Goal: Information Seeking & Learning: Learn about a topic

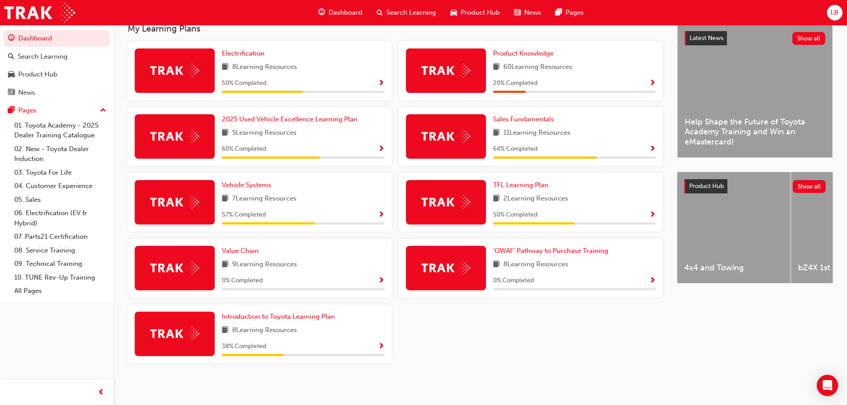
scroll to position [208, 0]
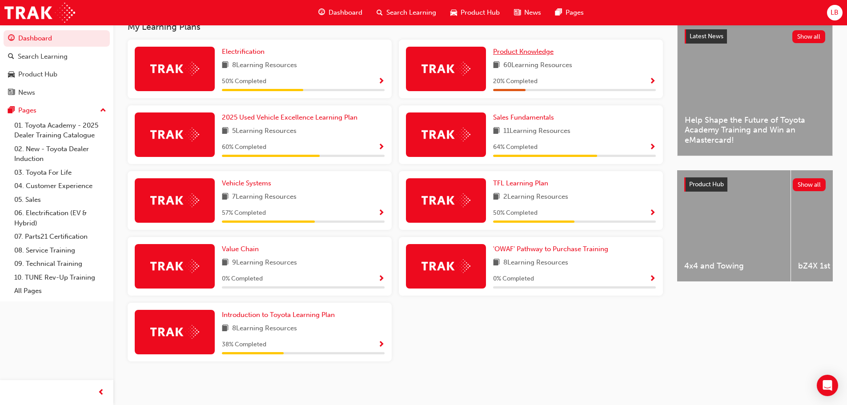
click at [525, 52] on span "Product Knowledge" at bounding box center [523, 52] width 60 height 8
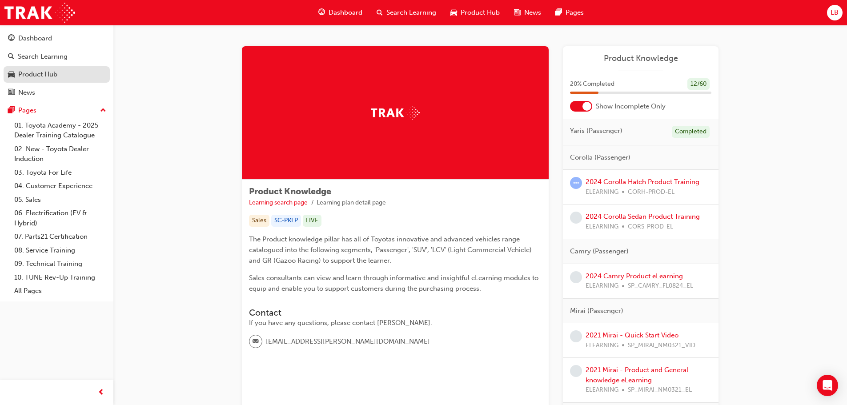
click at [47, 74] on div "Product Hub" at bounding box center [37, 74] width 39 height 10
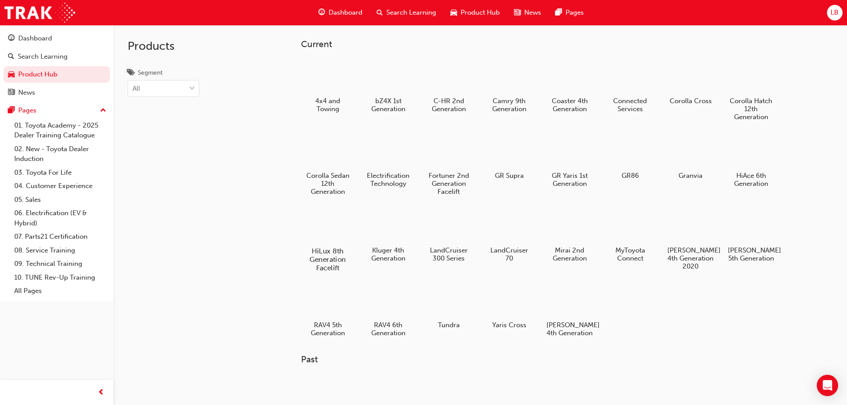
click at [330, 222] on div at bounding box center [327, 226] width 49 height 36
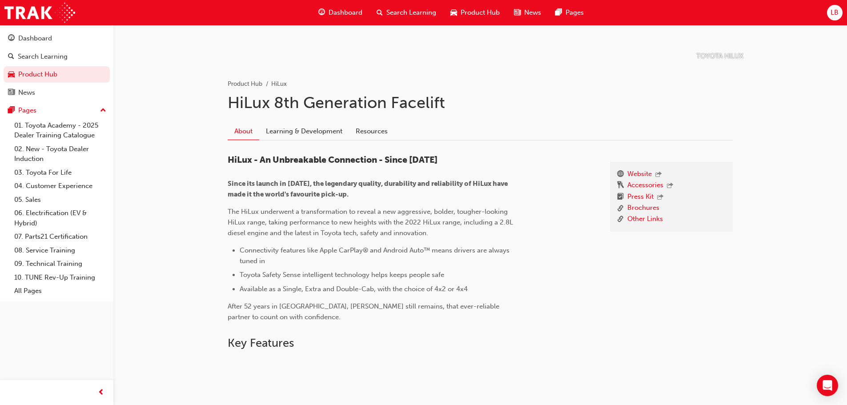
scroll to position [178, 0]
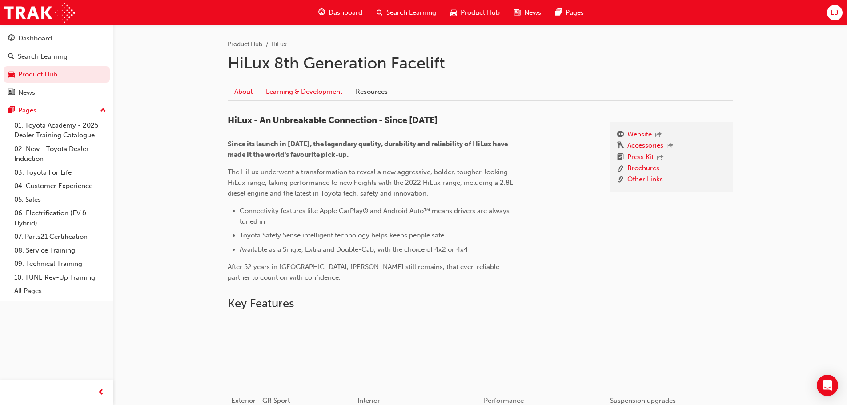
click at [318, 94] on link "Learning & Development" at bounding box center [304, 91] width 90 height 17
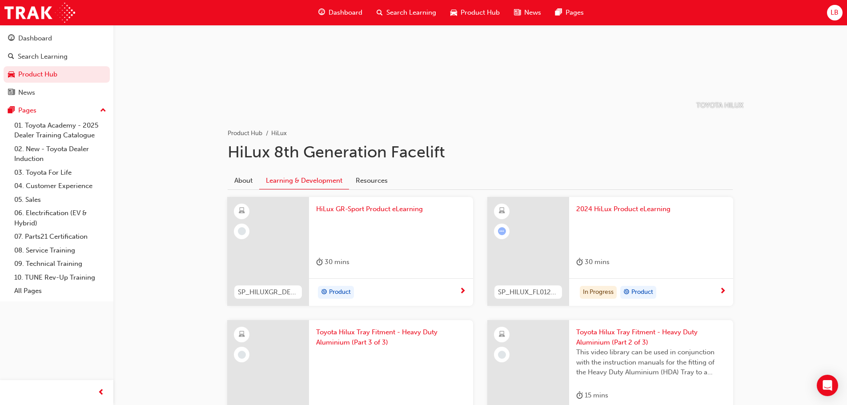
scroll to position [178, 0]
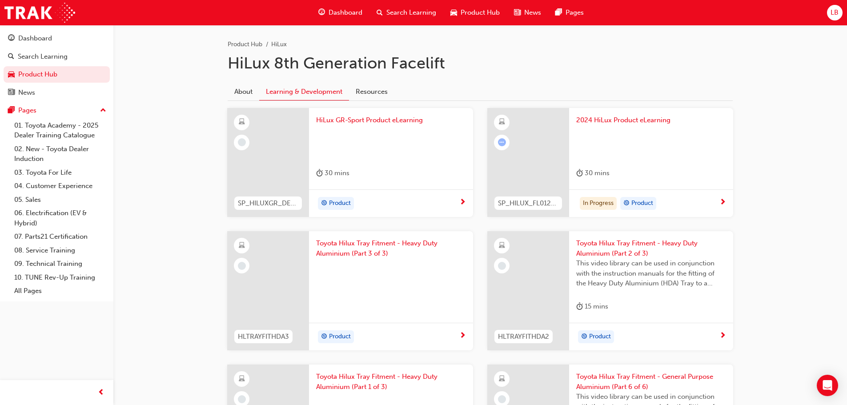
click at [338, 205] on span "Product" at bounding box center [340, 203] width 22 height 10
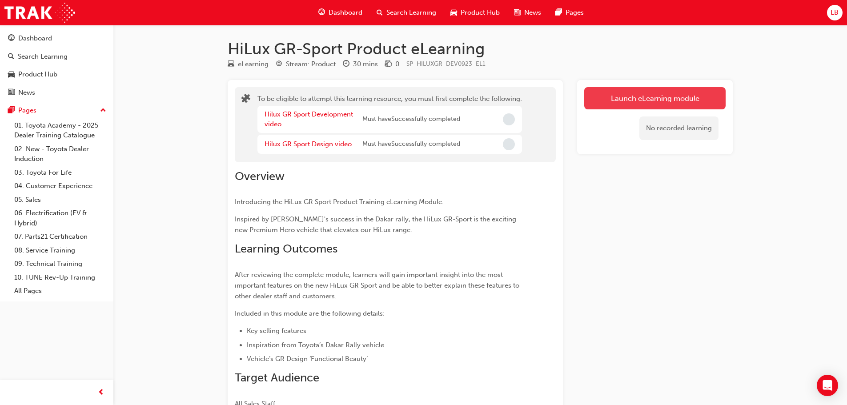
click at [651, 93] on button "Launch eLearning module" at bounding box center [654, 98] width 141 height 22
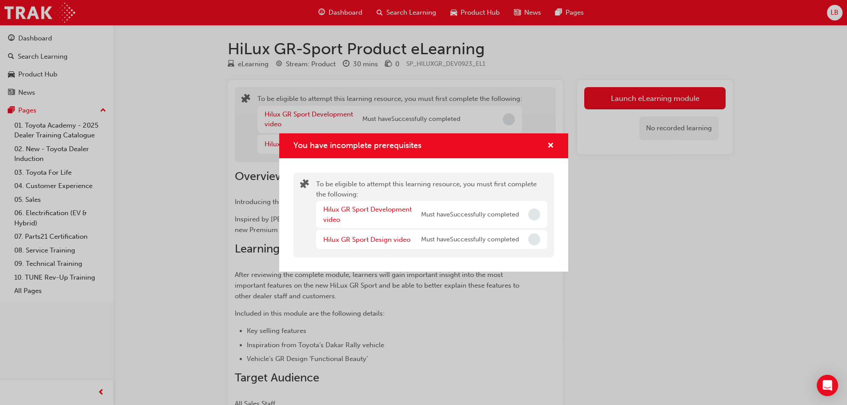
click at [528, 213] on div "You have incomplete prerequisites" at bounding box center [534, 215] width 12 height 12
click at [540, 218] on div "You have incomplete prerequisites" at bounding box center [534, 215] width 12 height 12
click at [537, 217] on span "Incomplete" at bounding box center [534, 215] width 12 height 12
click at [553, 145] on span "cross-icon" at bounding box center [551, 146] width 7 height 8
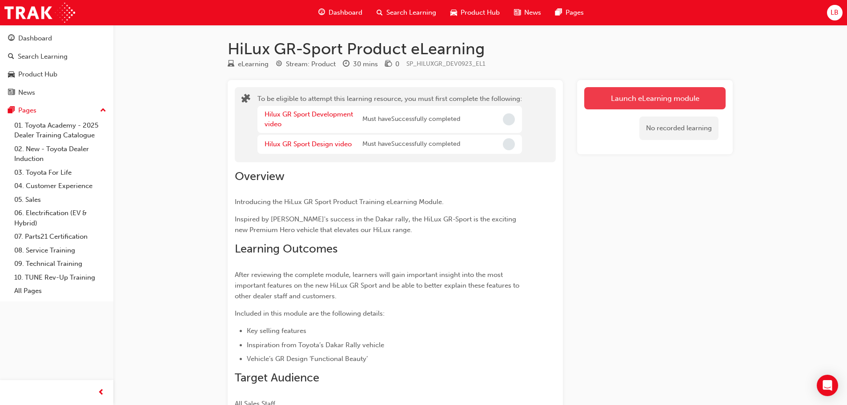
click at [653, 94] on button "Launch eLearning module" at bounding box center [654, 98] width 141 height 22
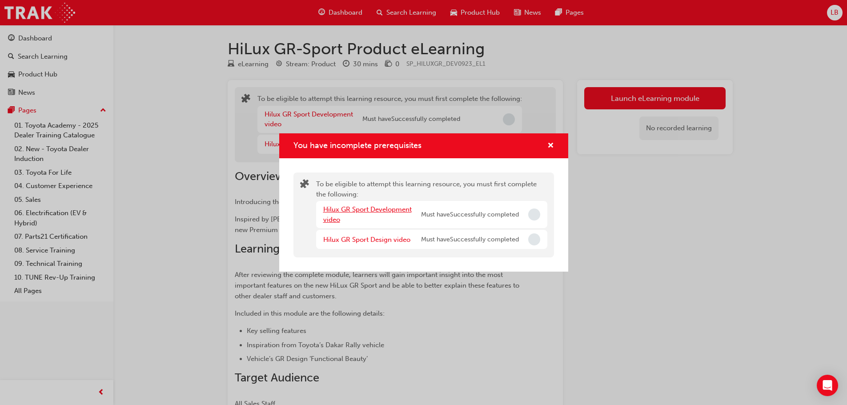
click at [341, 208] on link "Hilux GR Sport Development video" at bounding box center [367, 214] width 89 height 18
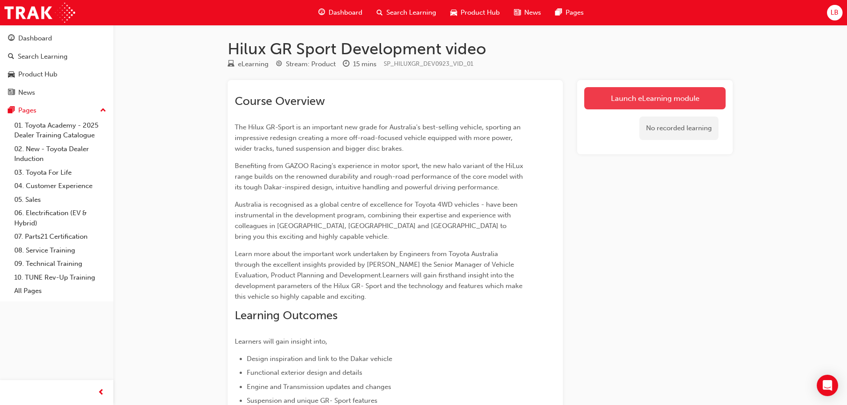
click at [647, 97] on link "Launch eLearning module" at bounding box center [654, 98] width 141 height 22
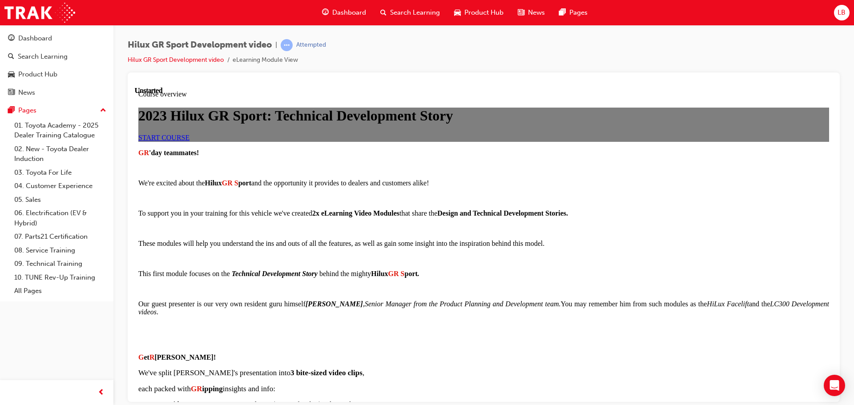
click at [189, 141] on link "START COURSE" at bounding box center [163, 137] width 51 height 8
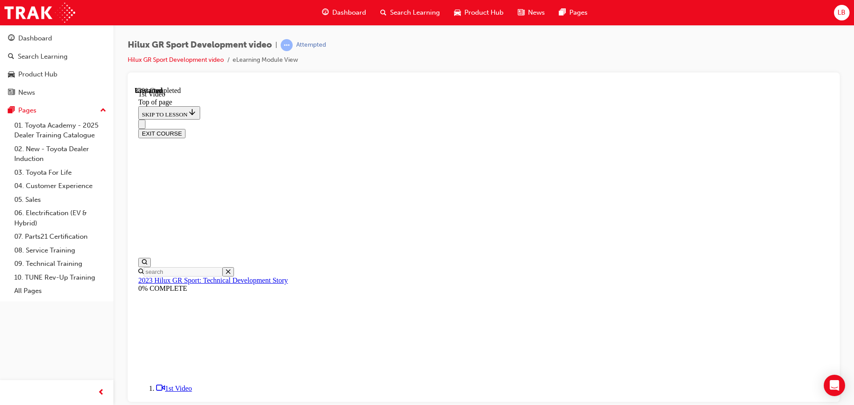
scroll to position [250, 0]
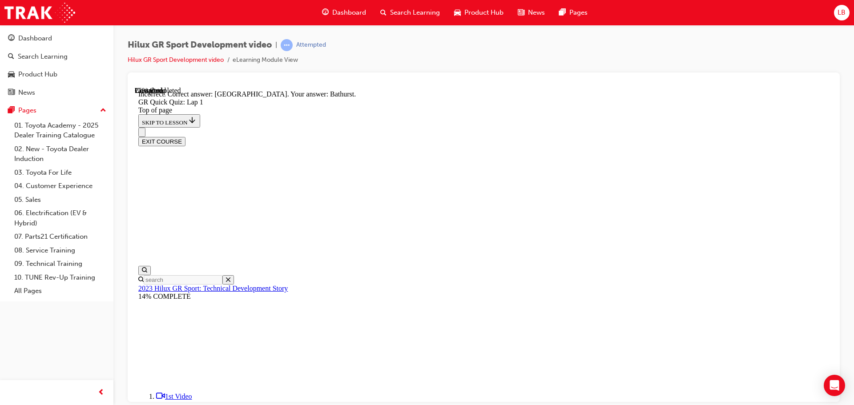
scroll to position [177, 0]
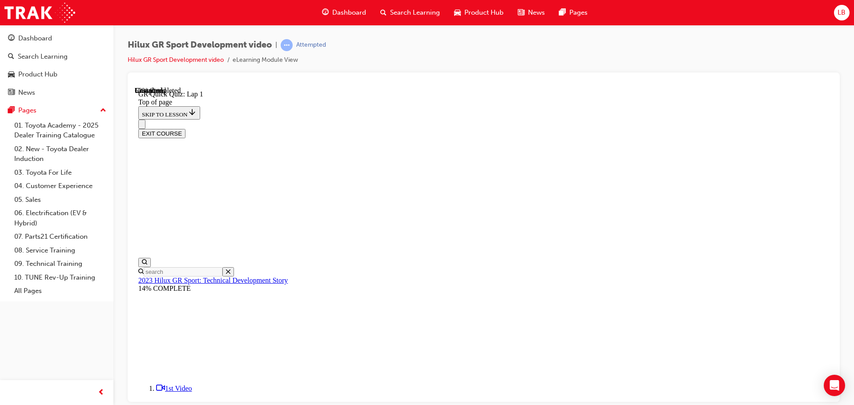
scroll to position [72, 0]
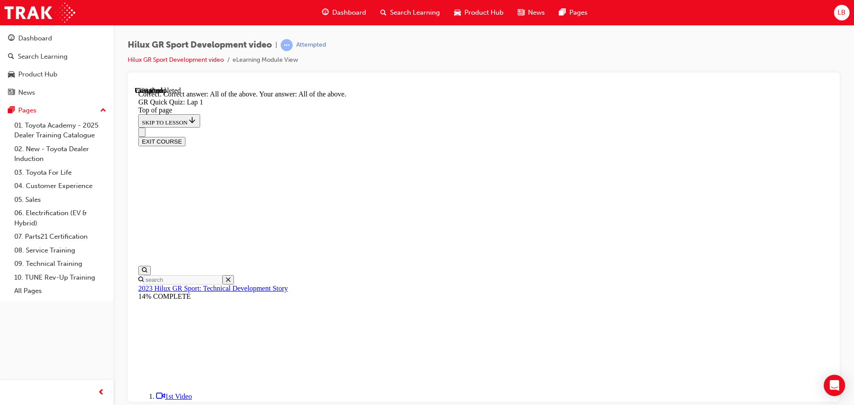
scroll to position [153, 0]
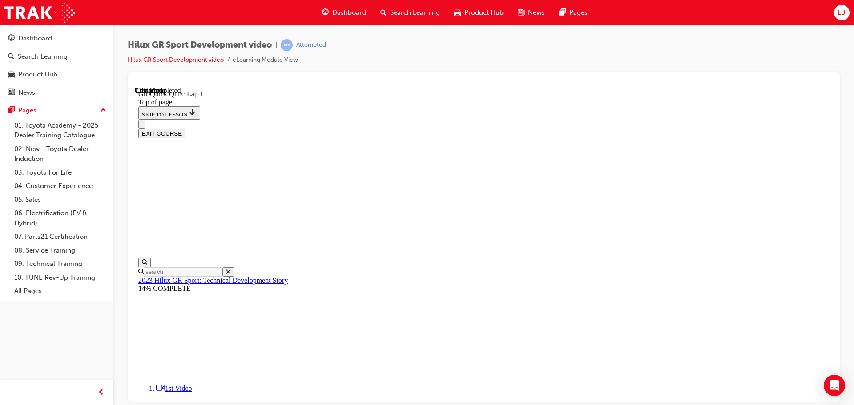
scroll to position [27, 0]
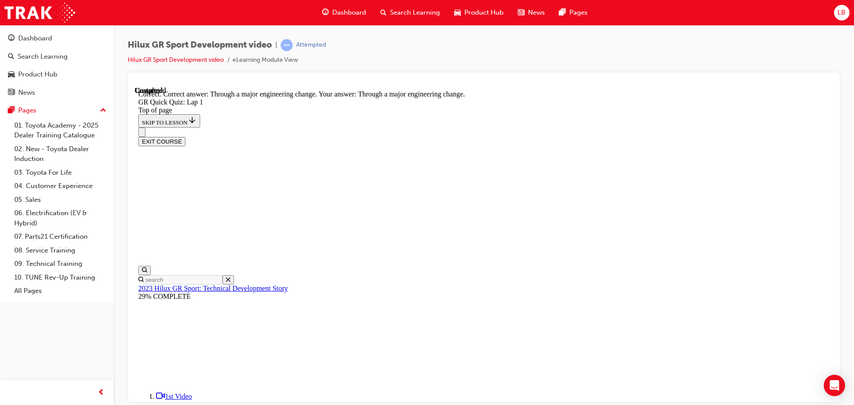
scroll to position [82, 0]
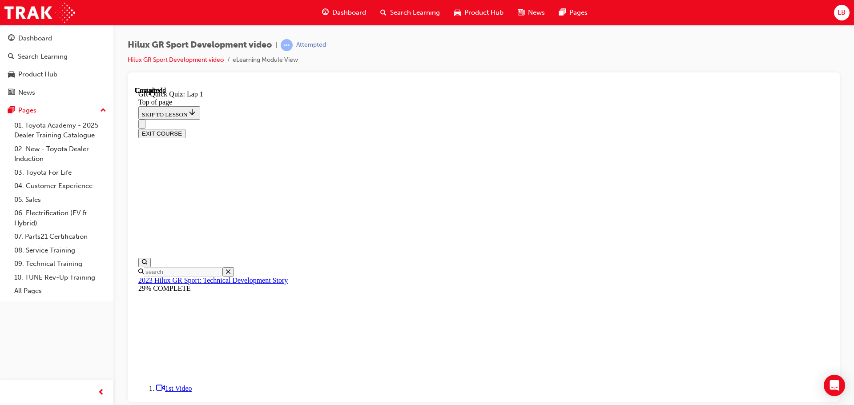
scroll to position [128, 0]
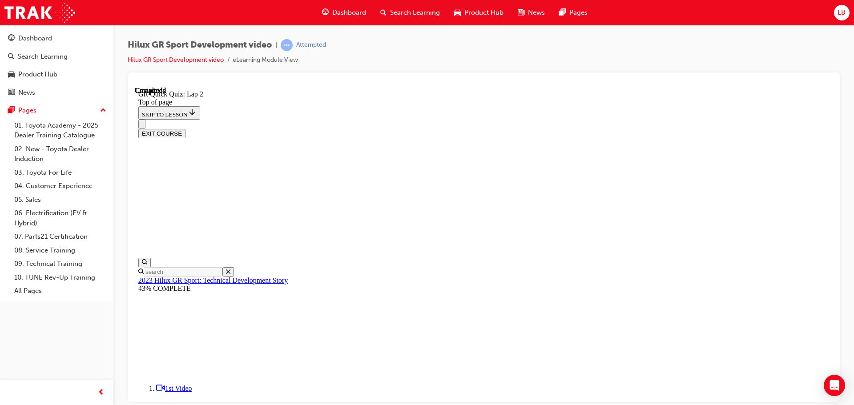
scroll to position [116, 0]
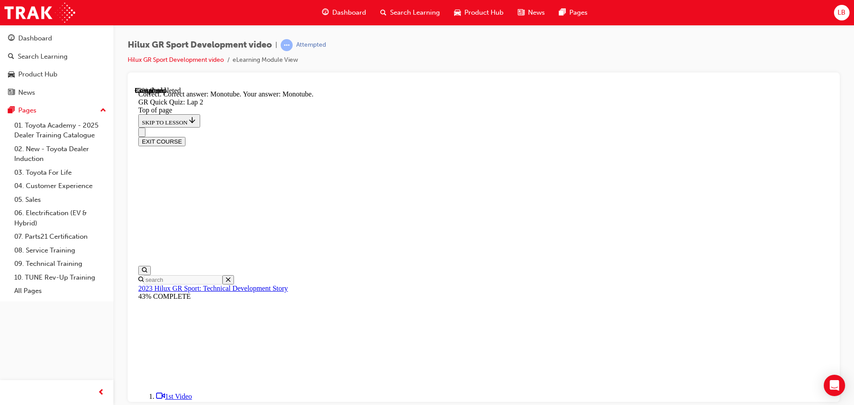
scroll to position [208, 0]
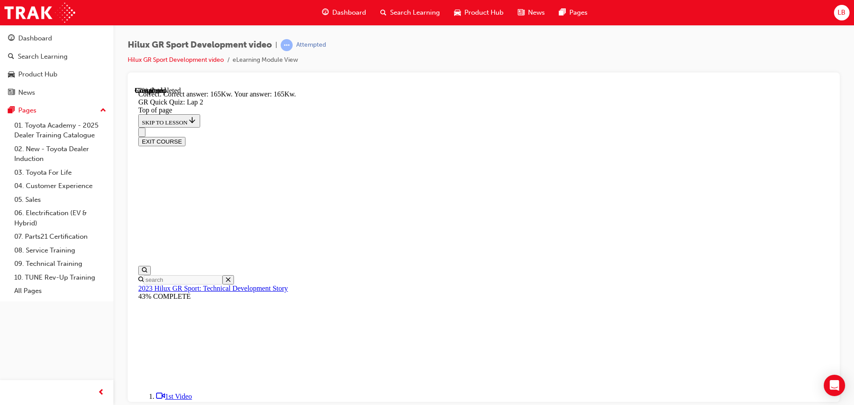
scroll to position [184, 0]
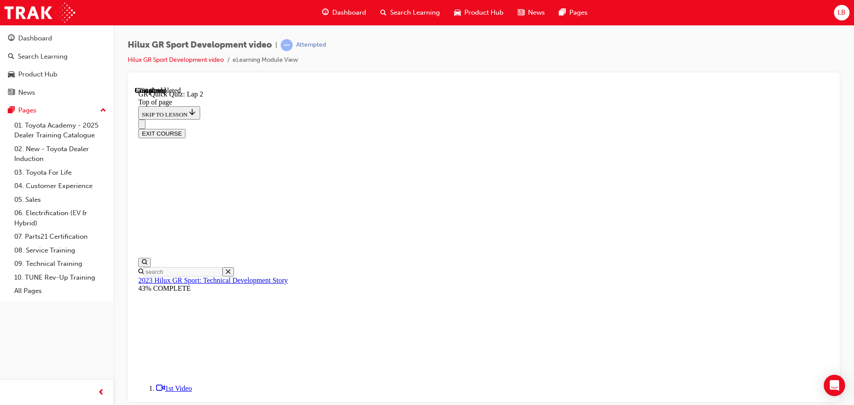
scroll to position [116, 0]
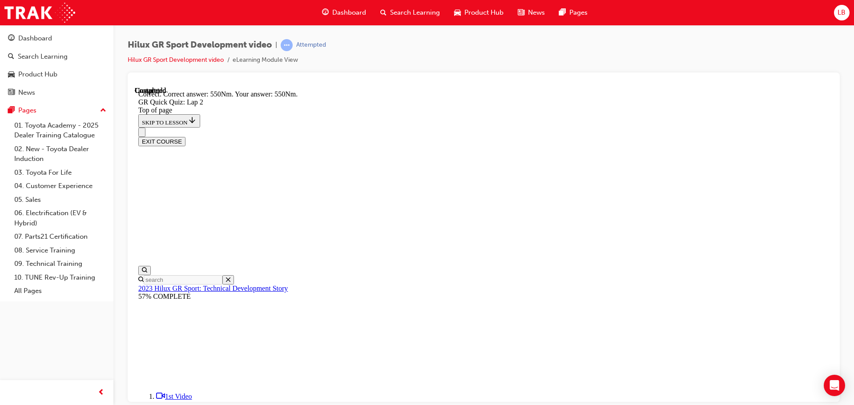
scroll to position [153, 0]
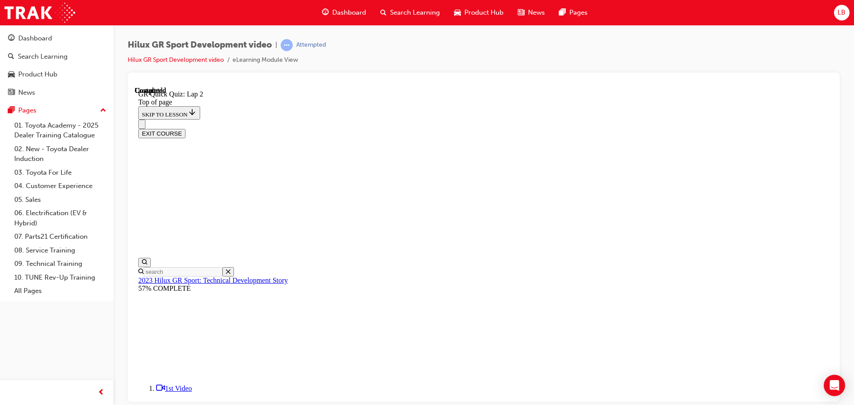
scroll to position [128, 0]
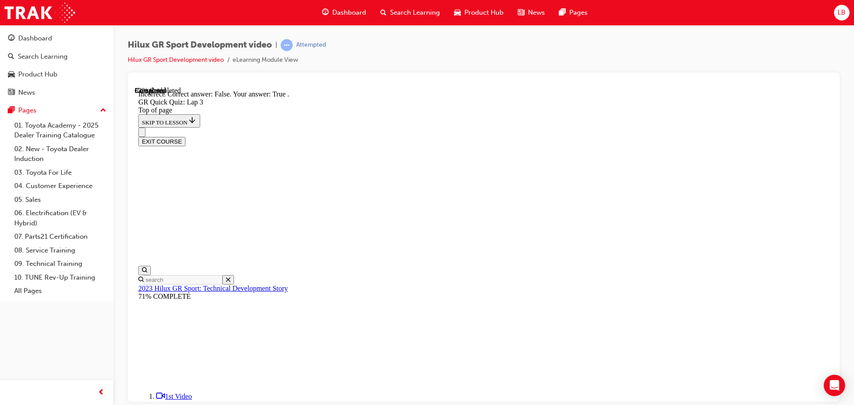
scroll to position [137, 0]
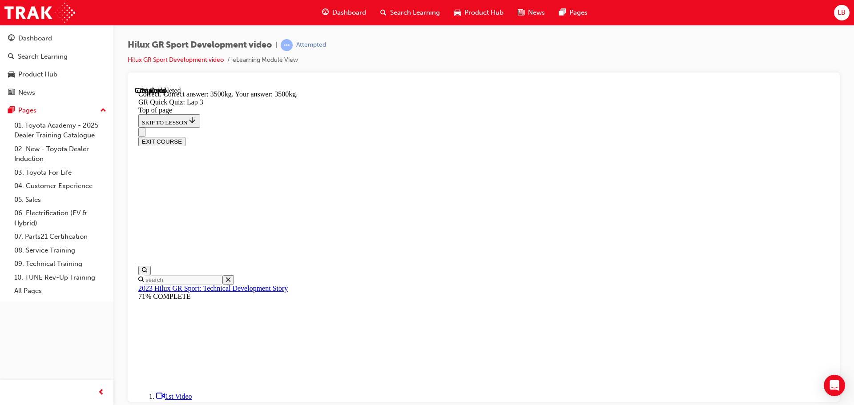
scroll to position [199, 0]
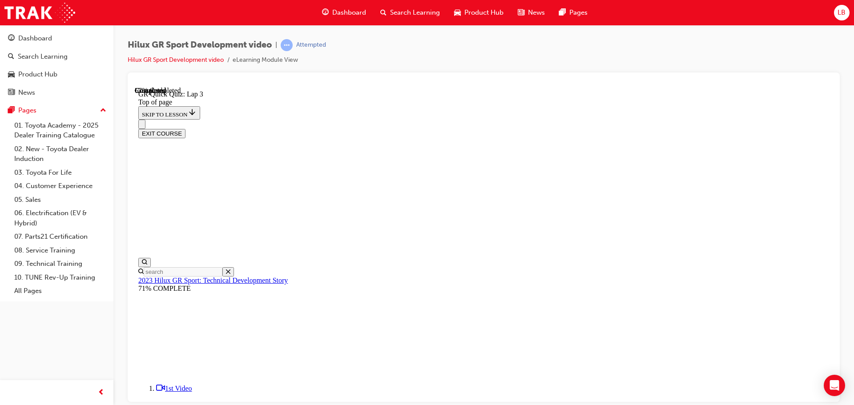
scroll to position [27, 0]
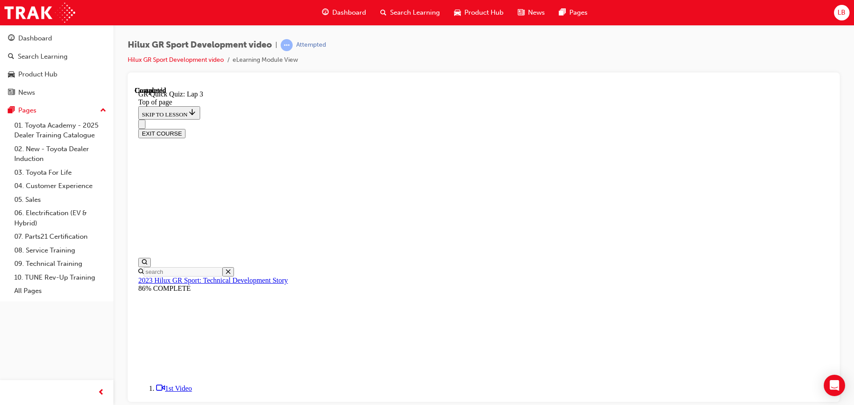
scroll to position [128, 0]
click at [185, 129] on button "EXIT COURSE" at bounding box center [161, 133] width 47 height 9
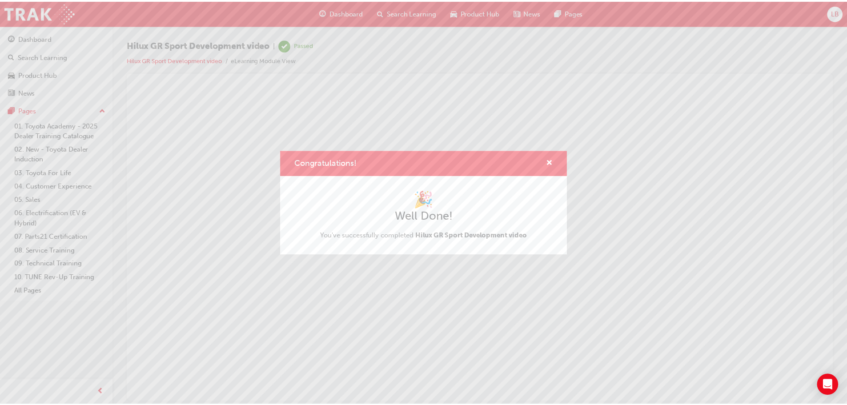
scroll to position [0, 0]
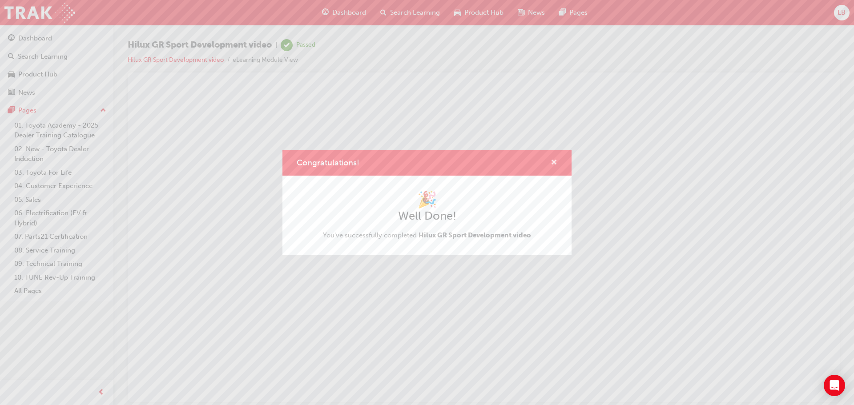
click at [553, 165] on span "cross-icon" at bounding box center [554, 163] width 7 height 8
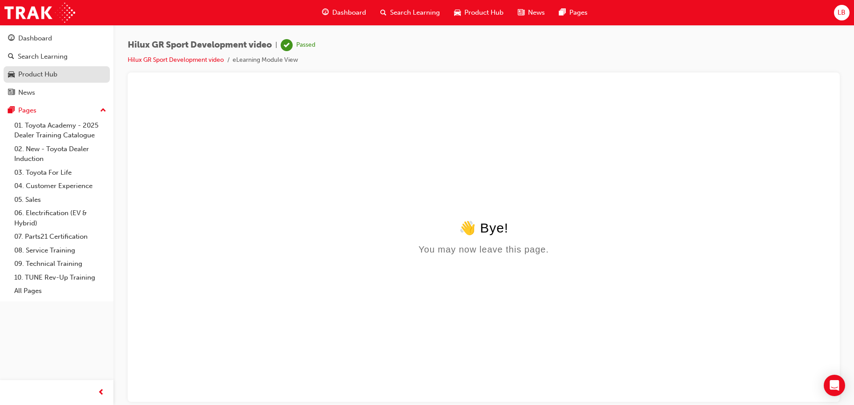
click at [42, 78] on div "Product Hub" at bounding box center [37, 74] width 39 height 10
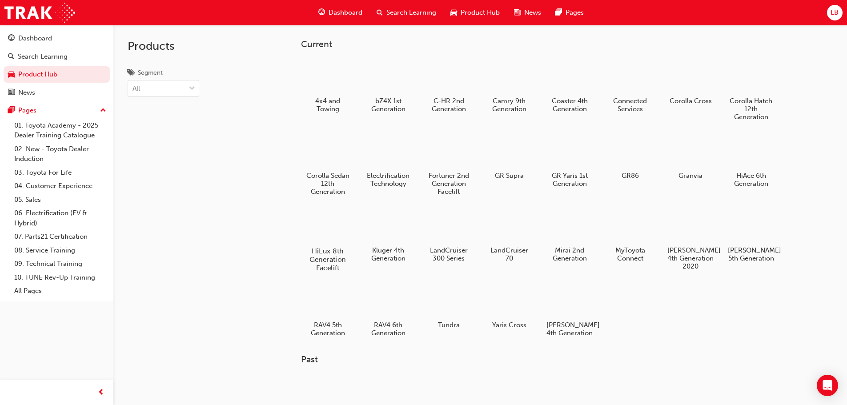
click at [326, 237] on div at bounding box center [327, 226] width 49 height 36
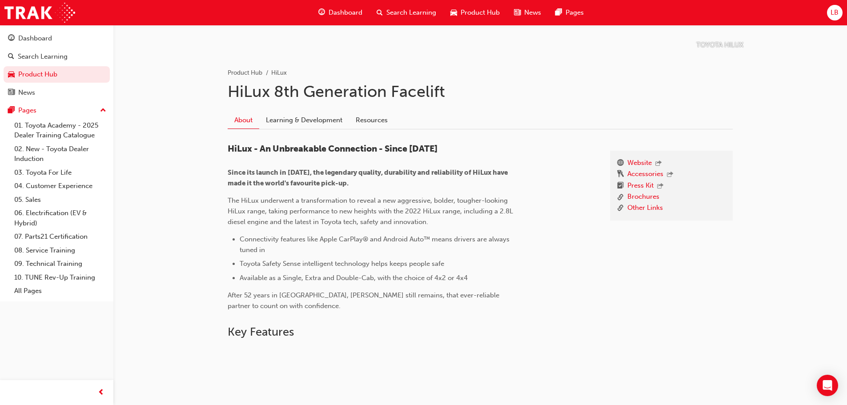
scroll to position [178, 0]
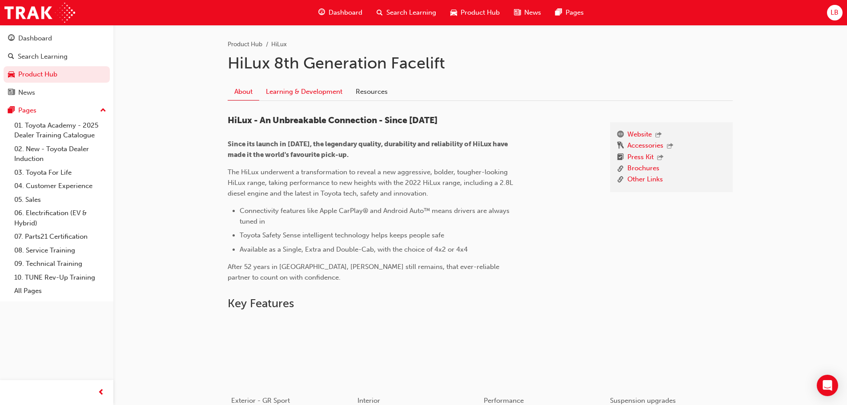
click at [317, 92] on link "Learning & Development" at bounding box center [304, 91] width 90 height 17
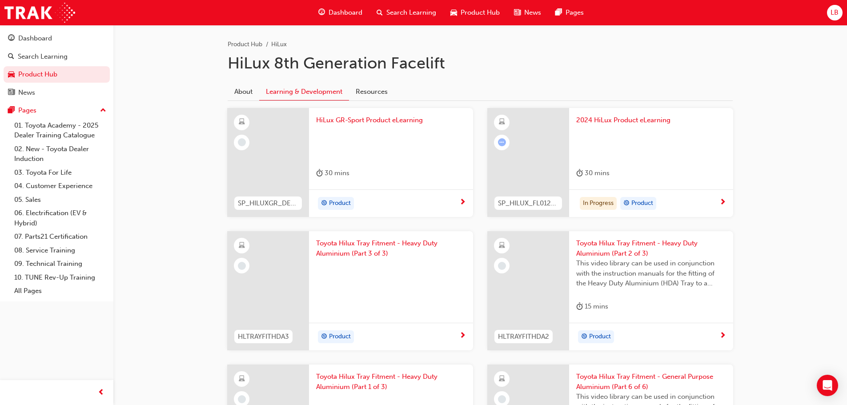
click at [693, 206] on div "In Progress Product" at bounding box center [647, 203] width 143 height 13
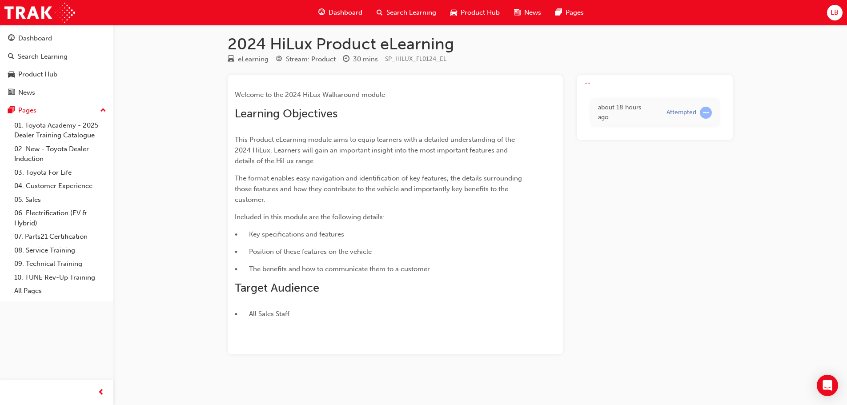
scroll to position [5, 0]
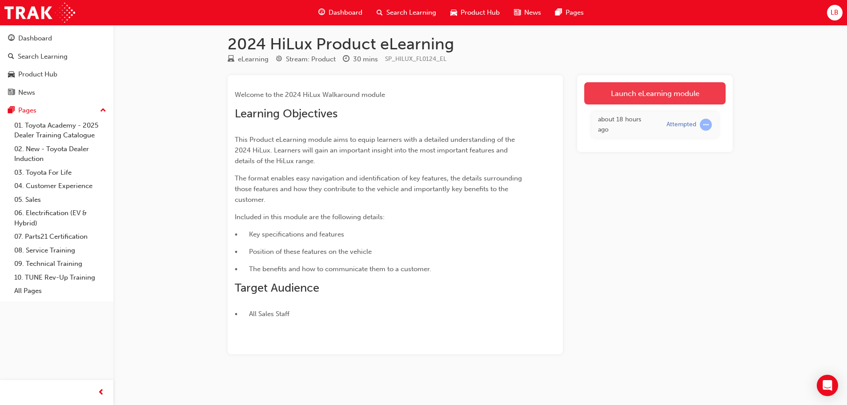
click at [640, 90] on link "Launch eLearning module" at bounding box center [654, 93] width 141 height 22
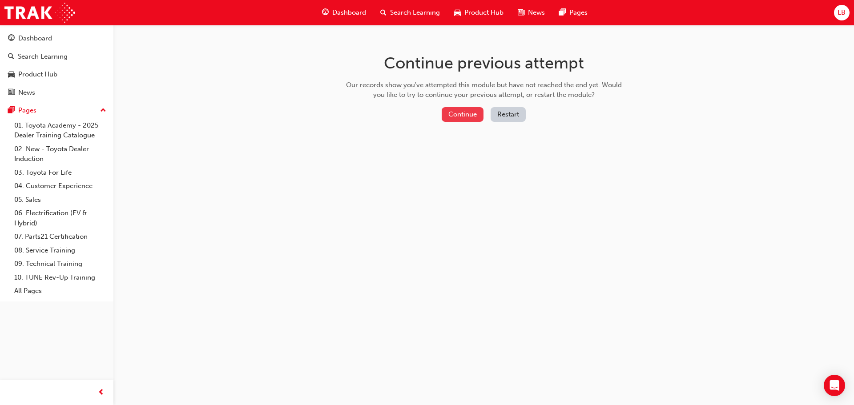
click at [458, 117] on button "Continue" at bounding box center [463, 114] width 42 height 15
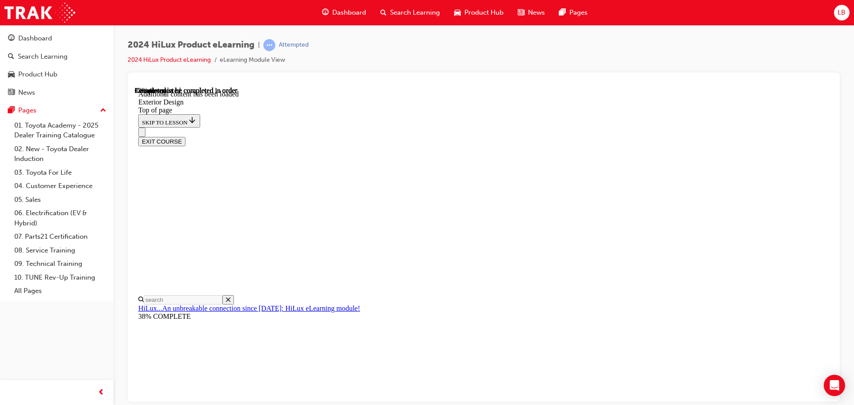
scroll to position [962, 0]
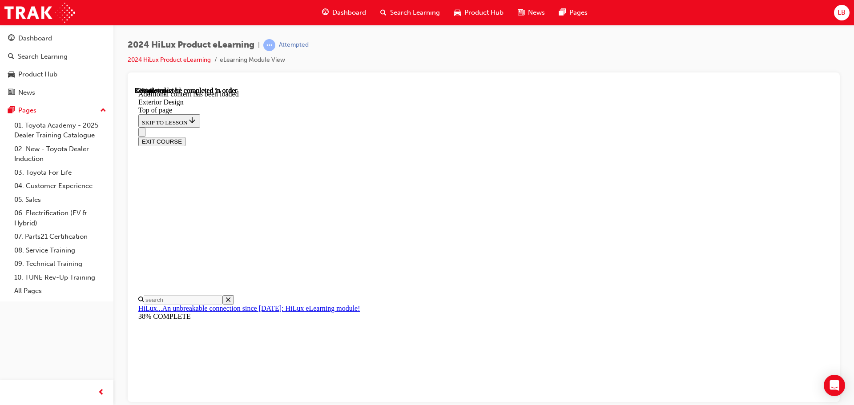
scroll to position [1095, 0]
click at [538, 85] on div at bounding box center [484, 83] width 698 height 7
click at [562, 127] on div "EXIT COURSE" at bounding box center [480, 136] width 684 height 19
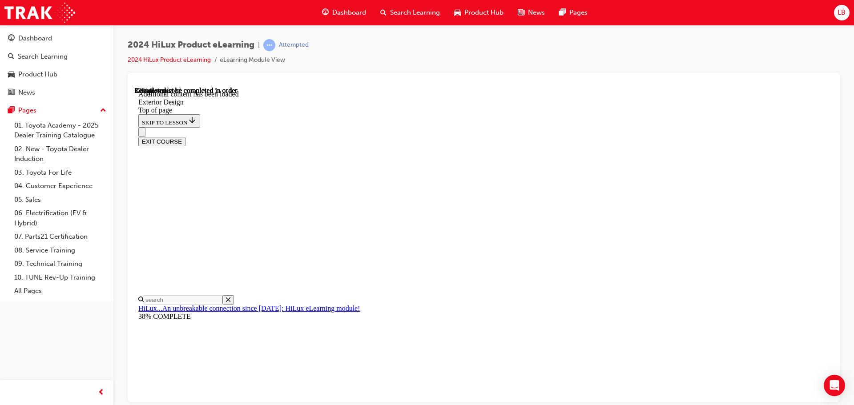
click at [570, 127] on div "EXIT COURSE" at bounding box center [480, 136] width 684 height 19
click at [646, 127] on div "EXIT COURSE" at bounding box center [480, 136] width 684 height 19
click at [644, 127] on div "EXIT COURSE" at bounding box center [480, 136] width 684 height 19
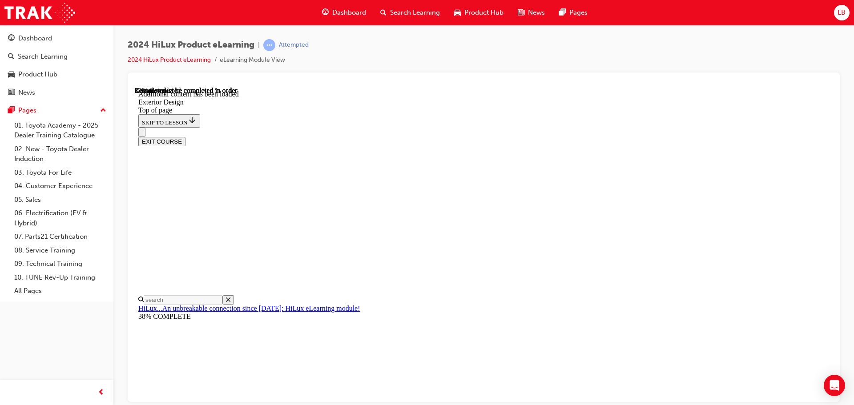
click at [581, 127] on div "EXIT COURSE" at bounding box center [480, 136] width 684 height 19
click at [594, 127] on div "EXIT COURSE" at bounding box center [480, 136] width 684 height 19
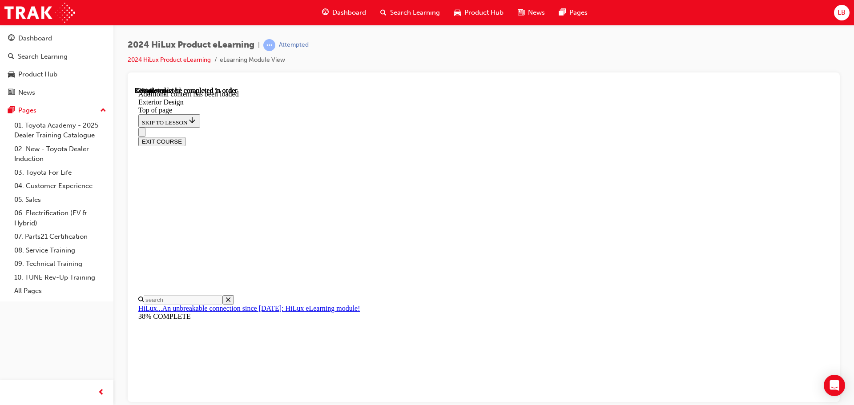
click at [594, 127] on div "EXIT COURSE" at bounding box center [480, 136] width 684 height 19
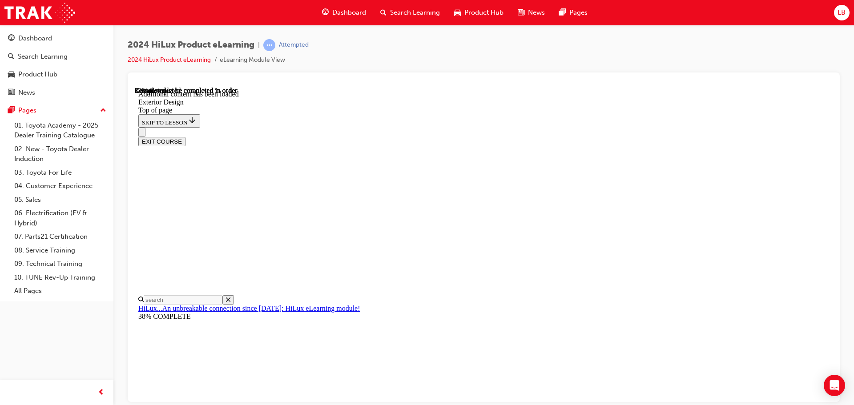
click at [602, 127] on div "EXIT COURSE" at bounding box center [480, 136] width 684 height 19
click at [597, 127] on div "EXIT COURSE" at bounding box center [480, 136] width 684 height 19
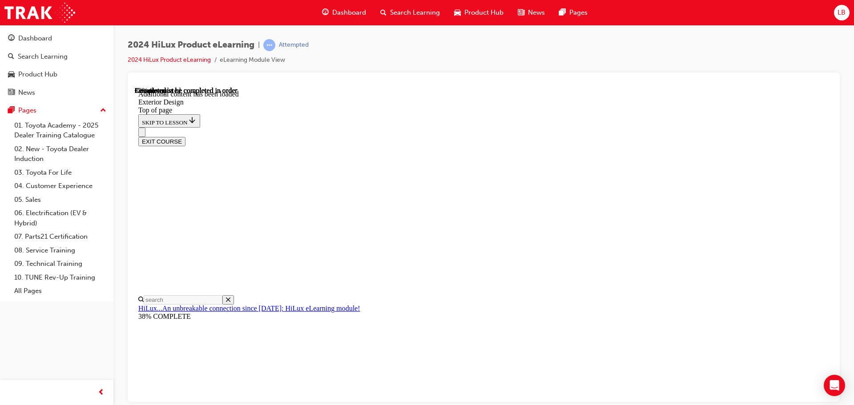
click at [436, 127] on div "EXIT COURSE" at bounding box center [480, 136] width 684 height 19
click at [438, 127] on div "EXIT COURSE" at bounding box center [480, 136] width 684 height 19
click at [673, 127] on div "EXIT COURSE" at bounding box center [480, 136] width 684 height 19
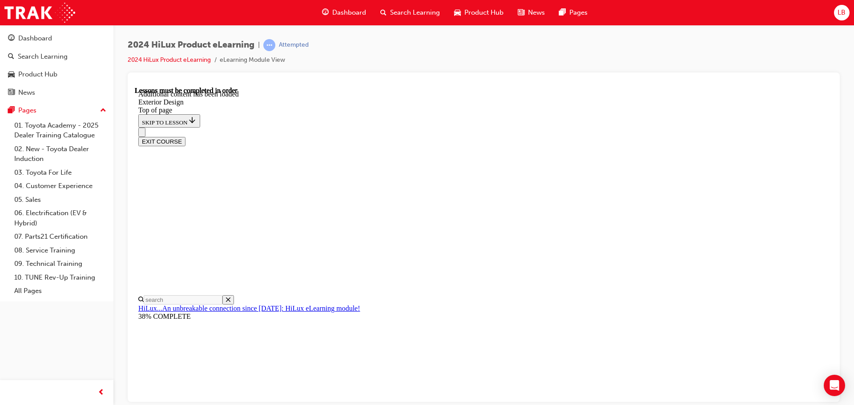
scroll to position [1554, 0]
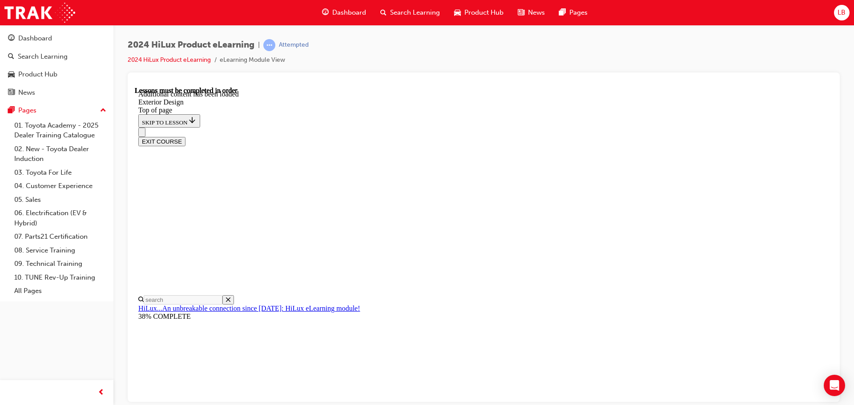
scroll to position [1434, 0]
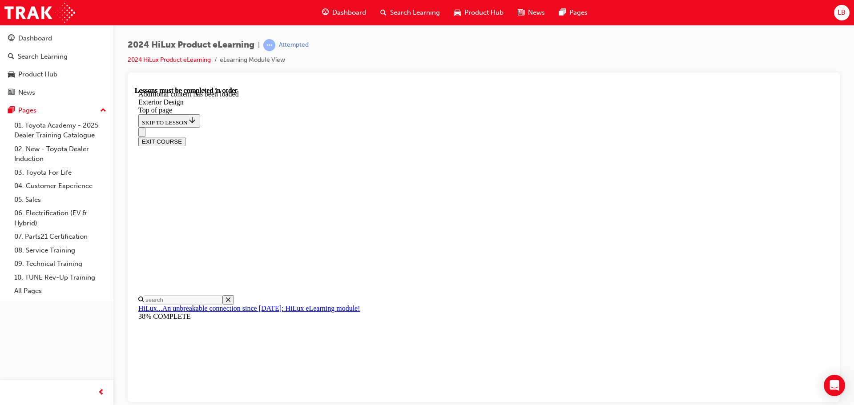
scroll to position [139, 0]
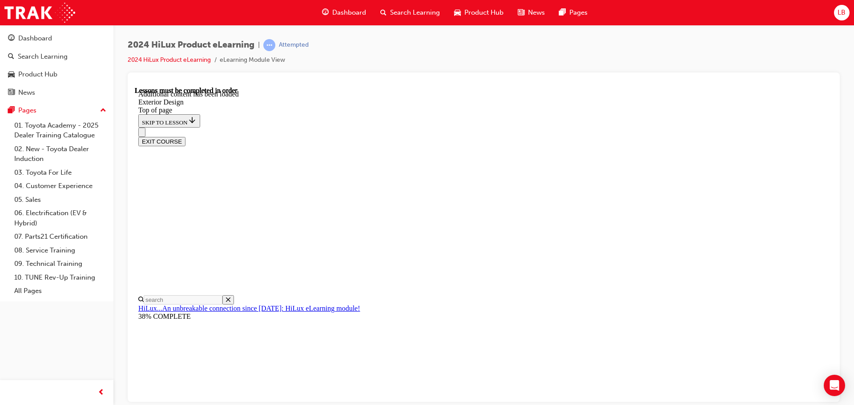
scroll to position [8, 0]
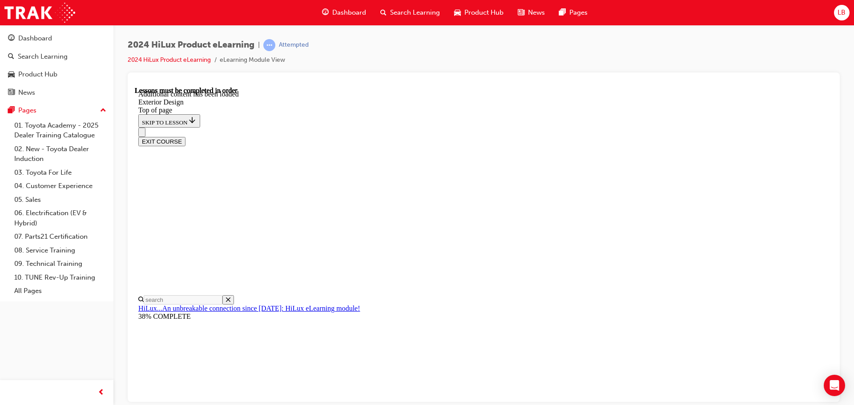
scroll to position [46, 0]
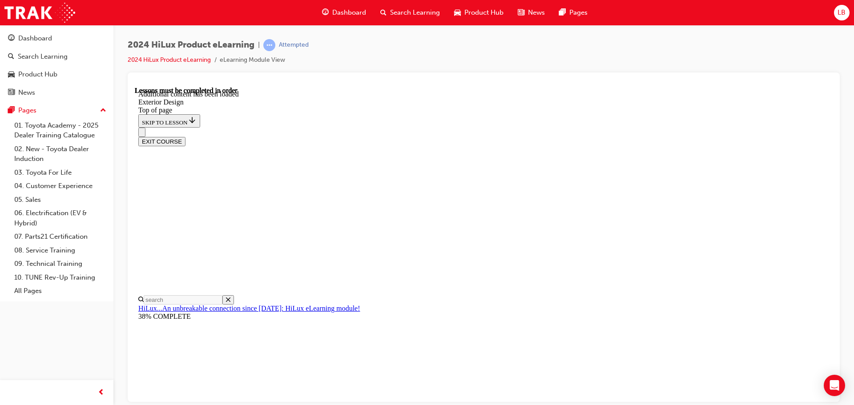
scroll to position [3142, 0]
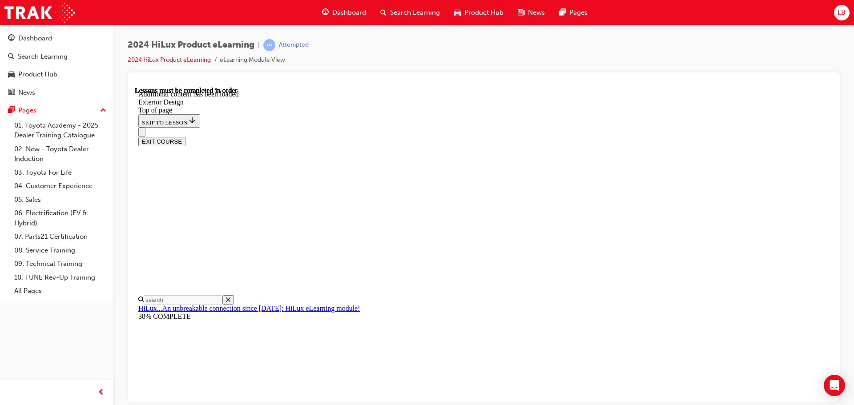
scroll to position [3181, 0]
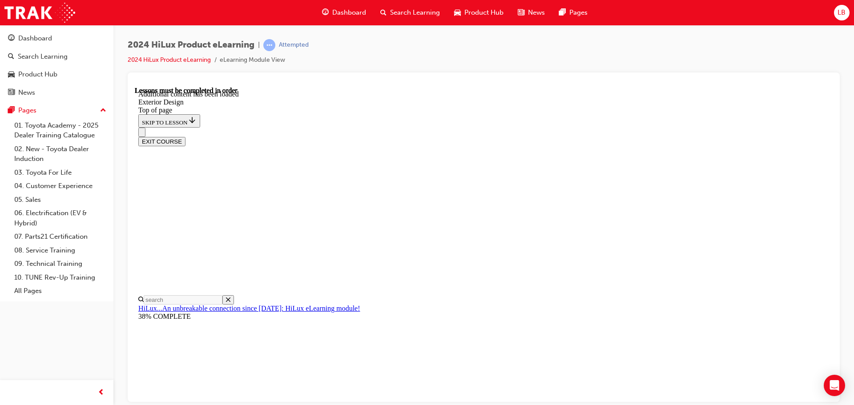
scroll to position [3299, 0]
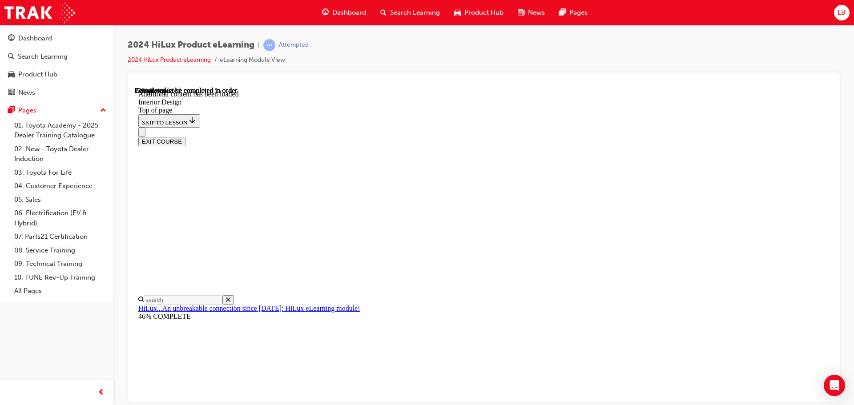
scroll to position [192, 0]
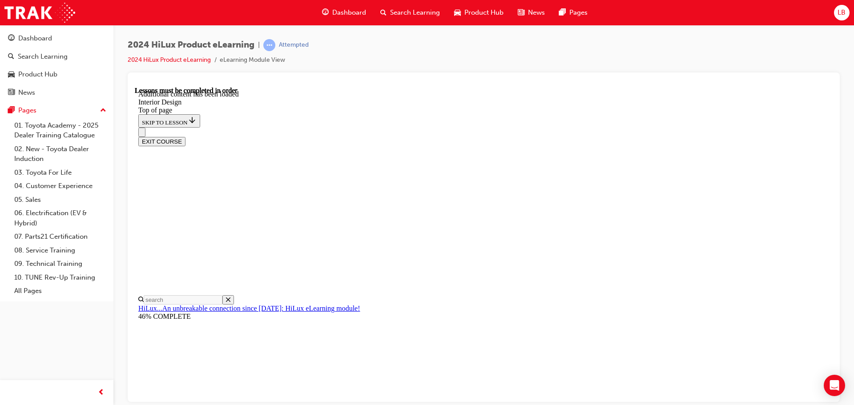
scroll to position [189, 0]
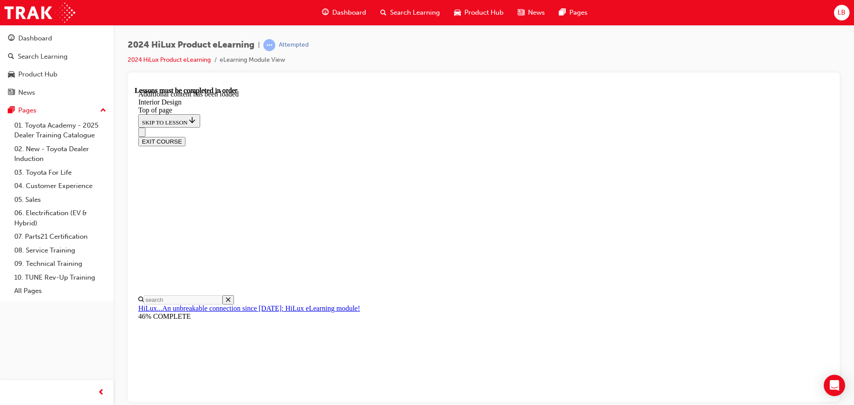
scroll to position [496, 0]
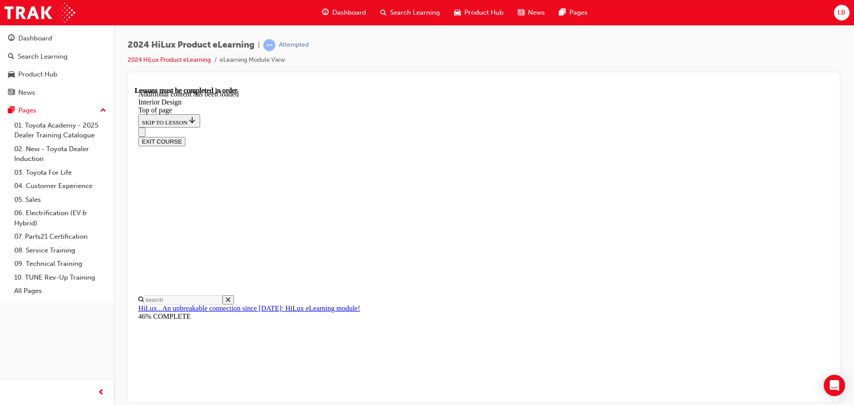
drag, startPoint x: 684, startPoint y: 264, endPoint x: 564, endPoint y: 230, distance: 123.9
copy div "5: DPF (Diesel Particulate Filter) Manual Regeneration filter switch: HiLux is …"
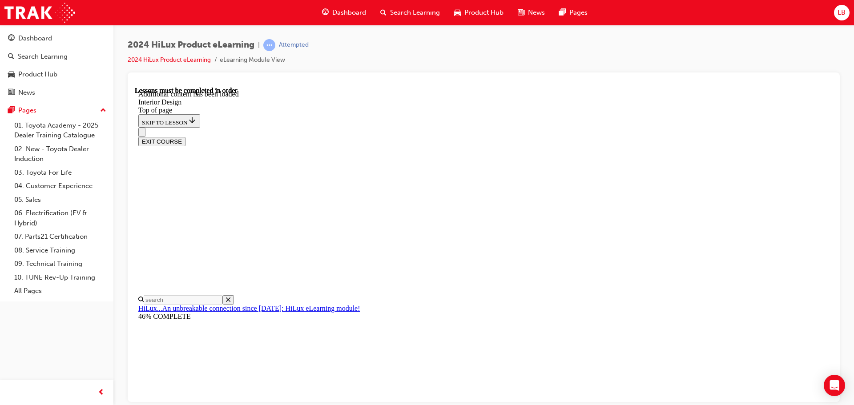
scroll to position [61, 0]
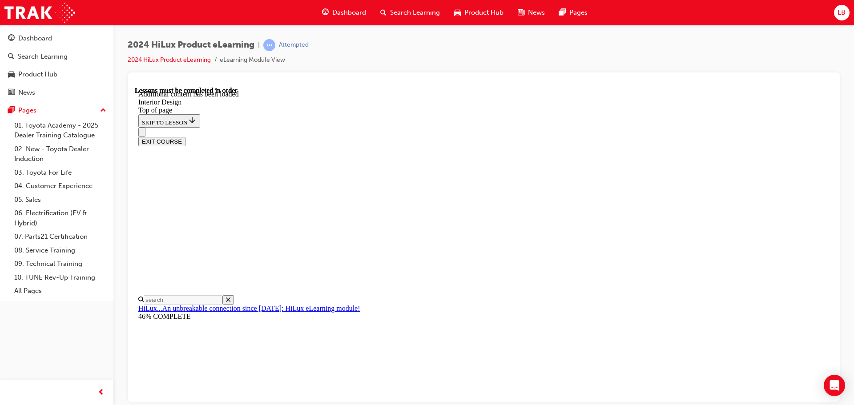
scroll to position [90, 0]
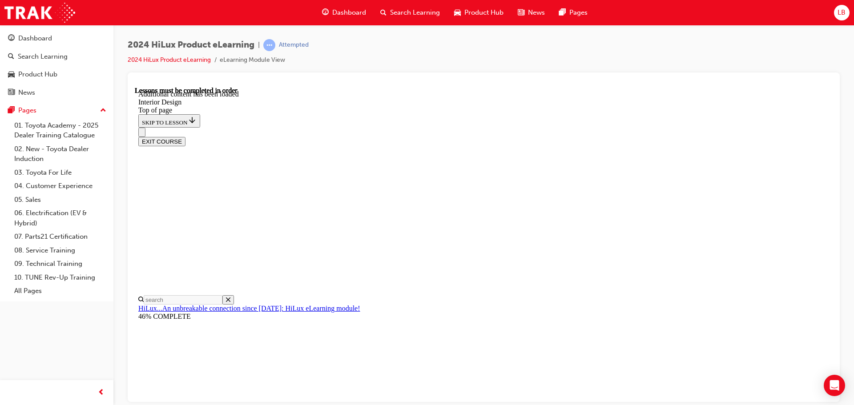
scroll to position [1132, 0]
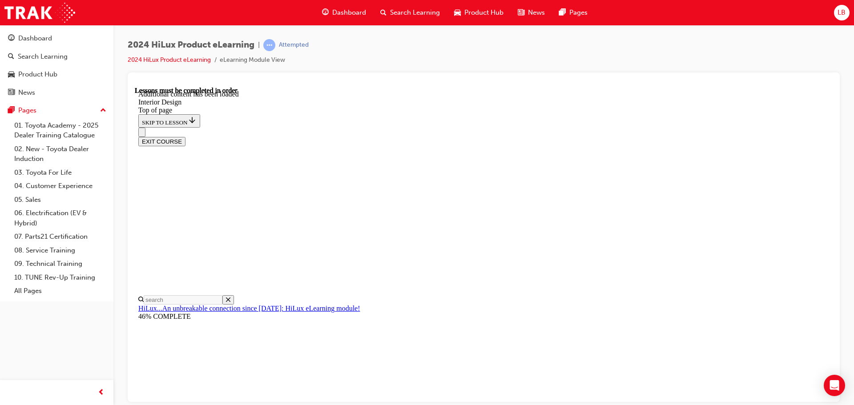
drag, startPoint x: 748, startPoint y: 383, endPoint x: 612, endPoint y: 215, distance: 215.4
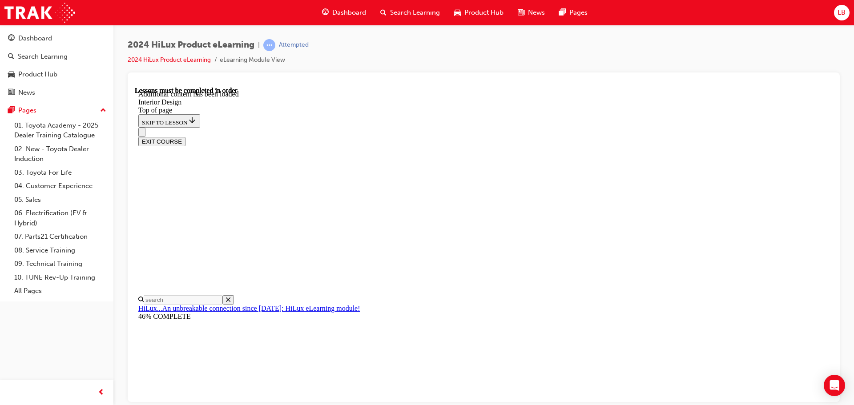
scroll to position [1266, 0]
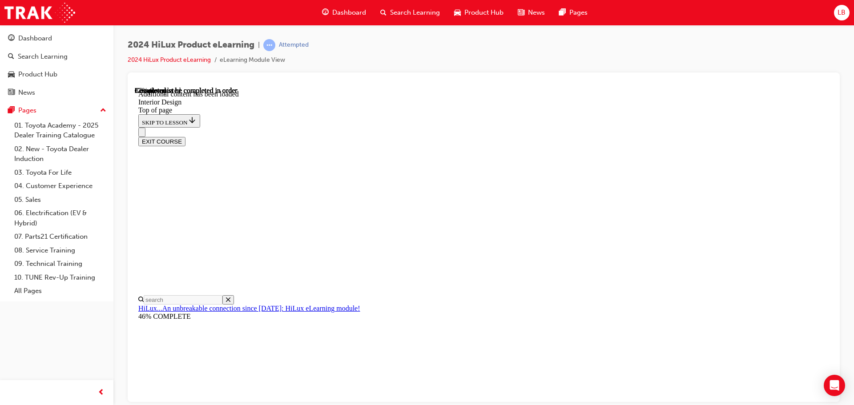
scroll to position [1511, 0]
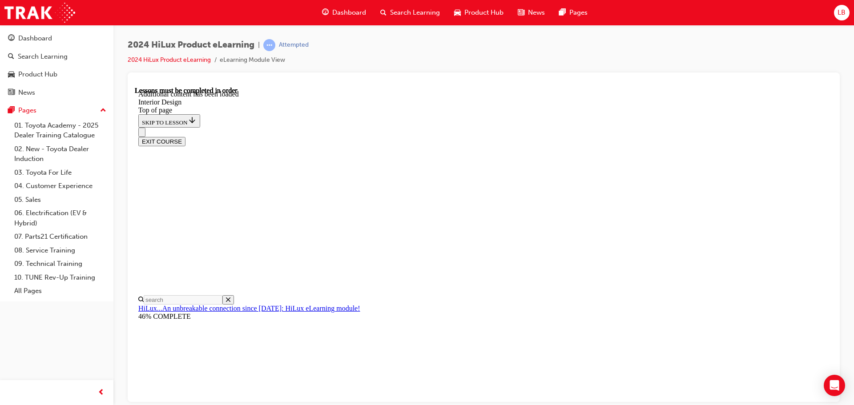
scroll to position [71, 0]
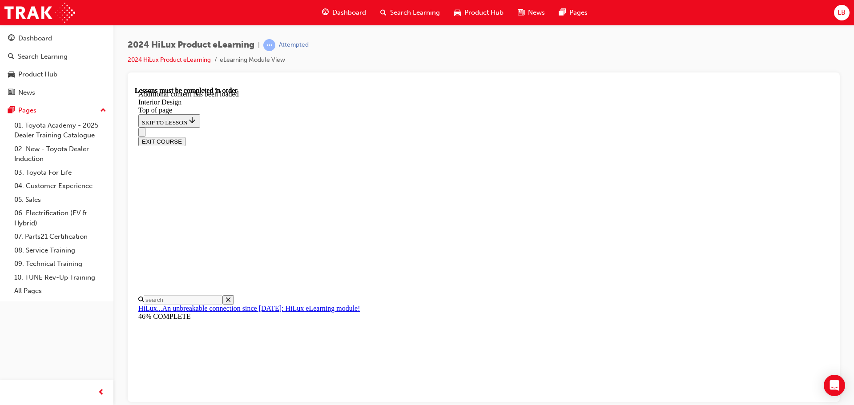
scroll to position [71, 0]
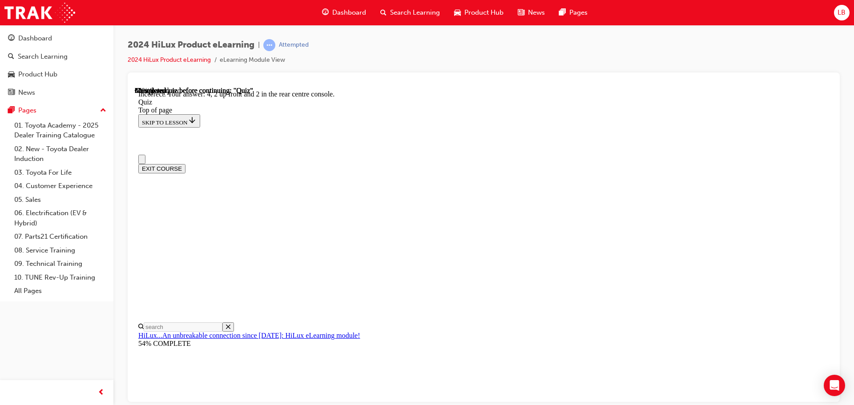
scroll to position [89, 0]
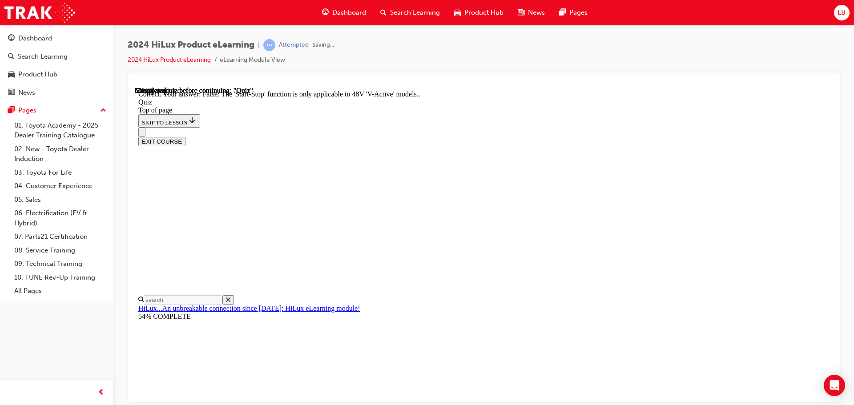
scroll to position [111, 0]
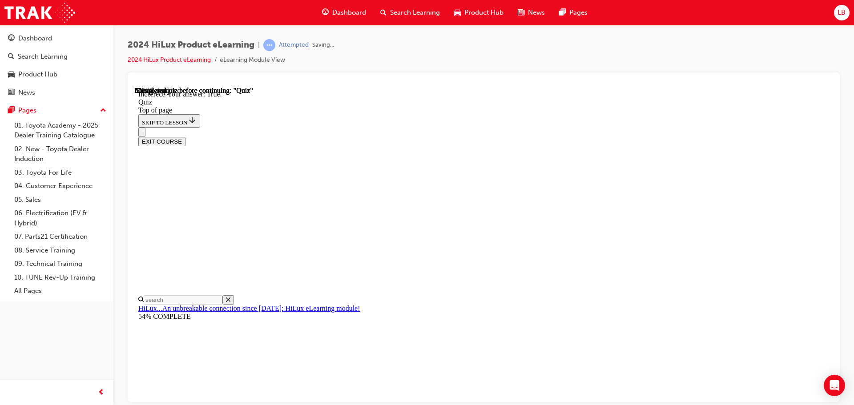
scroll to position [108, 0]
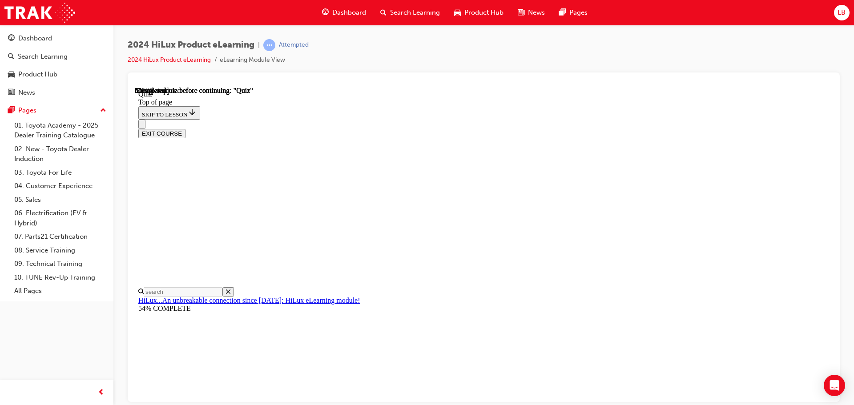
scroll to position [86, 0]
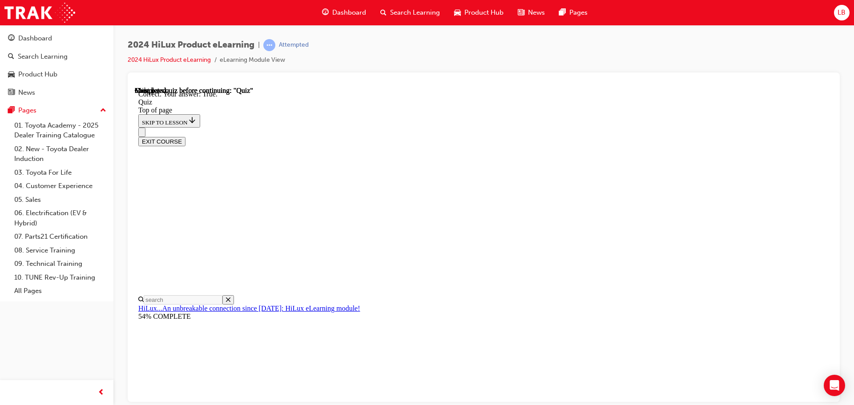
scroll to position [123, 0]
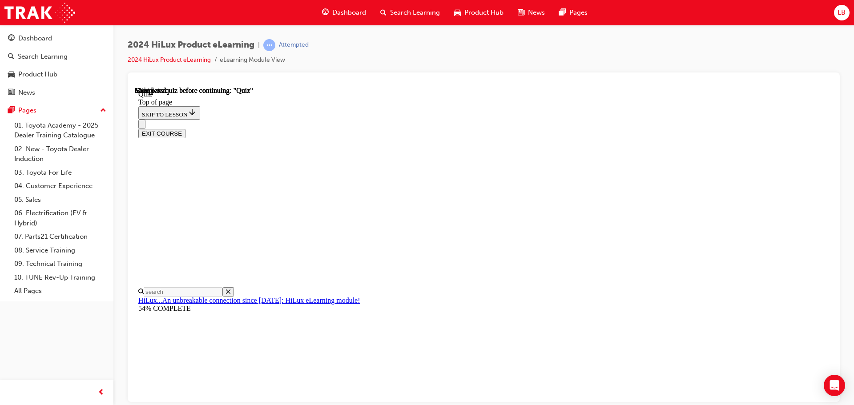
scroll to position [168, 0]
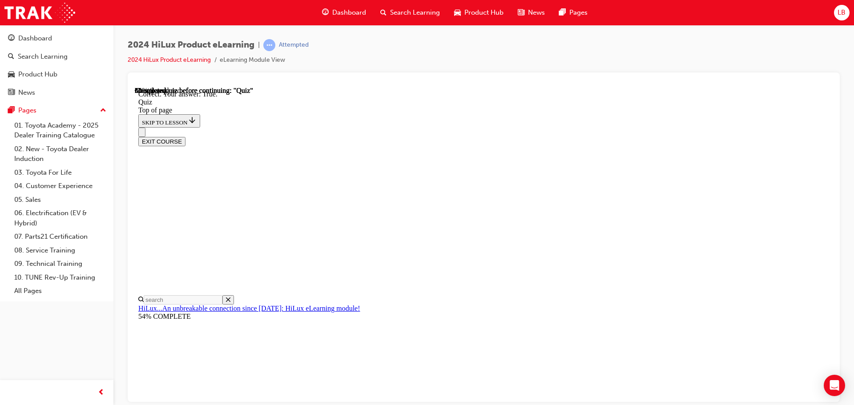
scroll to position [123, 0]
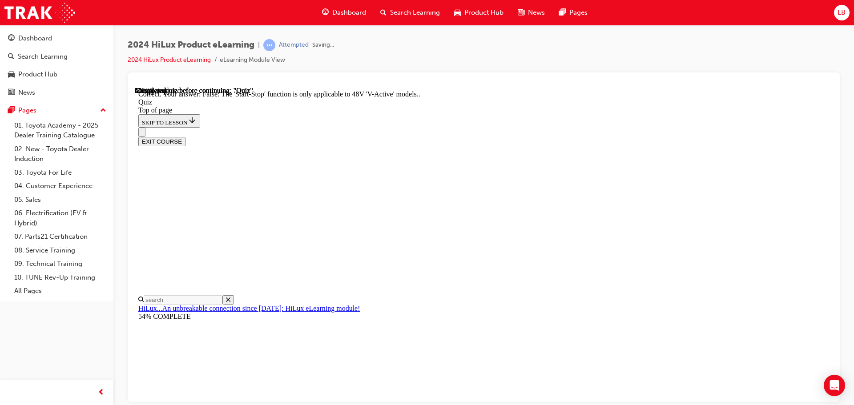
scroll to position [111, 0]
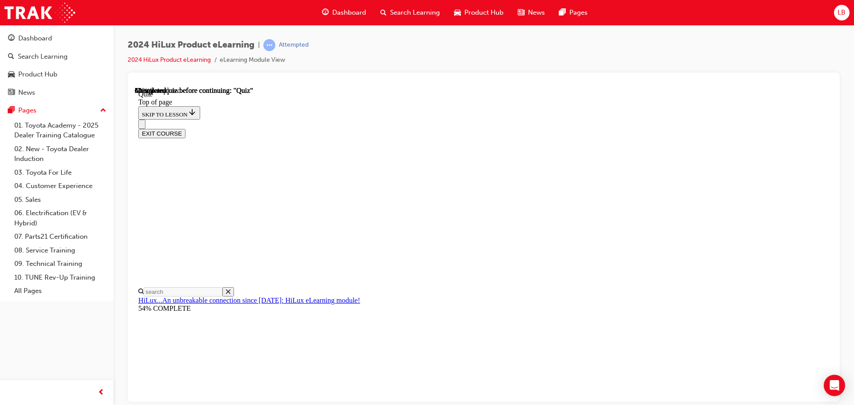
scroll to position [116, 0]
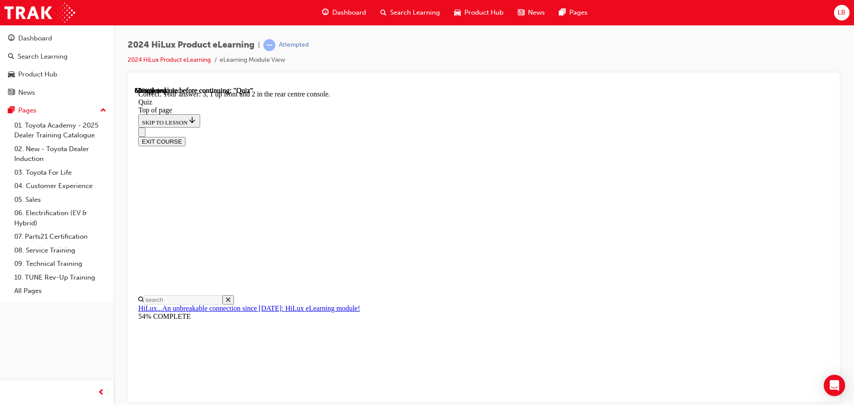
scroll to position [144, 0]
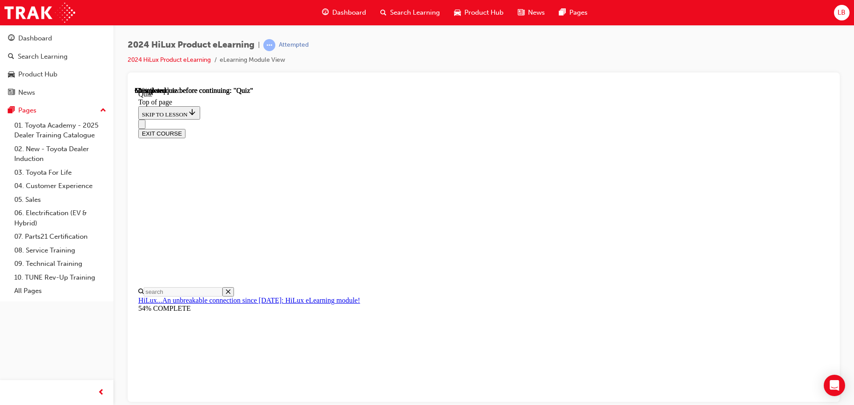
scroll to position [134, 0]
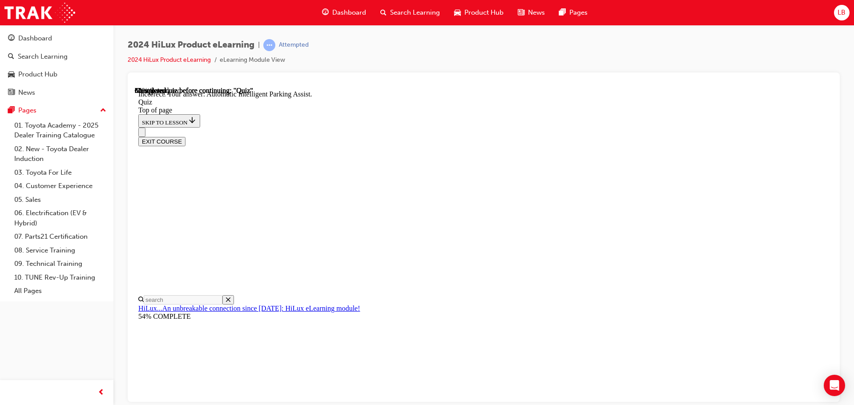
scroll to position [164, 0]
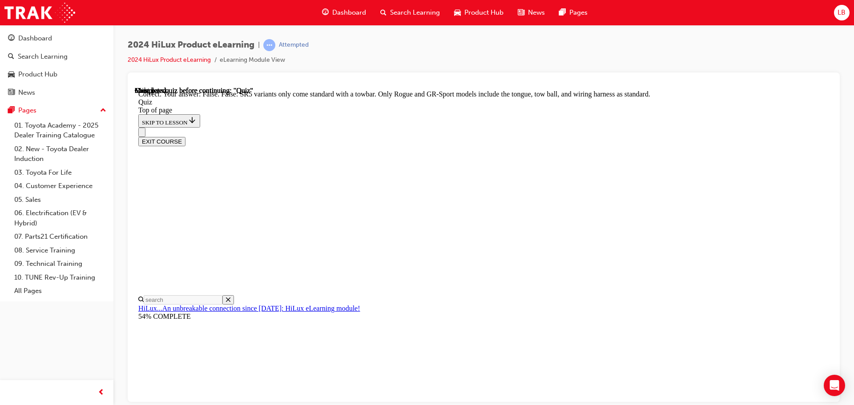
scroll to position [163, 0]
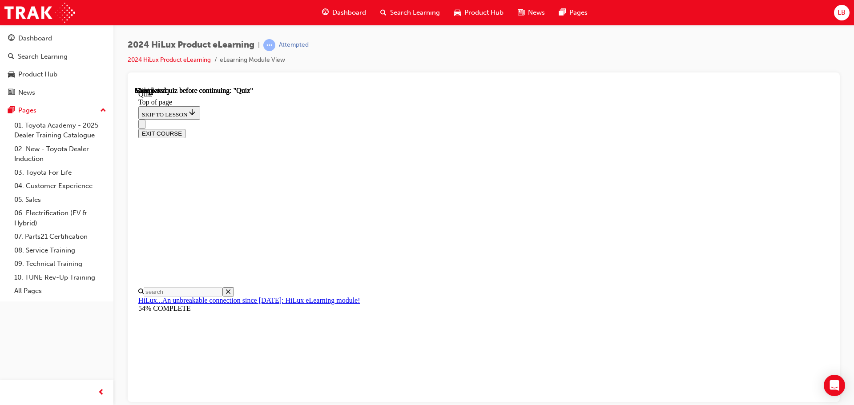
scroll to position [168, 0]
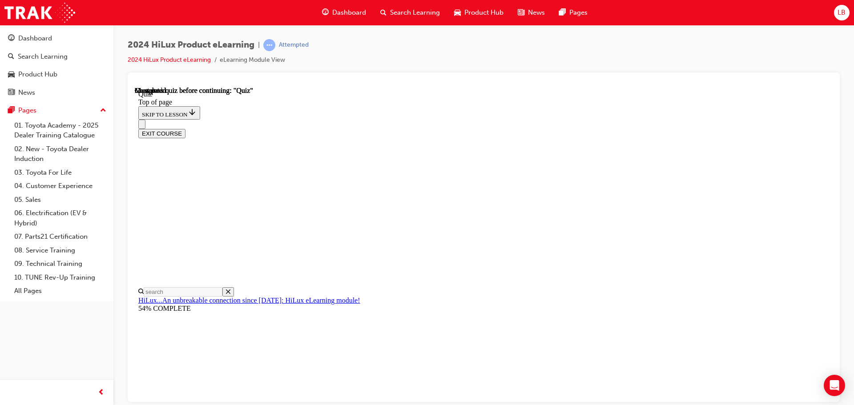
scroll to position [117, 0]
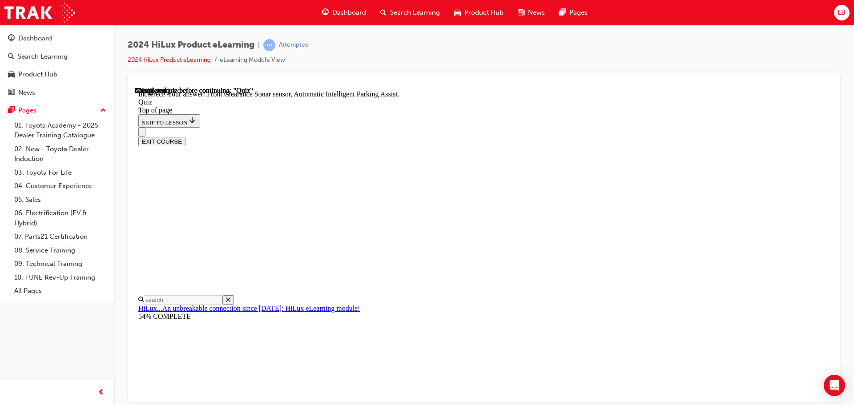
scroll to position [164, 0]
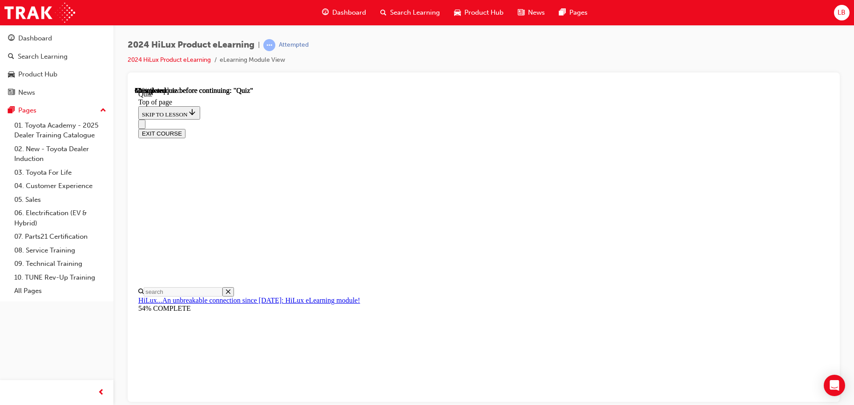
scroll to position [80, 0]
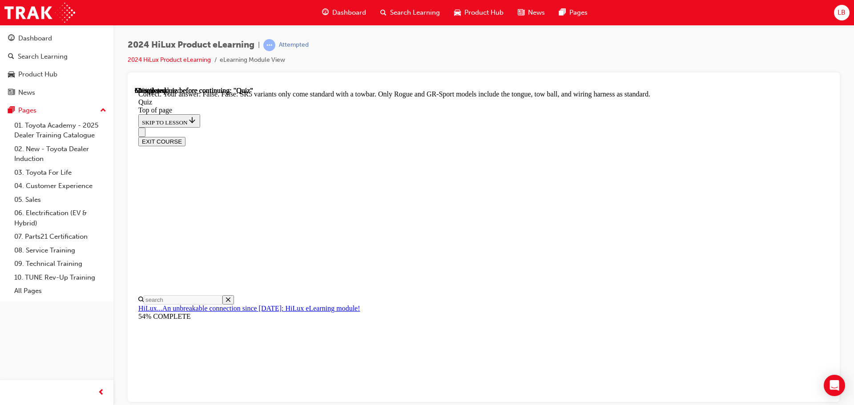
scroll to position [163, 0]
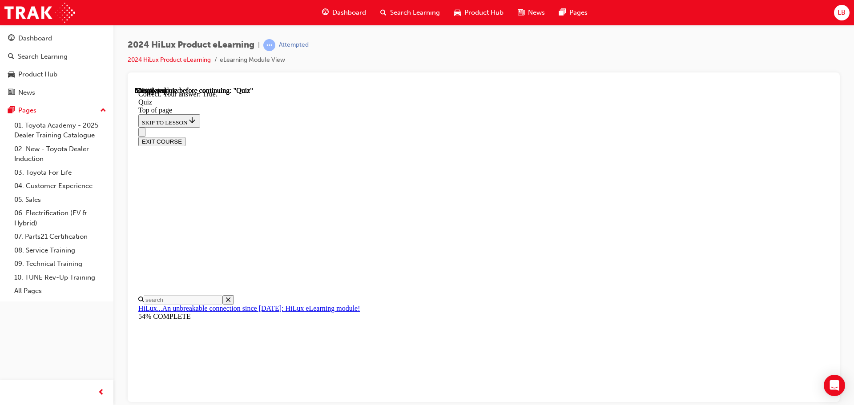
scroll to position [123, 0]
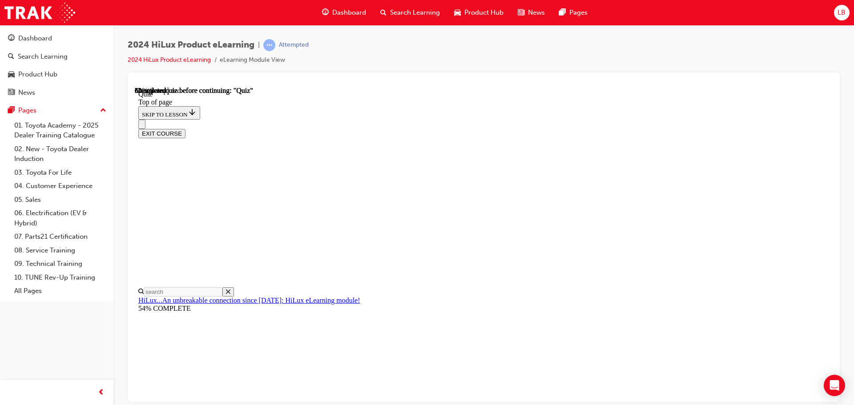
scroll to position [116, 0]
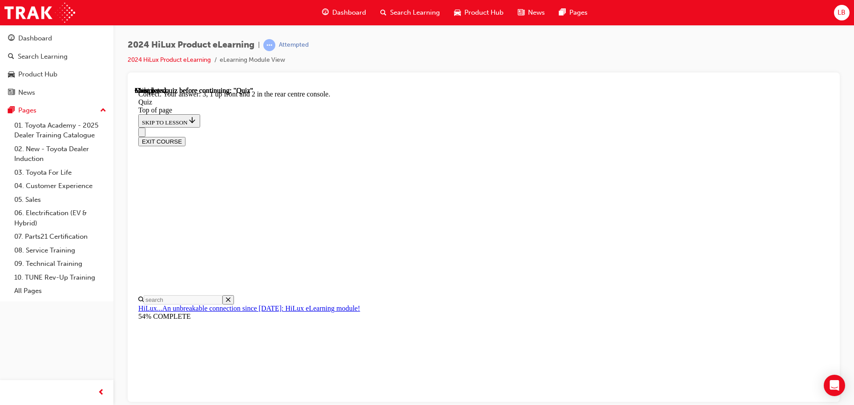
scroll to position [144, 0]
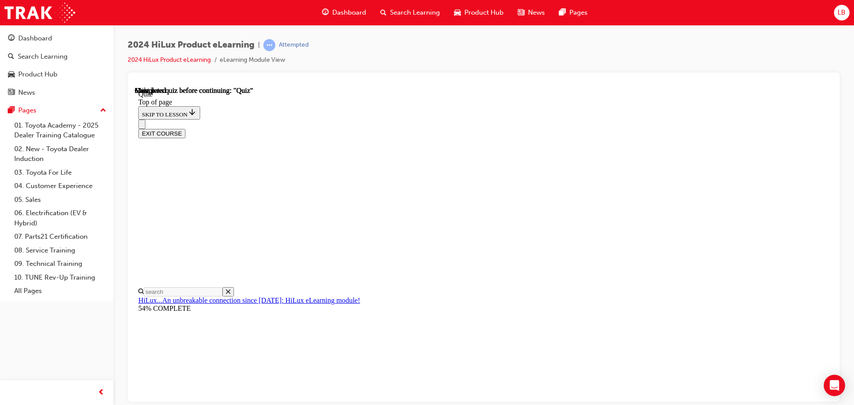
scroll to position [168, 0]
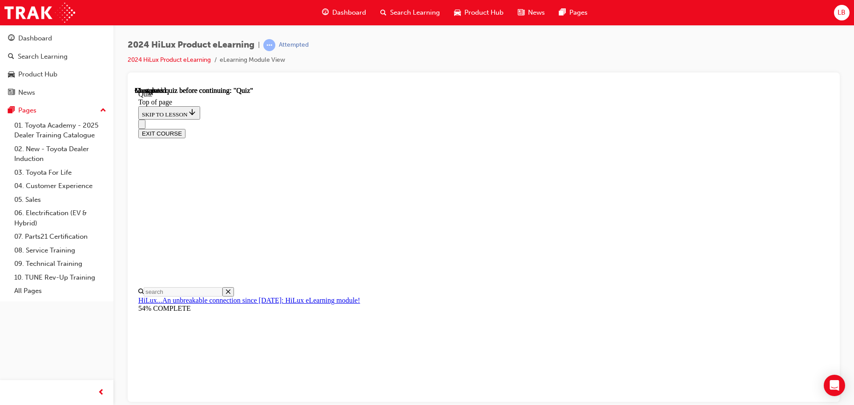
scroll to position [116, 0]
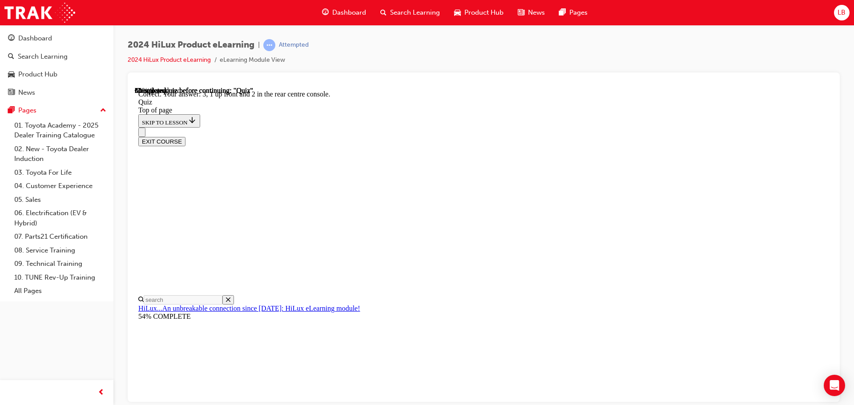
scroll to position [144, 0]
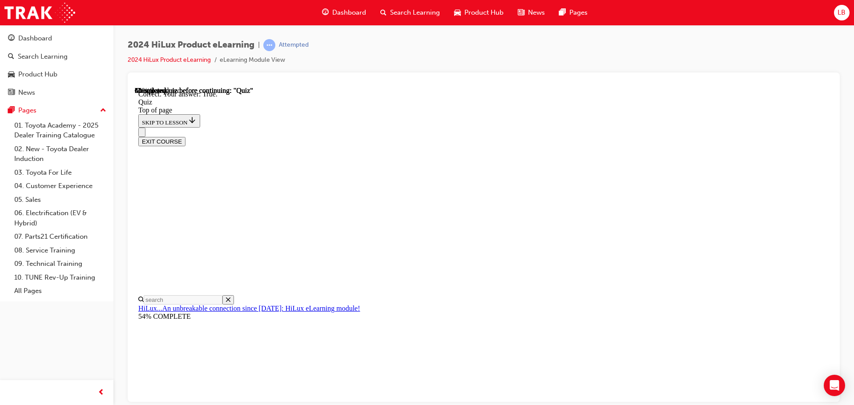
scroll to position [123, 0]
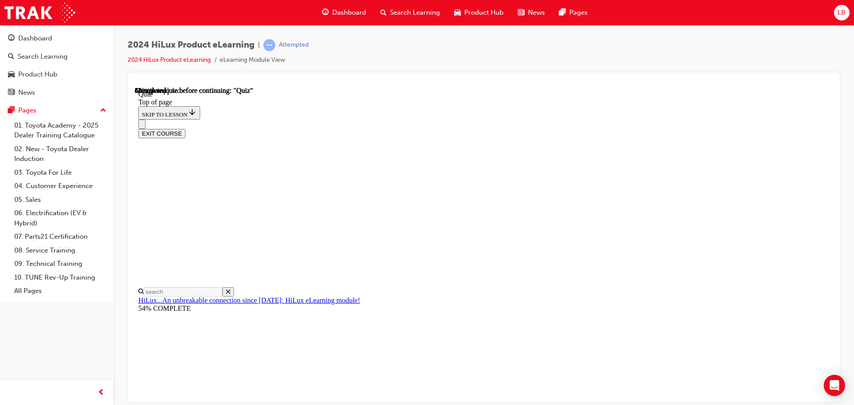
scroll to position [80, 0]
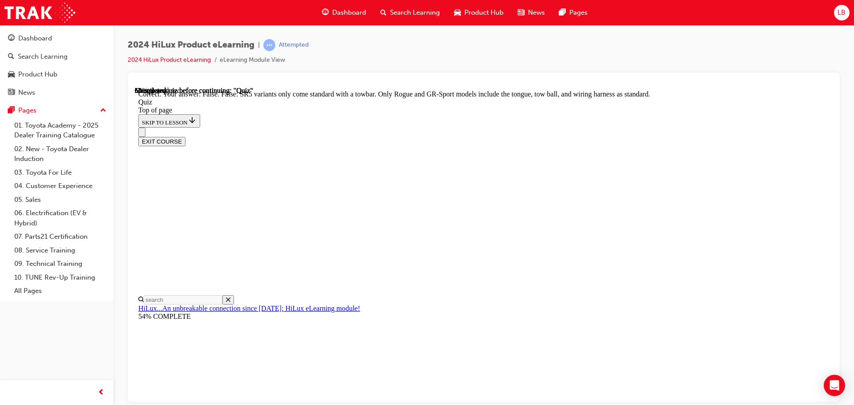
scroll to position [163, 0]
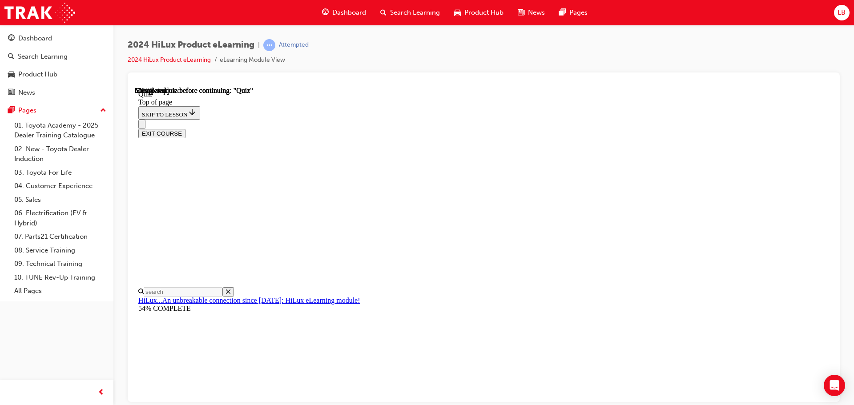
scroll to position [134, 0]
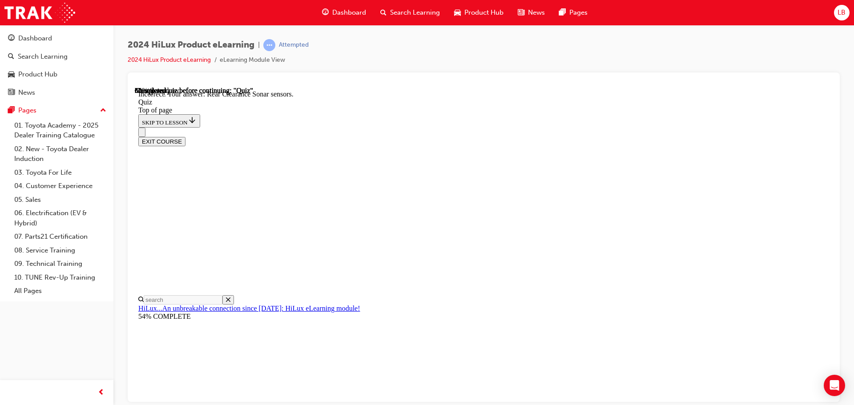
scroll to position [120, 0]
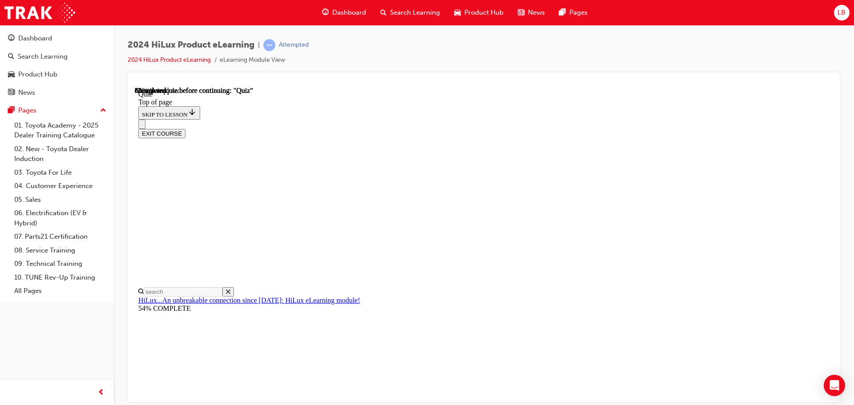
scroll to position [83, 0]
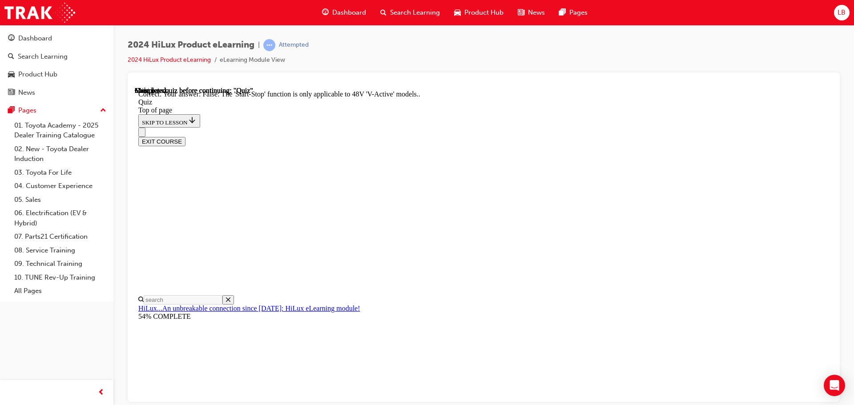
scroll to position [111, 0]
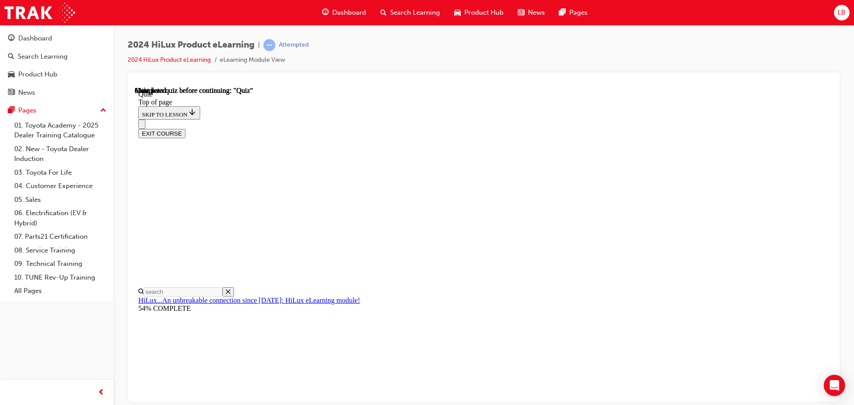
scroll to position [168, 0]
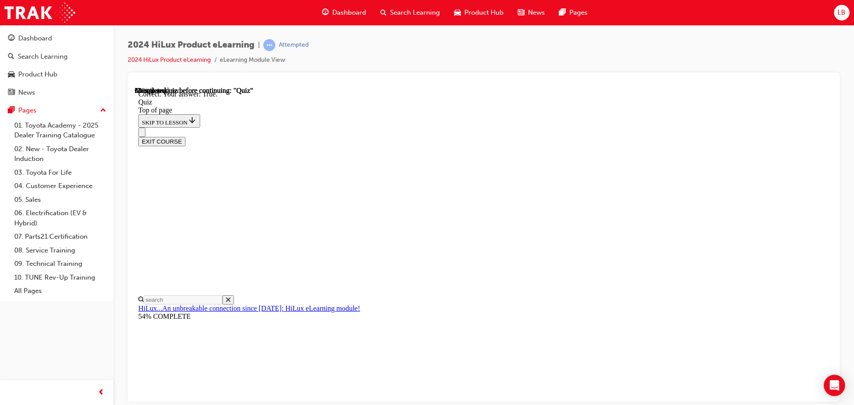
scroll to position [123, 0]
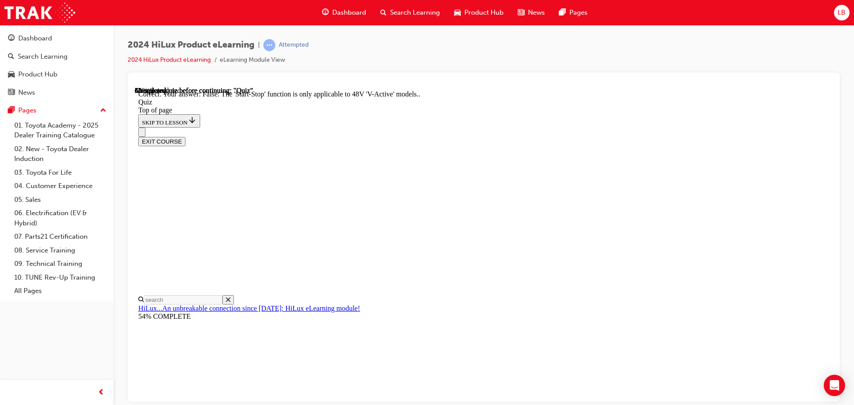
scroll to position [111, 0]
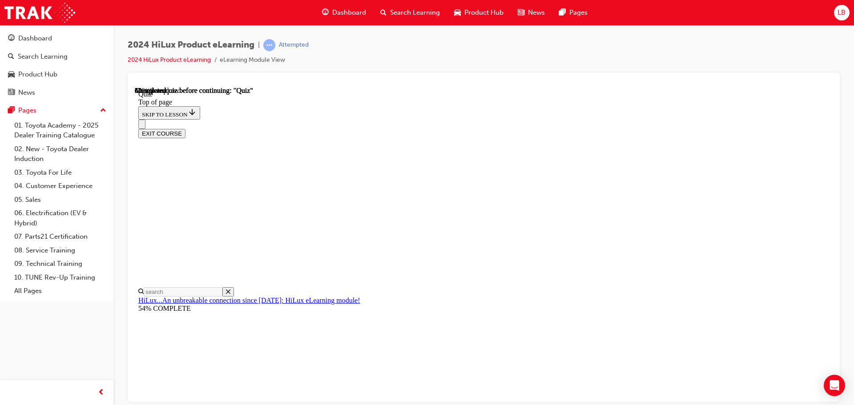
scroll to position [134, 0]
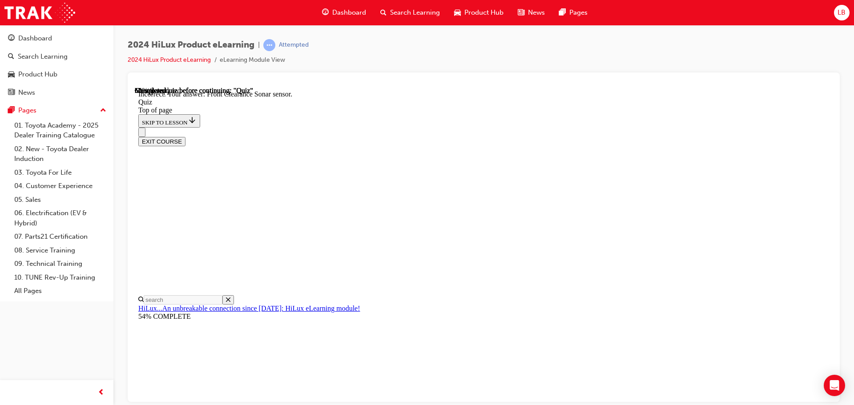
scroll to position [164, 0]
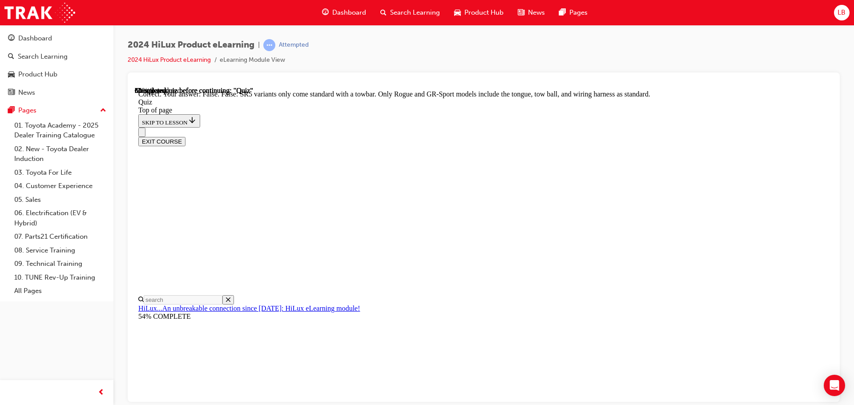
scroll to position [163, 0]
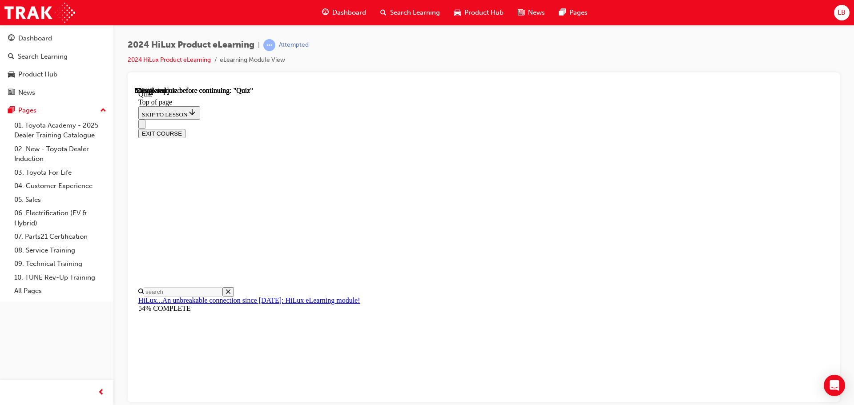
scroll to position [116, 0]
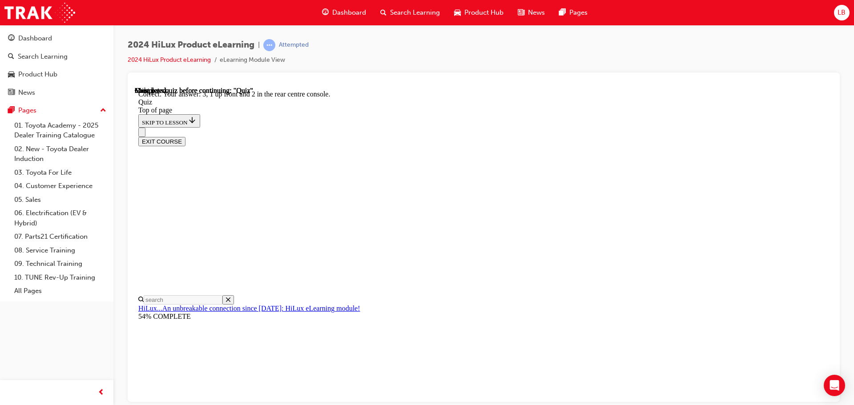
scroll to position [144, 0]
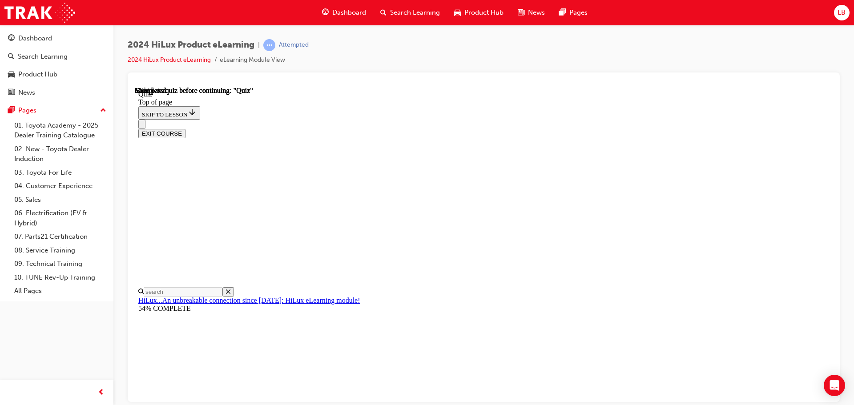
scroll to position [168, 0]
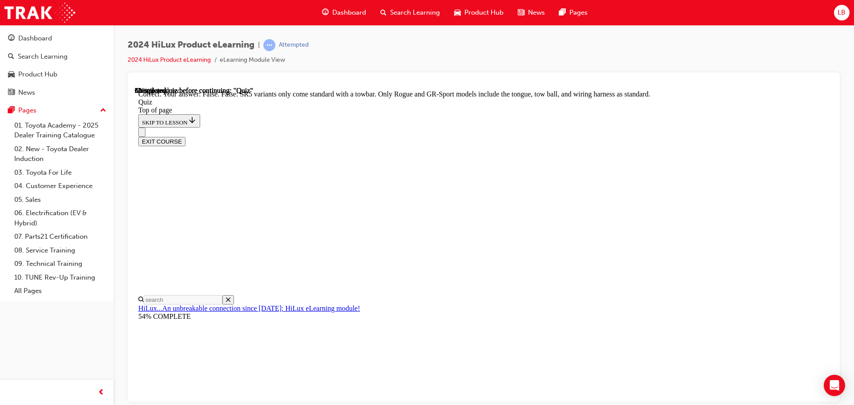
scroll to position [163, 0]
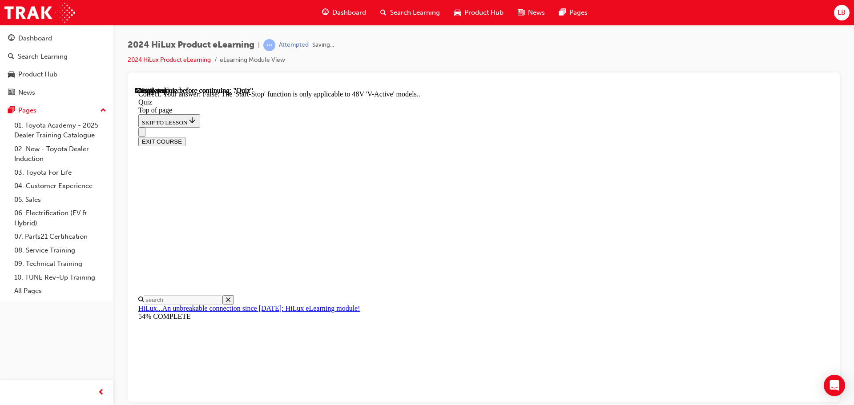
scroll to position [111, 0]
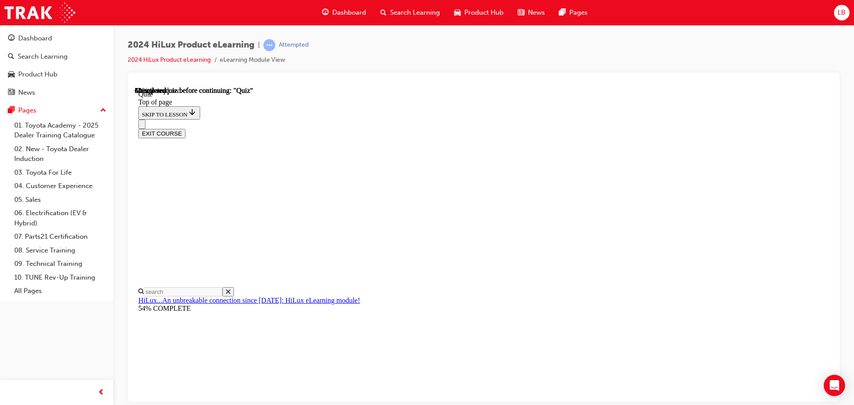
scroll to position [116, 0]
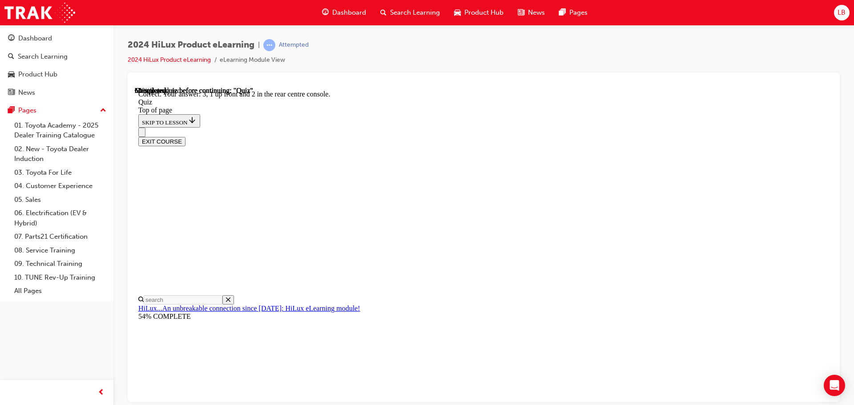
scroll to position [144, 0]
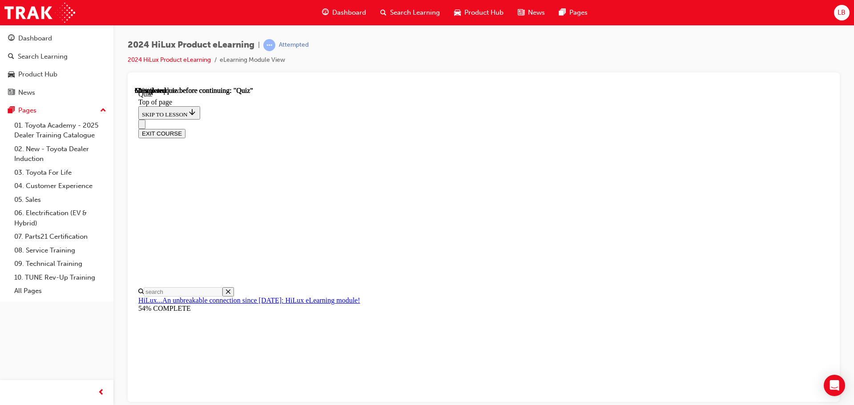
scroll to position [95, 0]
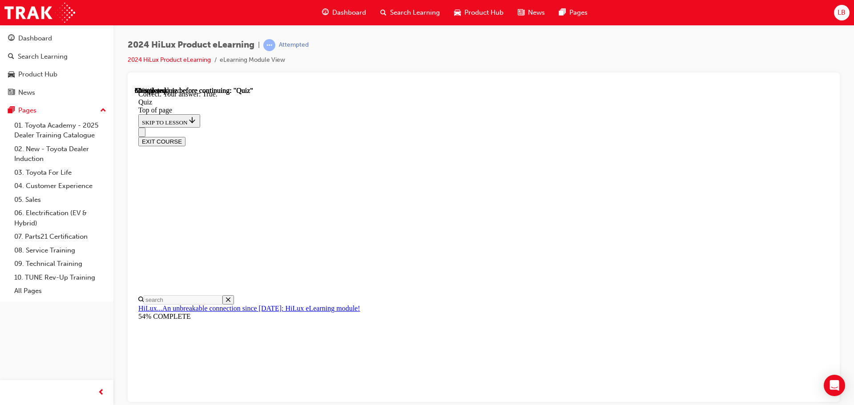
scroll to position [123, 0]
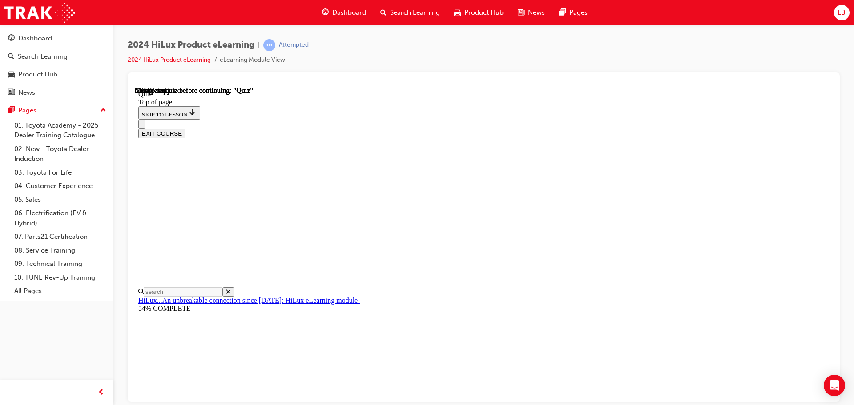
scroll to position [133, 0]
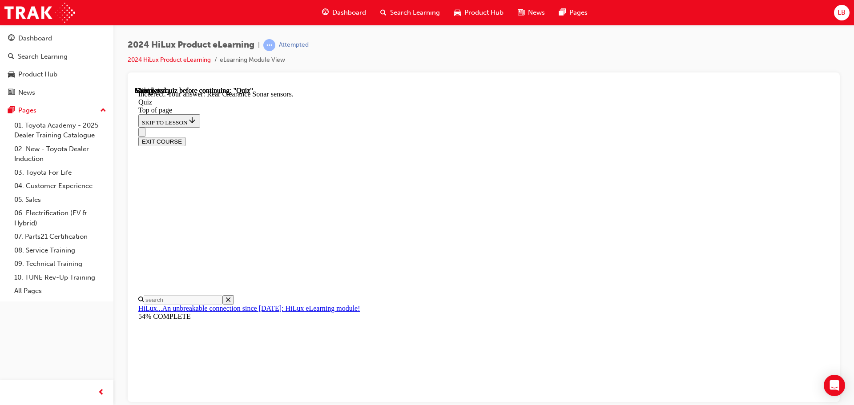
scroll to position [164, 0]
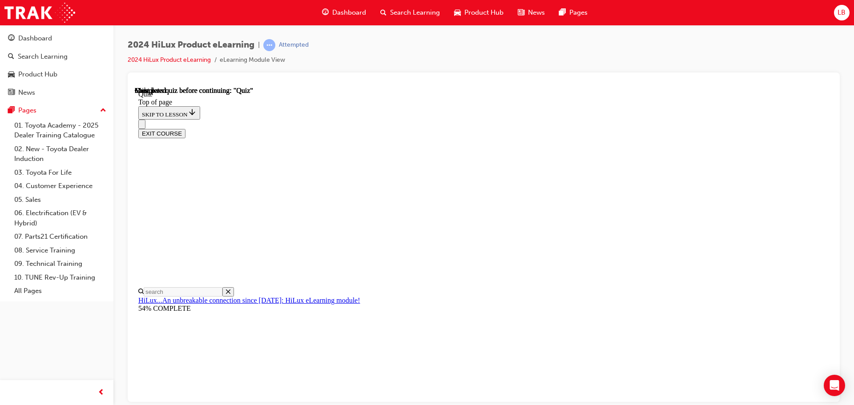
scroll to position [168, 0]
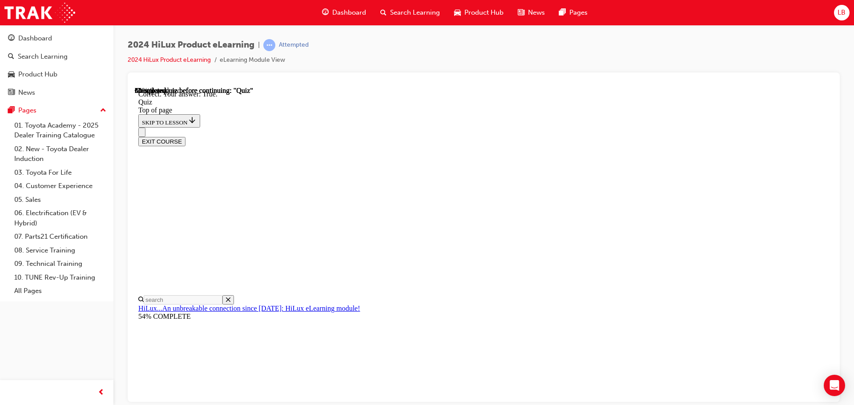
scroll to position [123, 0]
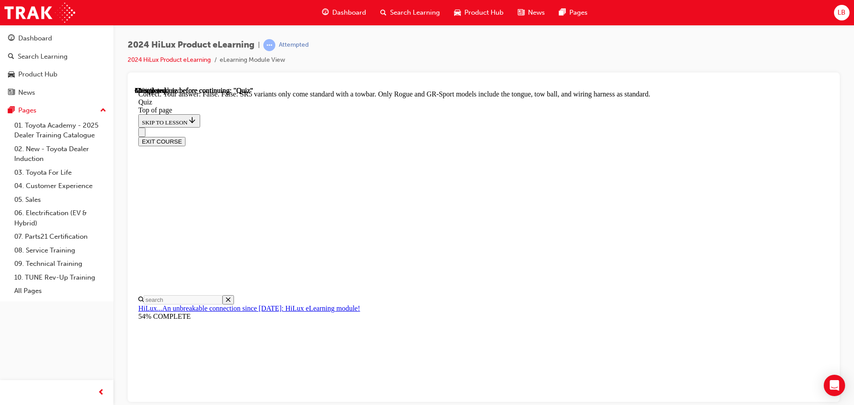
scroll to position [163, 0]
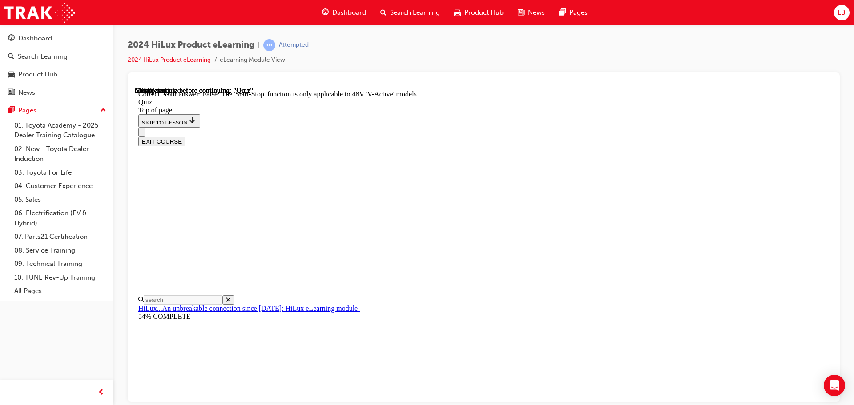
scroll to position [111, 0]
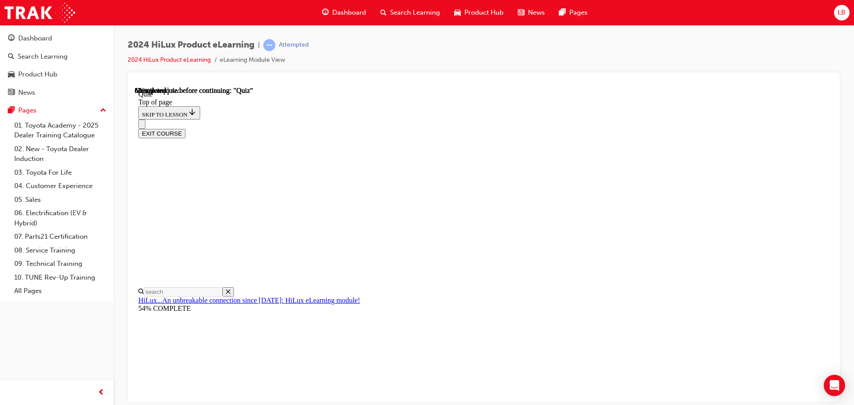
scroll to position [97, 0]
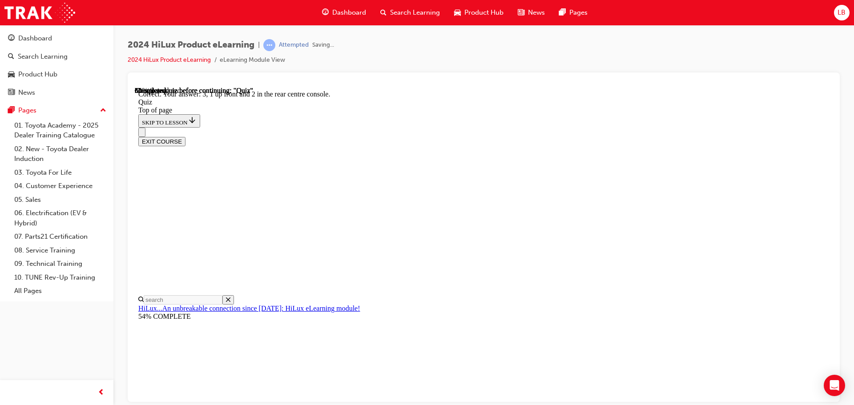
scroll to position [144, 0]
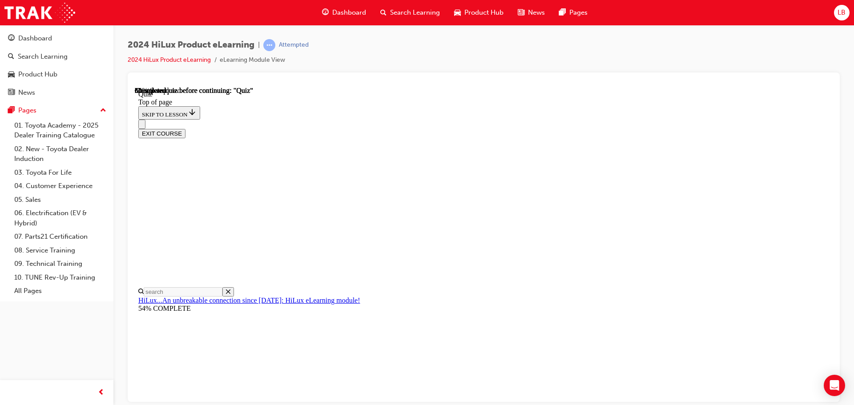
scroll to position [134, 0]
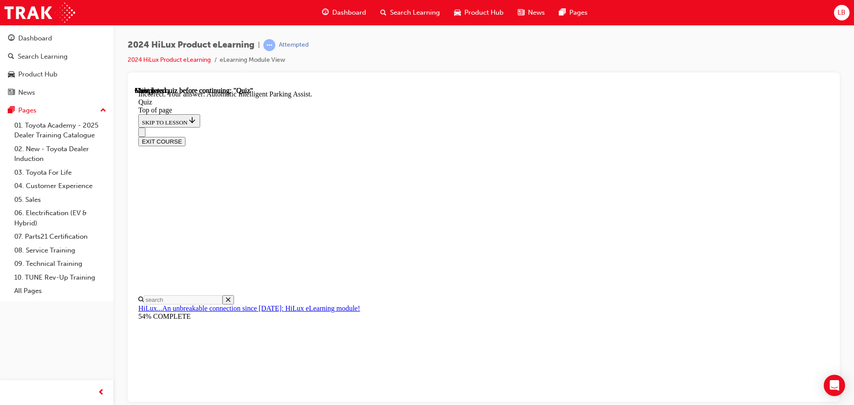
scroll to position [164, 0]
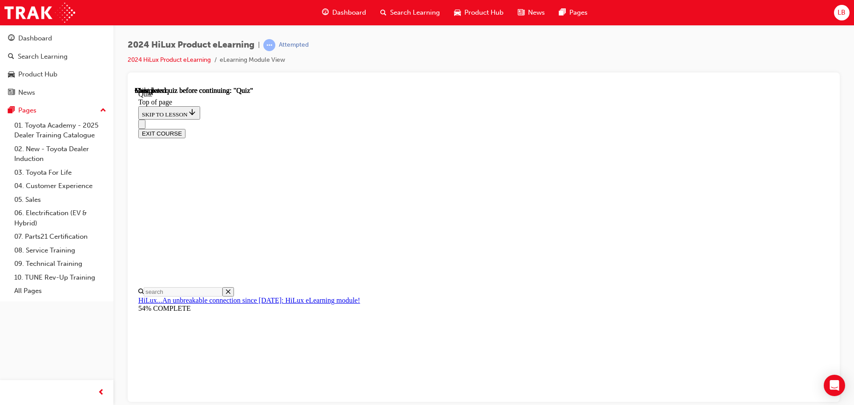
scroll to position [168, 0]
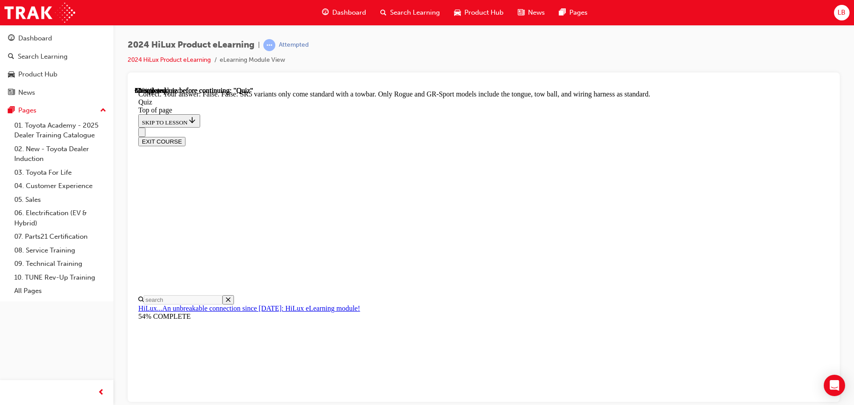
scroll to position [163, 0]
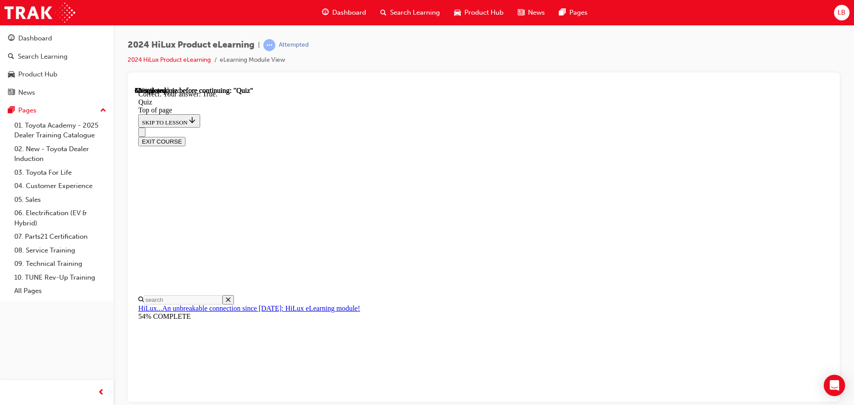
scroll to position [123, 0]
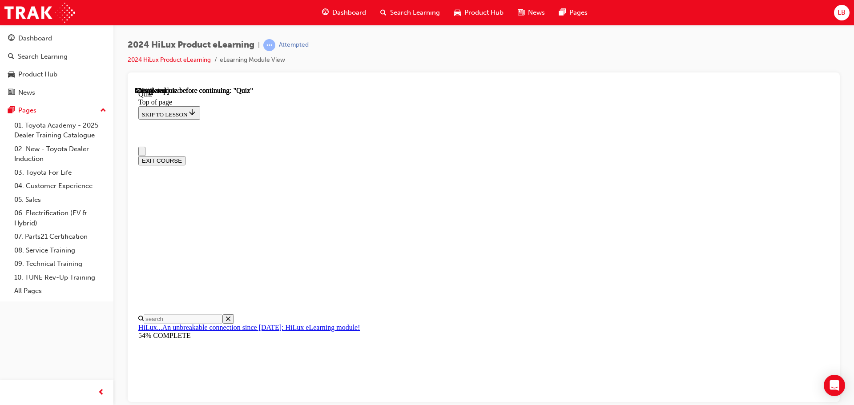
scroll to position [0, 0]
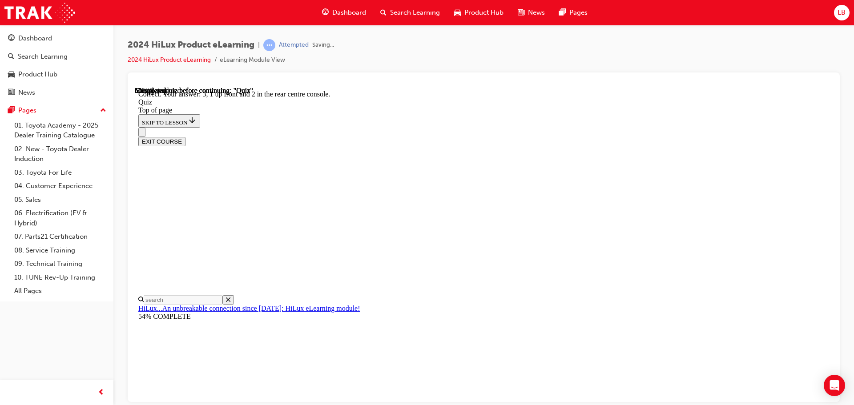
scroll to position [144, 0]
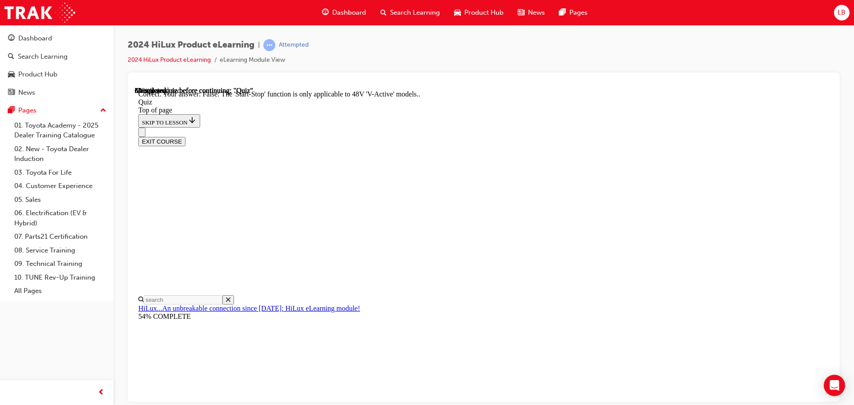
scroll to position [111, 0]
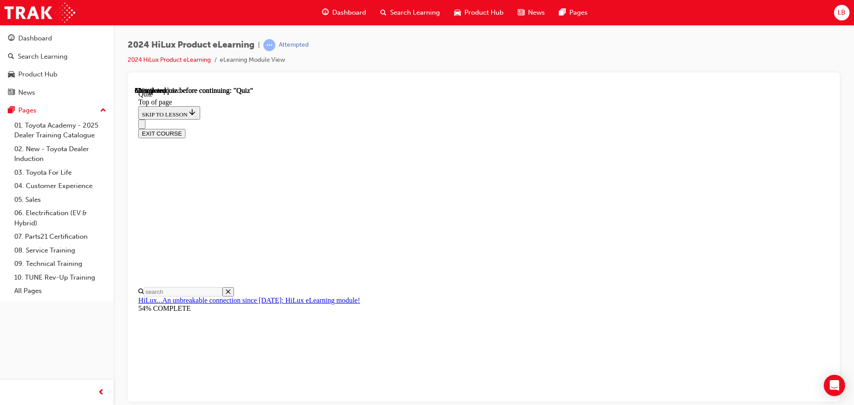
scroll to position [126, 0]
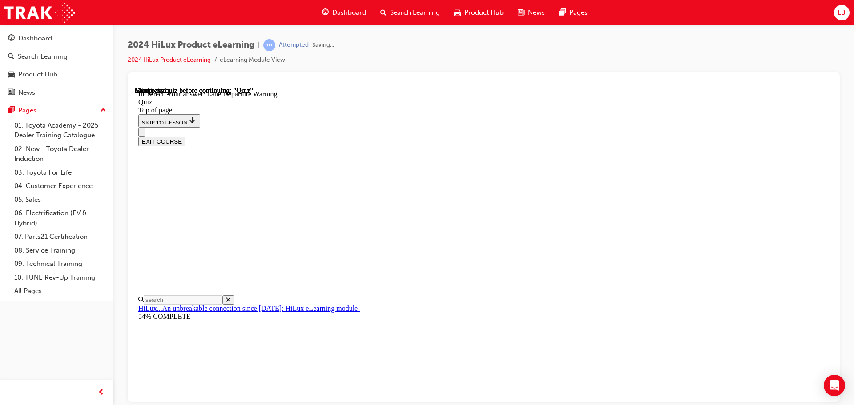
scroll to position [164, 0]
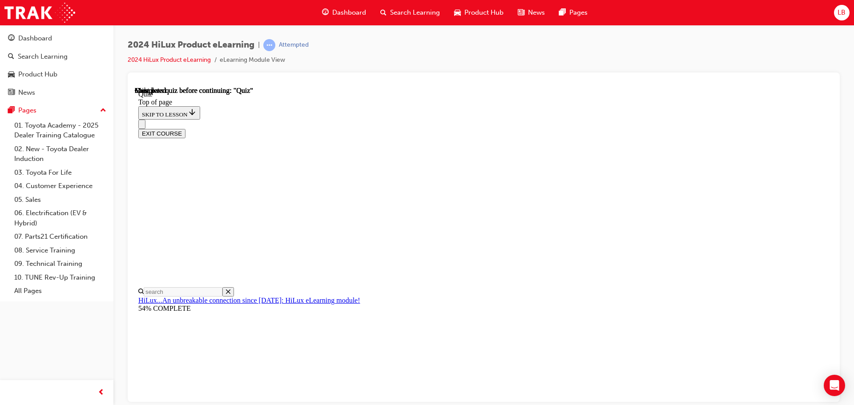
scroll to position [168, 0]
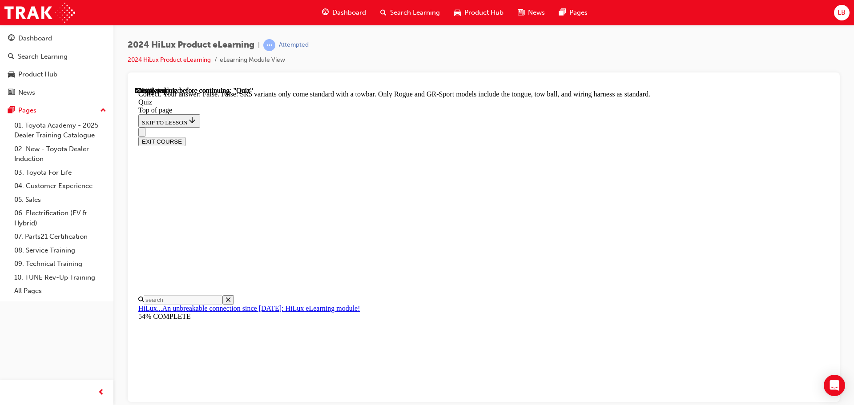
scroll to position [163, 0]
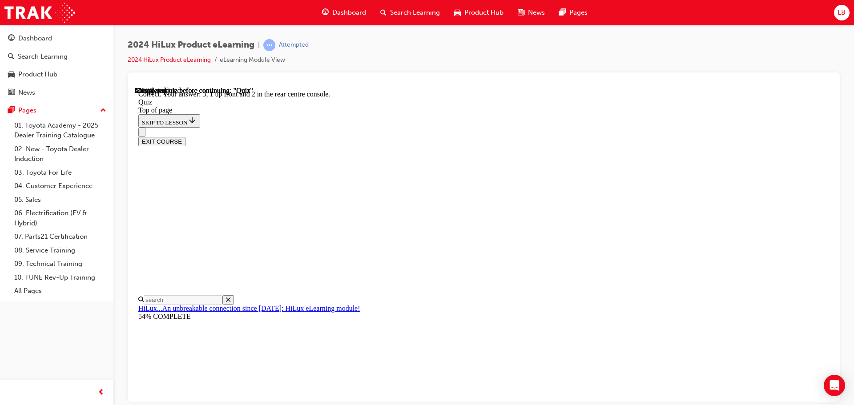
scroll to position [144, 0]
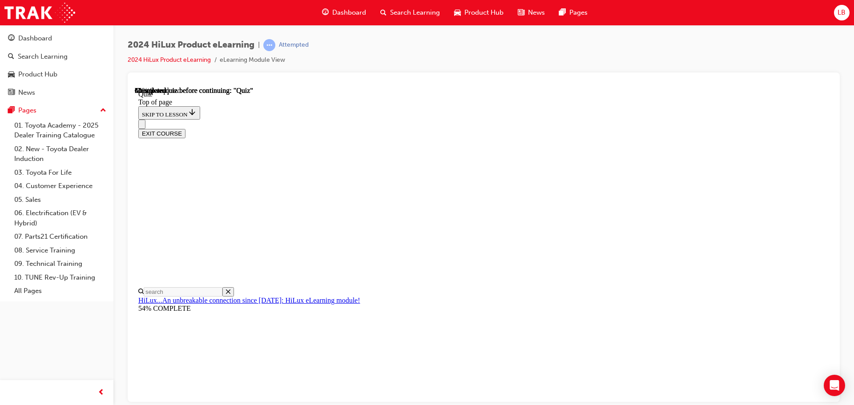
scroll to position [95, 0]
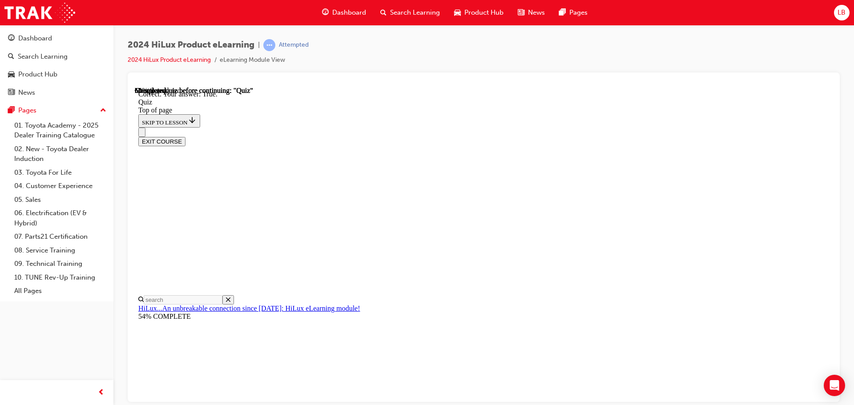
scroll to position [123, 0]
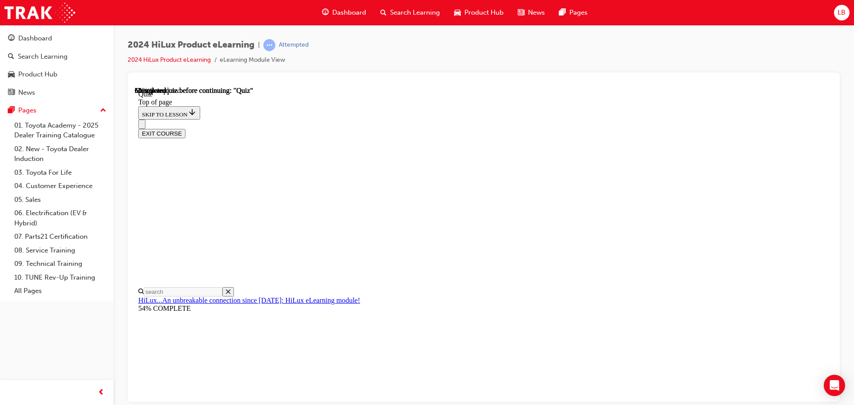
scroll to position [83, 0]
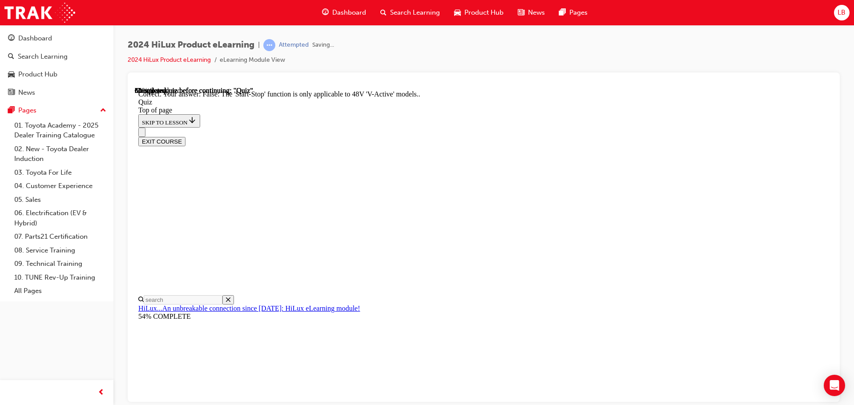
scroll to position [111, 0]
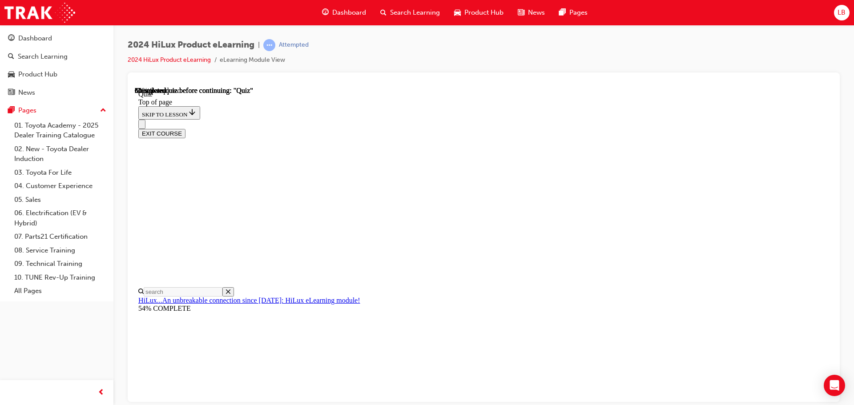
scroll to position [89, 0]
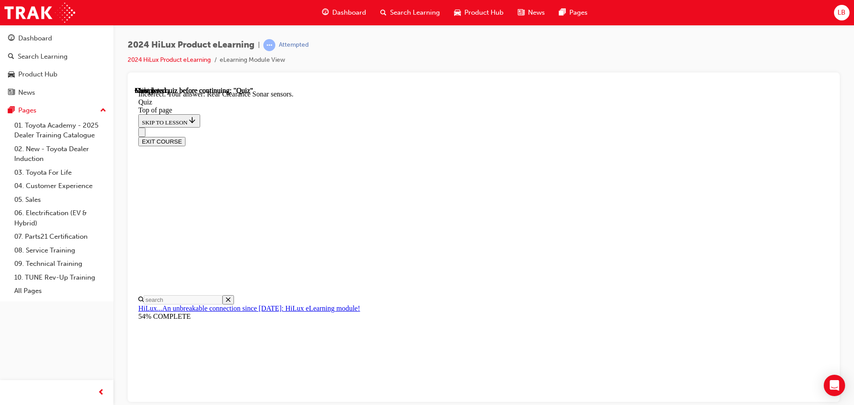
scroll to position [164, 0]
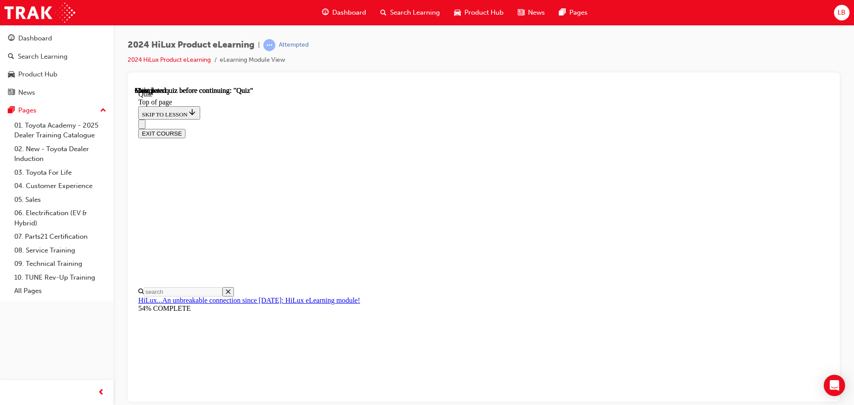
scroll to position [168, 0]
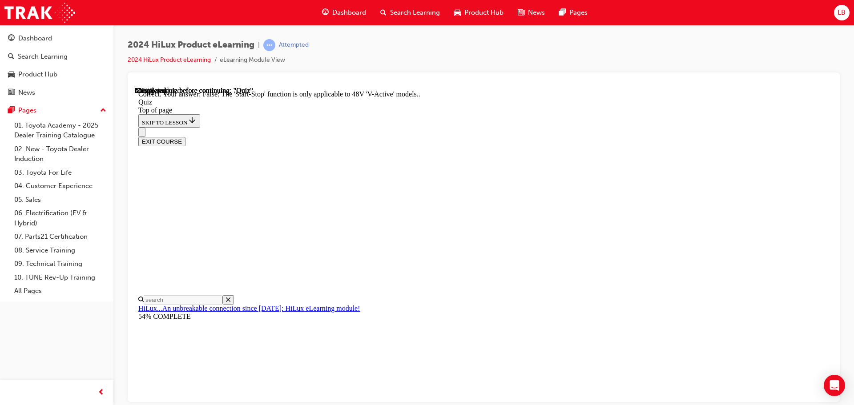
scroll to position [111, 0]
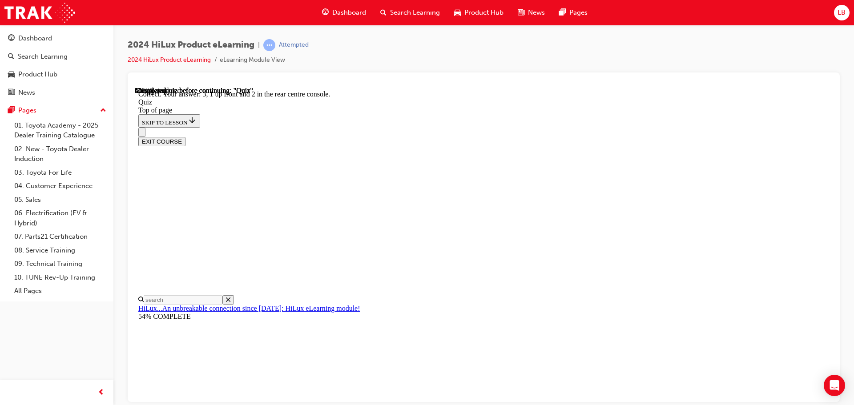
scroll to position [144, 0]
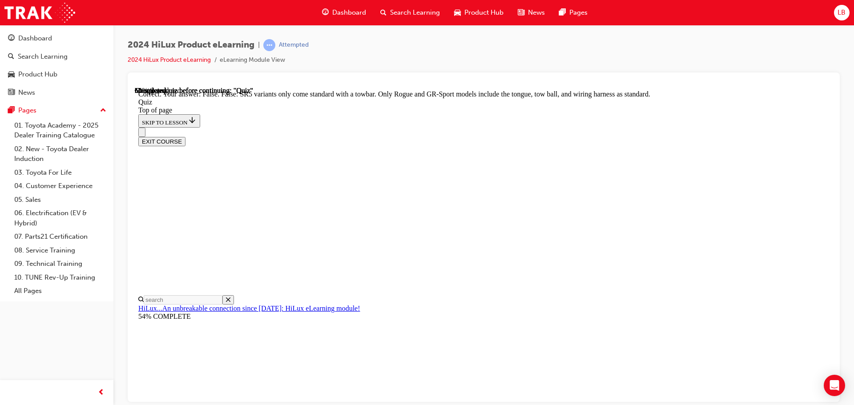
scroll to position [163, 0]
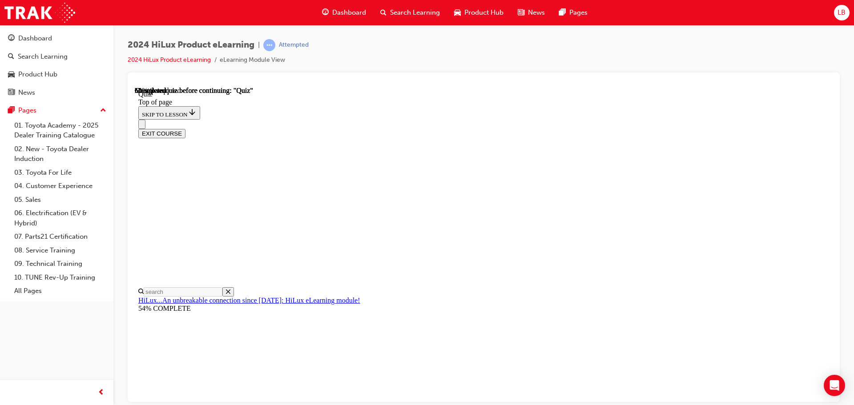
scroll to position [95, 0]
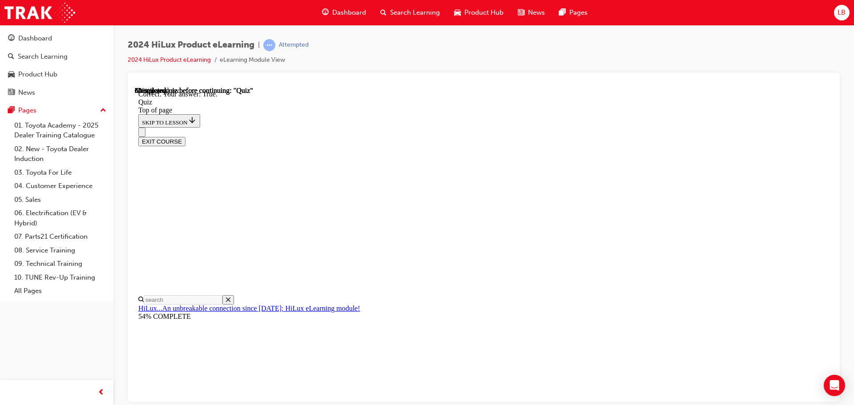
scroll to position [123, 0]
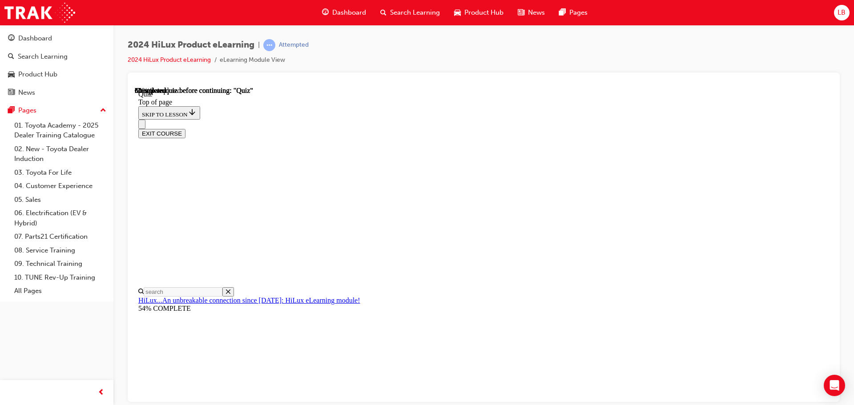
scroll to position [126, 0]
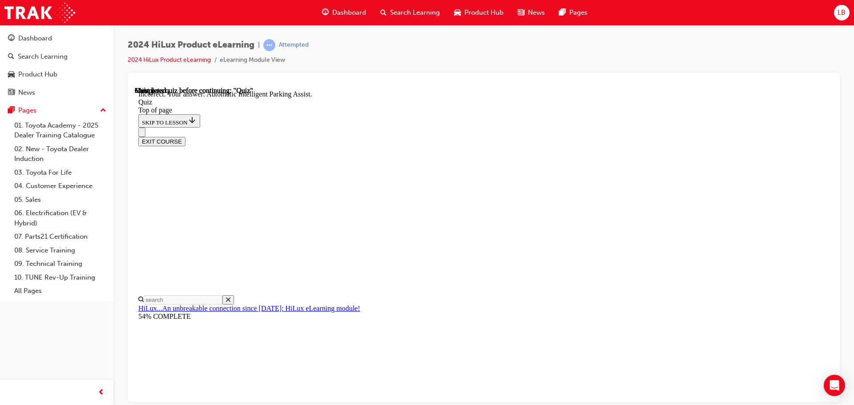
scroll to position [164, 0]
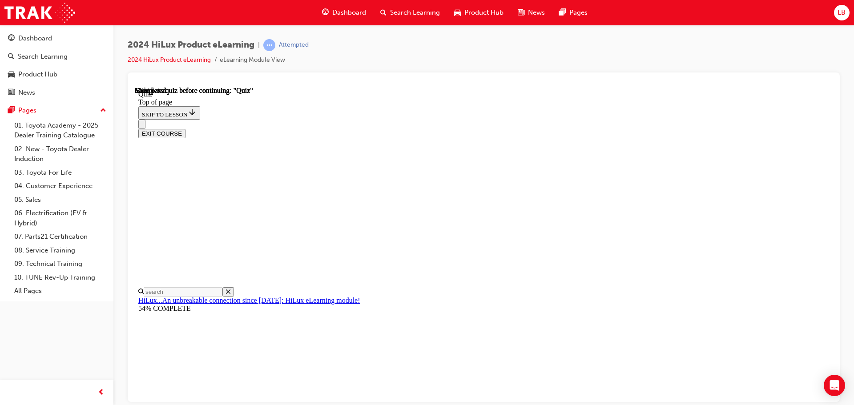
scroll to position [163, 0]
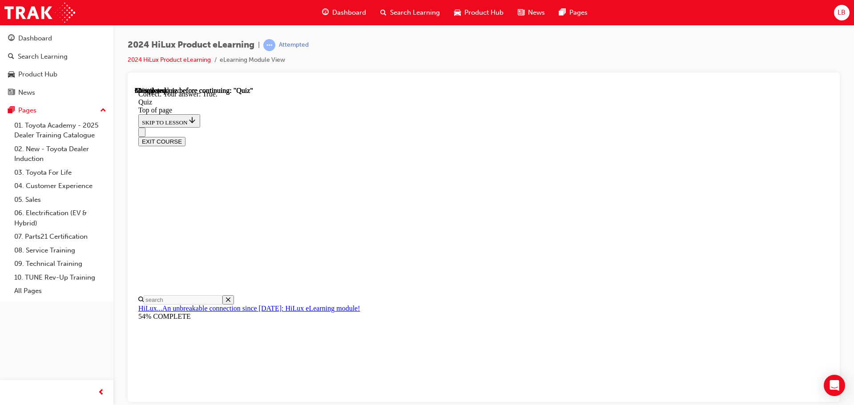
scroll to position [123, 0]
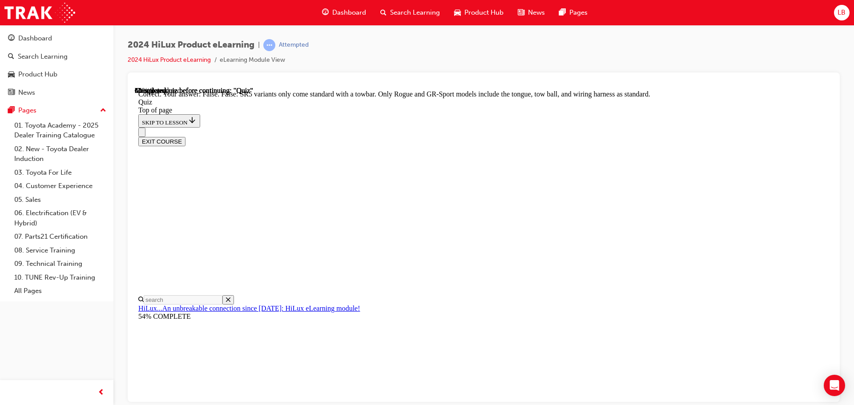
scroll to position [163, 0]
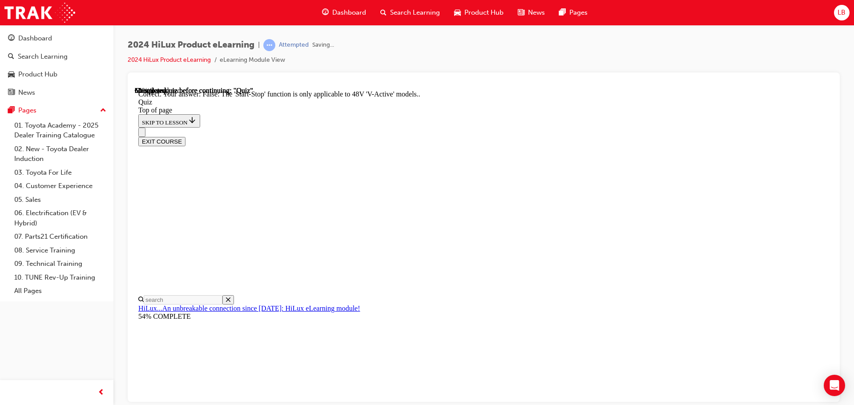
scroll to position [111, 0]
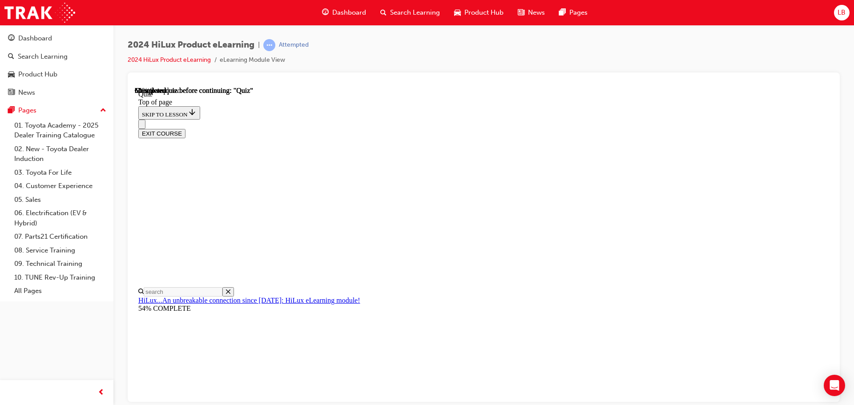
scroll to position [116, 0]
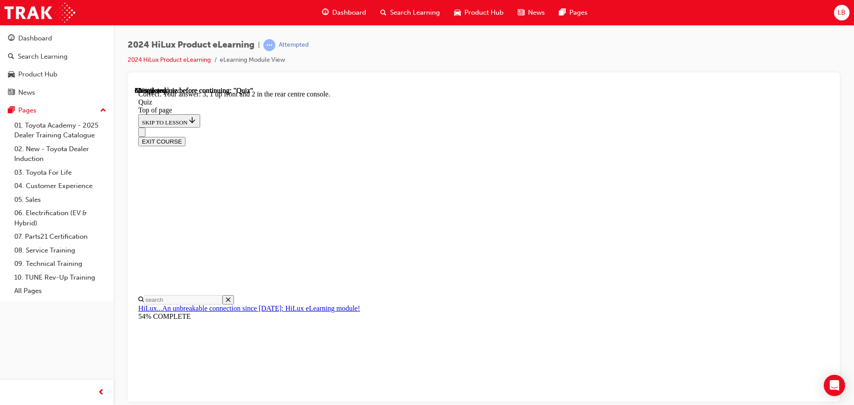
scroll to position [144, 0]
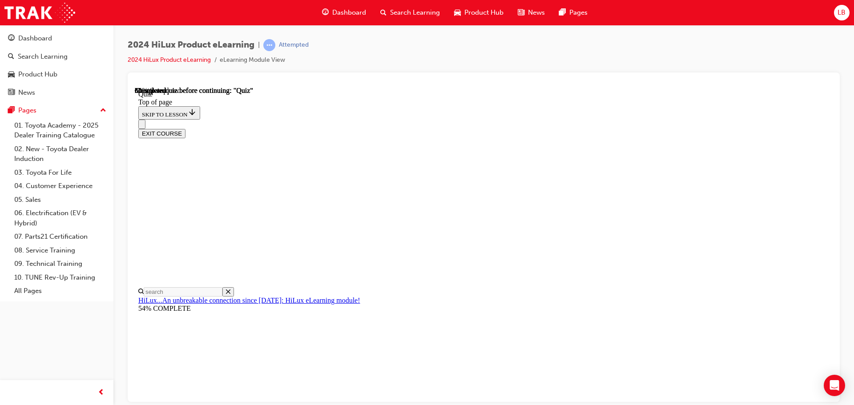
scroll to position [136, 0]
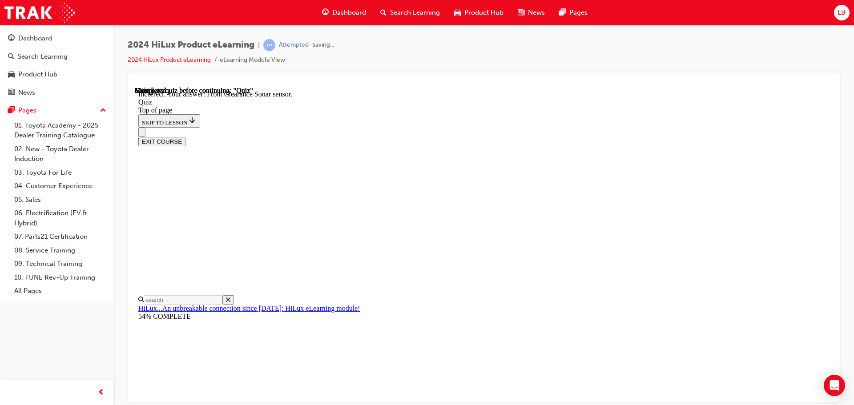
scroll to position [164, 0]
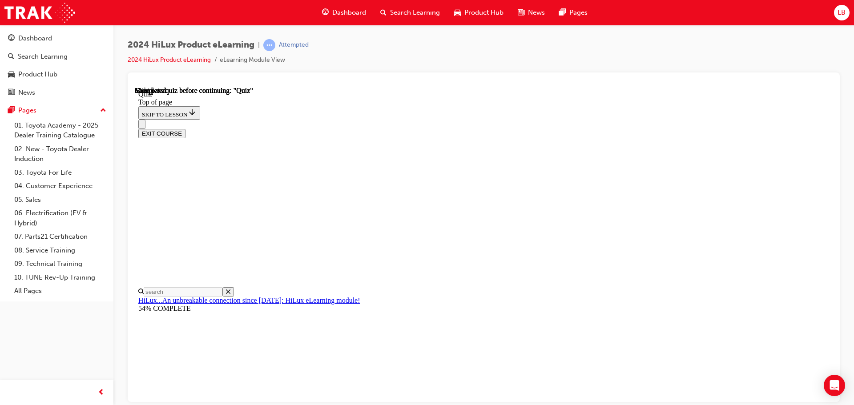
scroll to position [168, 0]
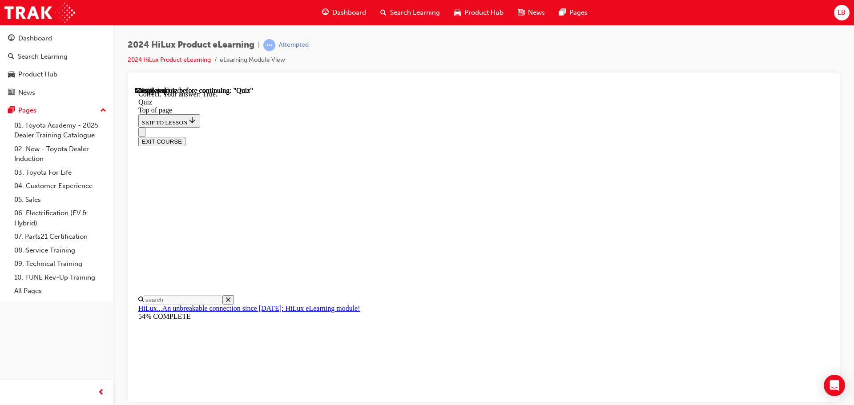
scroll to position [123, 0]
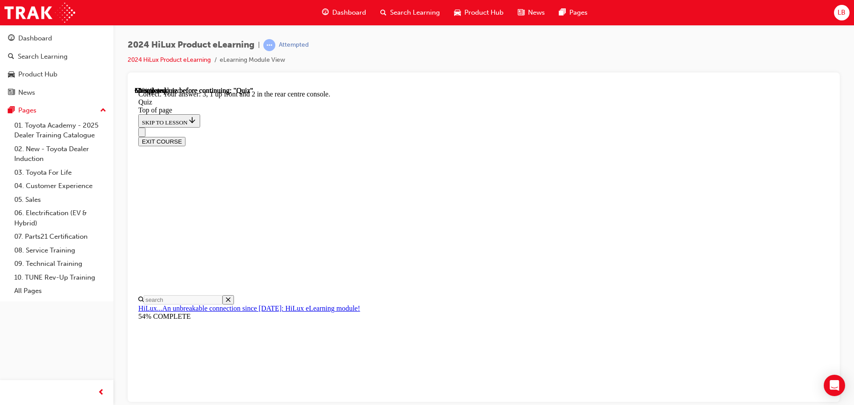
scroll to position [144, 0]
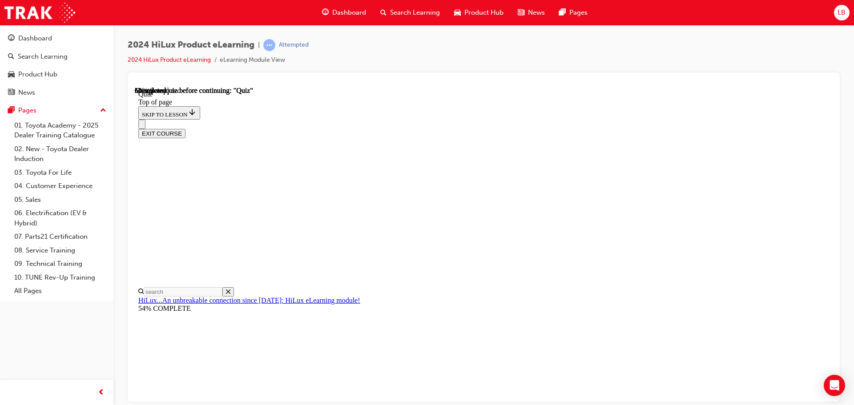
scroll to position [83, 0]
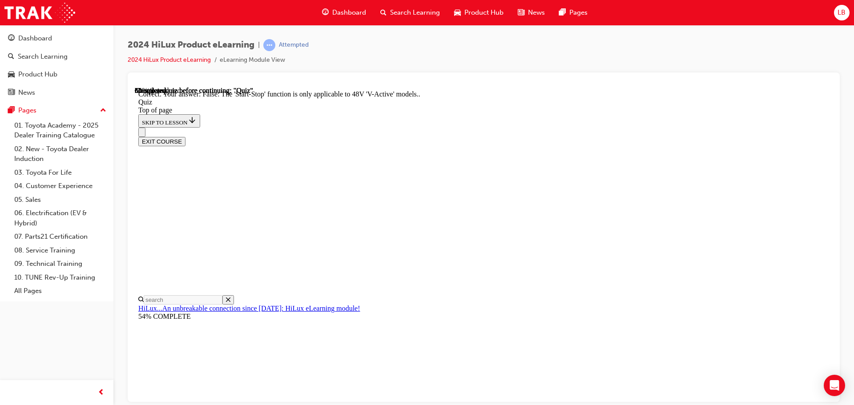
scroll to position [111, 0]
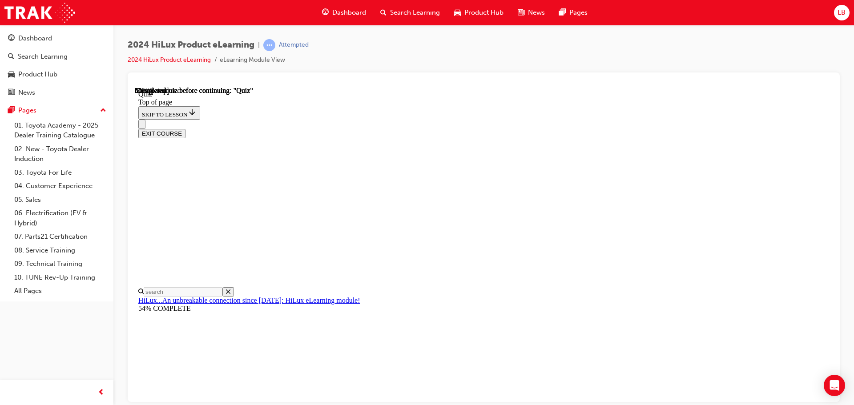
scroll to position [133, 0]
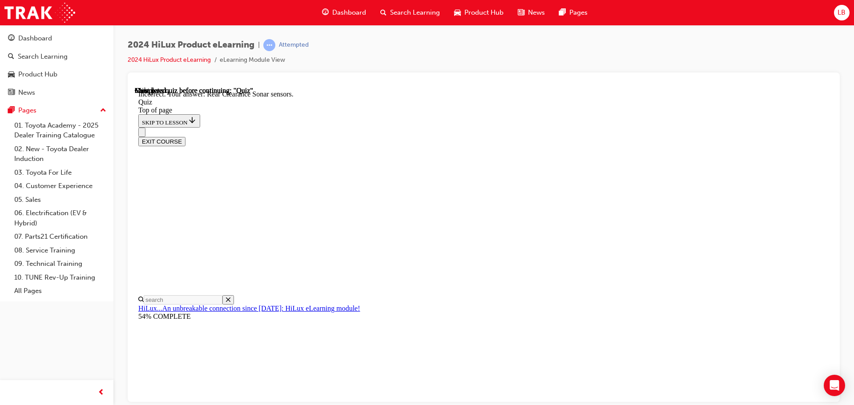
scroll to position [164, 0]
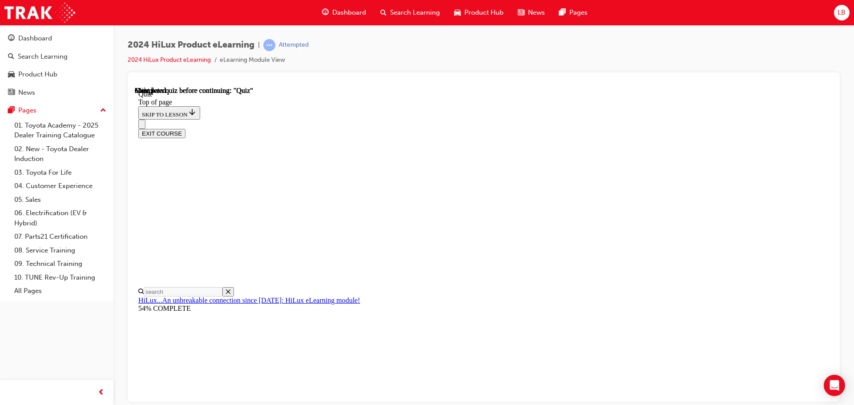
scroll to position [89, 0]
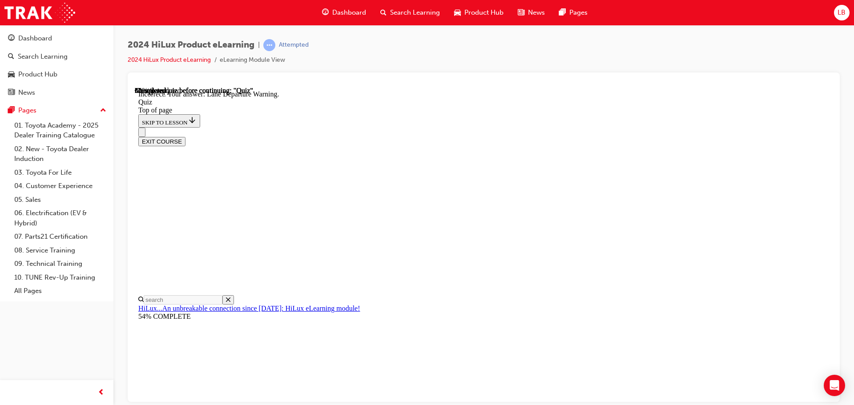
scroll to position [164, 0]
drag, startPoint x: 396, startPoint y: 253, endPoint x: 400, endPoint y: 251, distance: 5.0
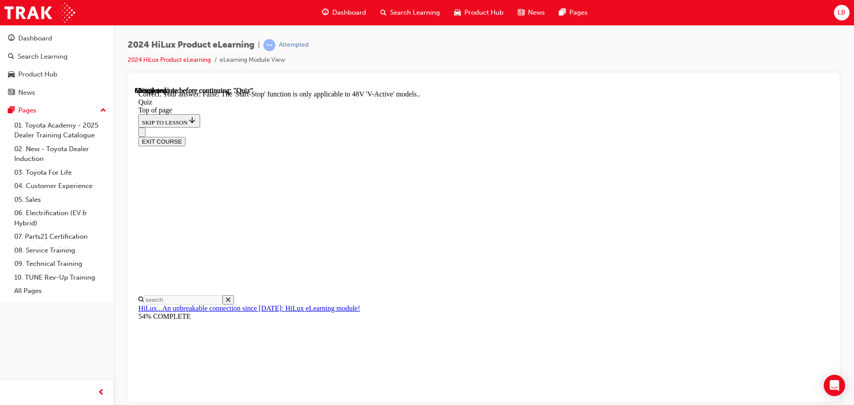
scroll to position [111, 0]
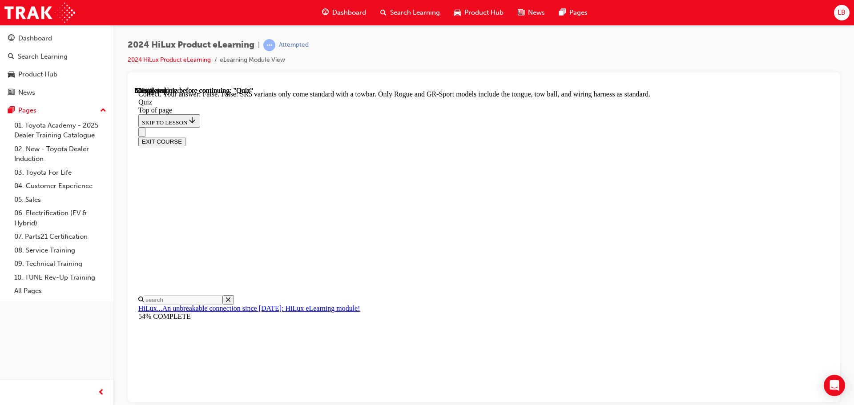
scroll to position [163, 0]
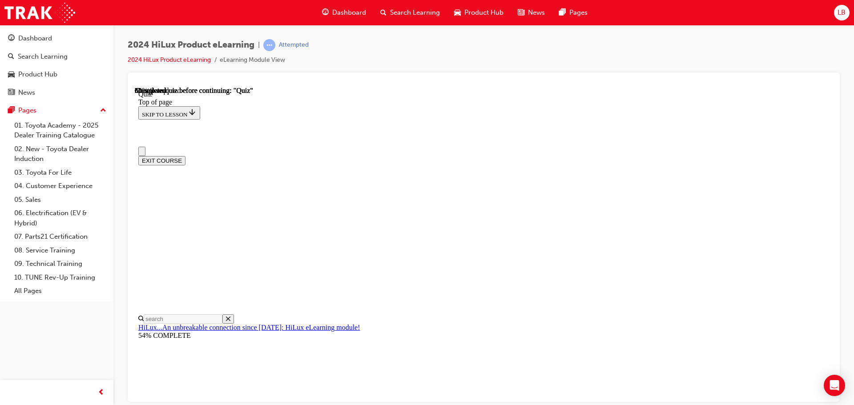
scroll to position [49, 0]
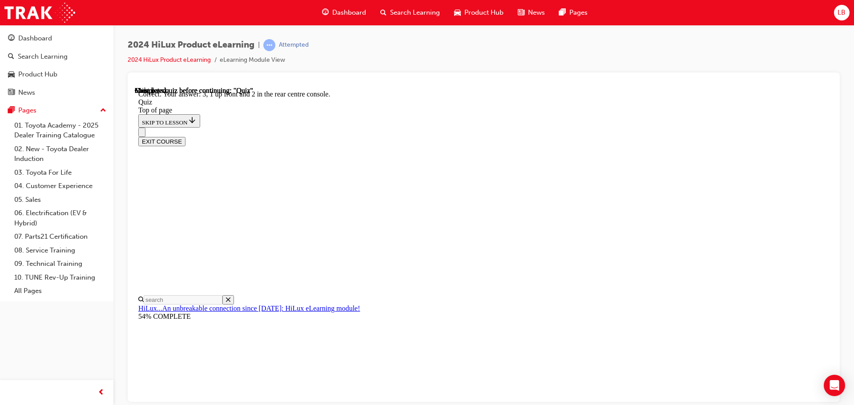
scroll to position [144, 0]
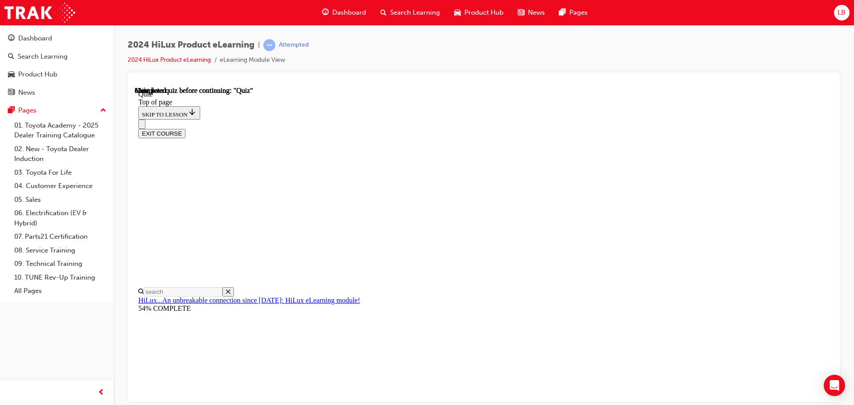
scroll to position [133, 0]
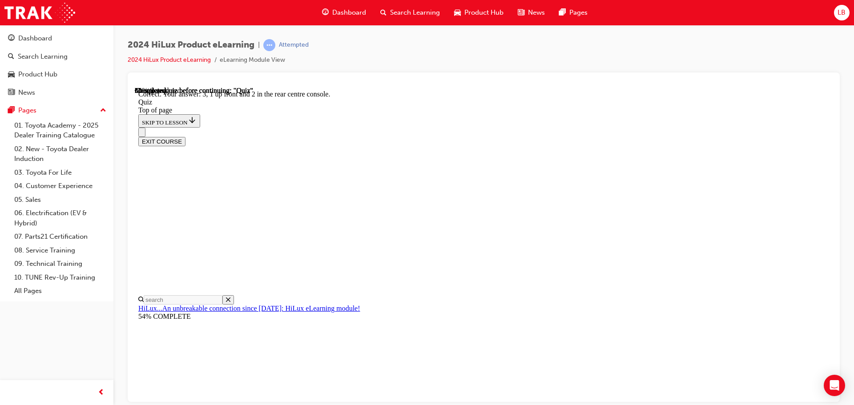
scroll to position [144, 0]
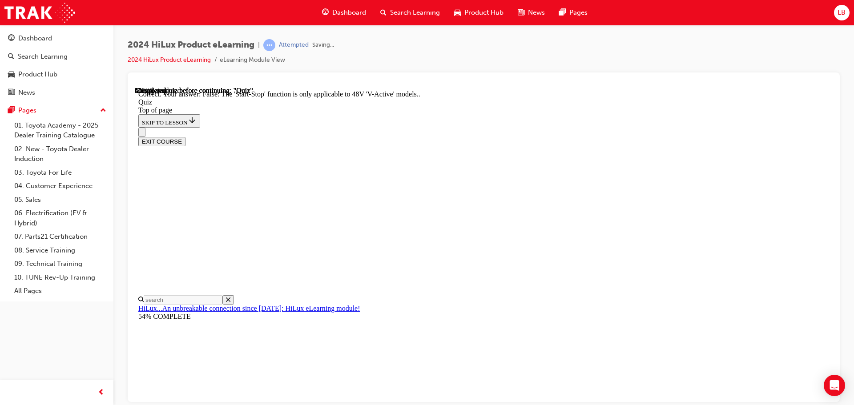
scroll to position [111, 0]
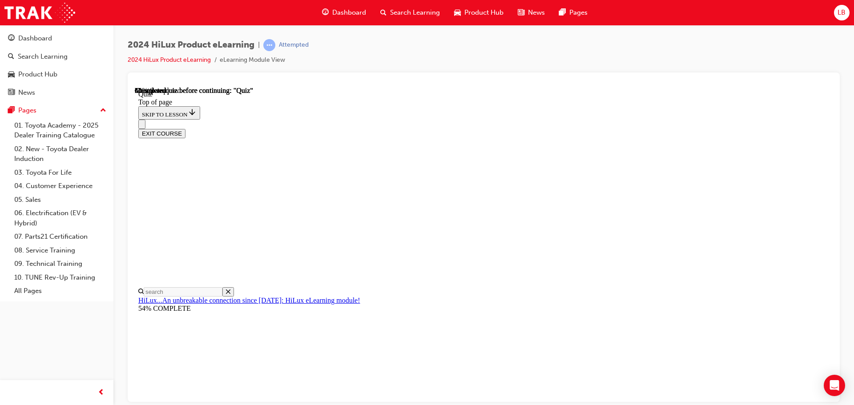
scroll to position [134, 0]
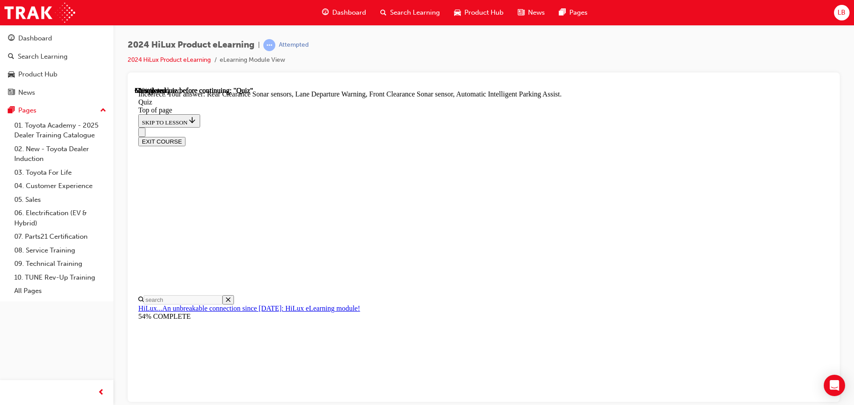
scroll to position [164, 0]
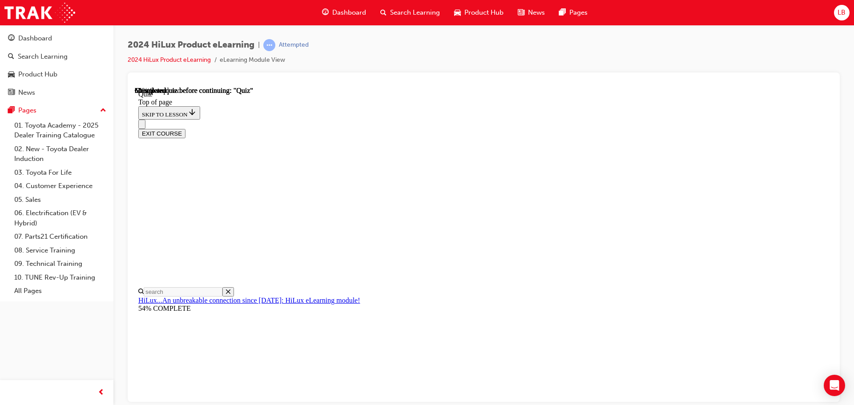
scroll to position [80, 0]
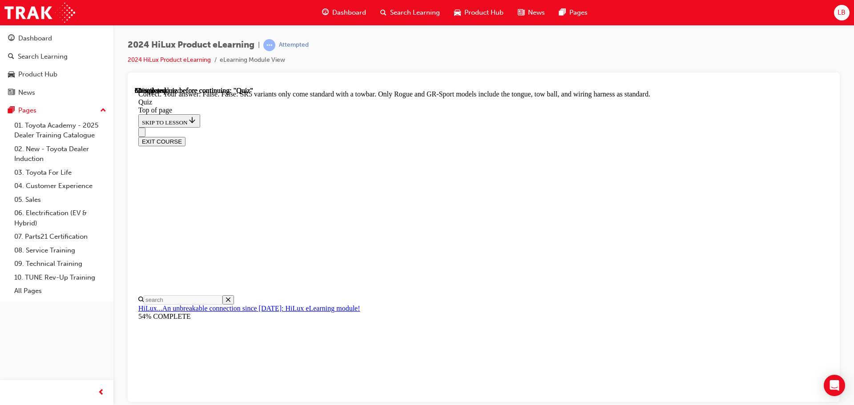
scroll to position [163, 0]
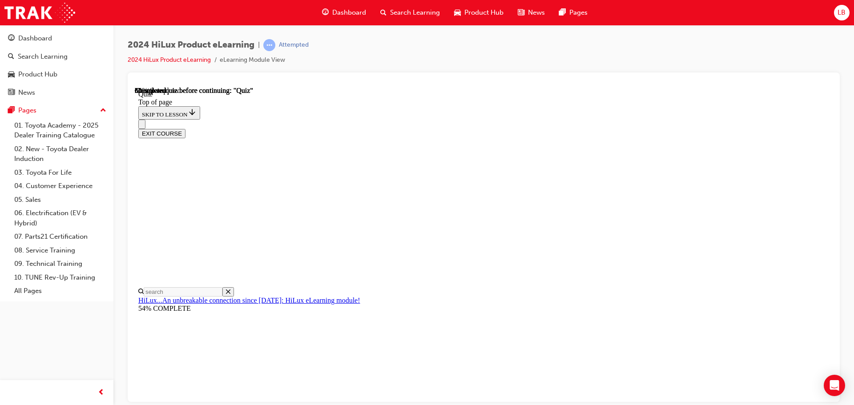
scroll to position [95, 0]
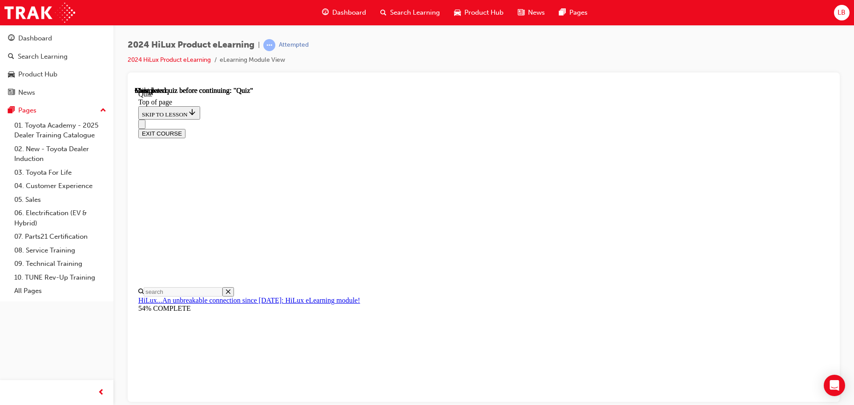
scroll to position [101, 0]
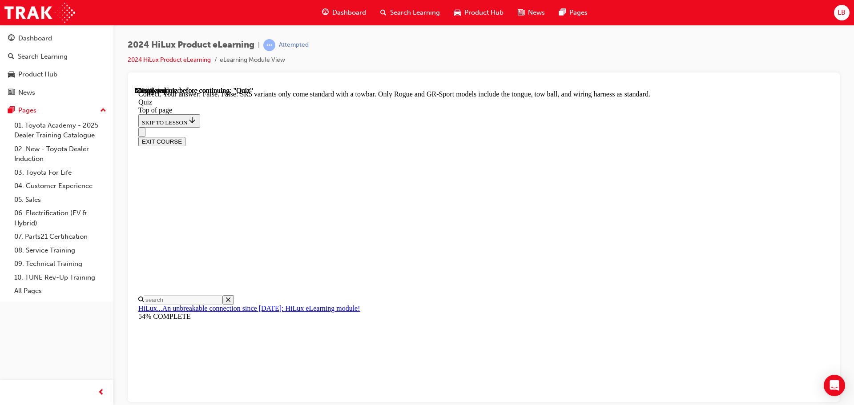
scroll to position [163, 0]
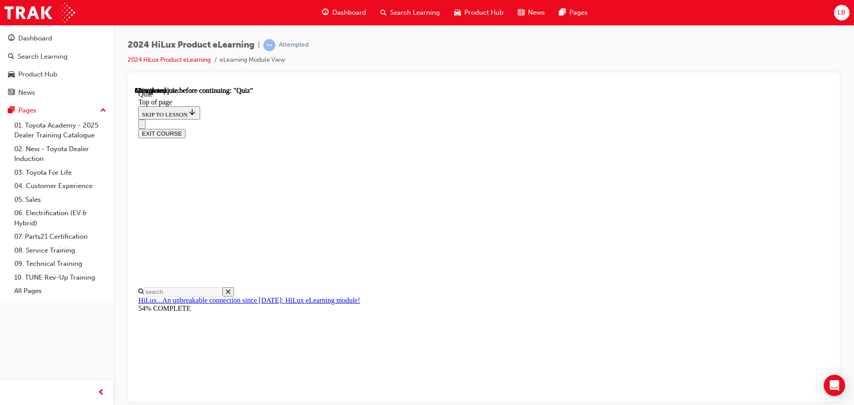
scroll to position [83, 0]
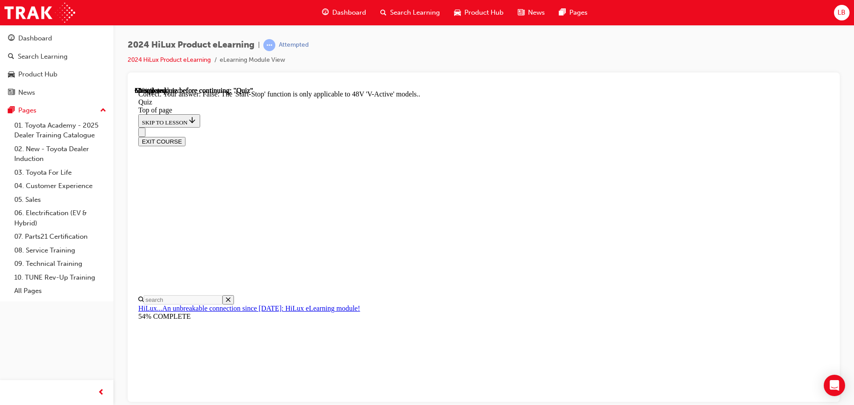
scroll to position [111, 0]
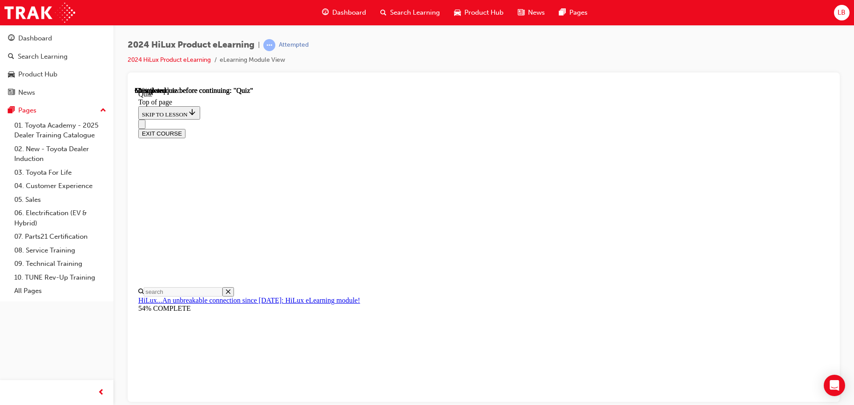
scroll to position [86, 0]
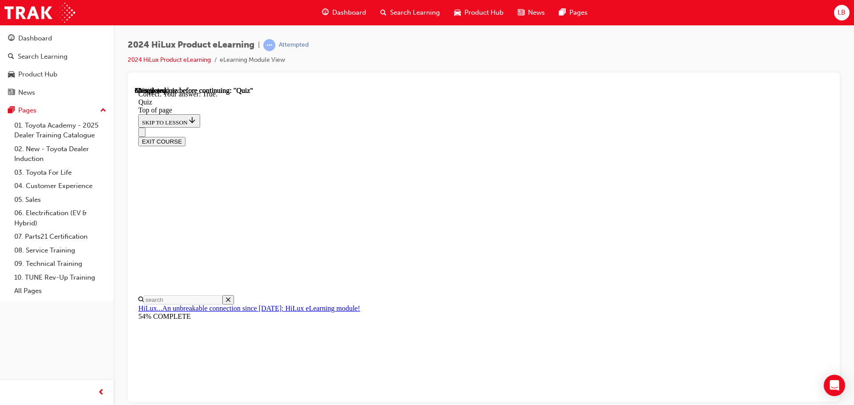
scroll to position [123, 0]
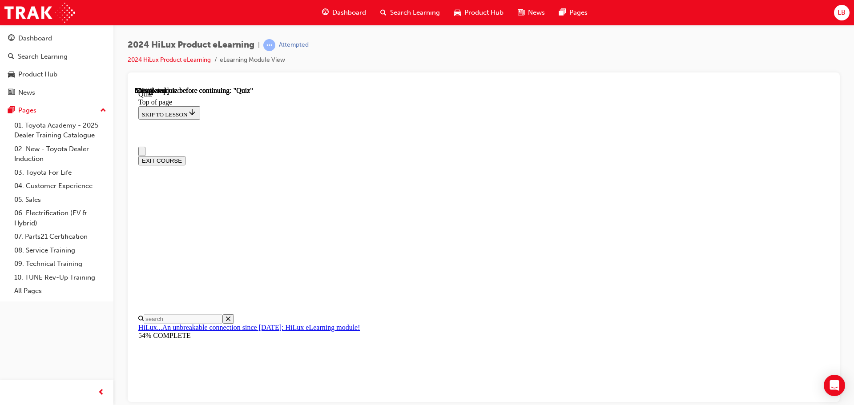
scroll to position [44, 0]
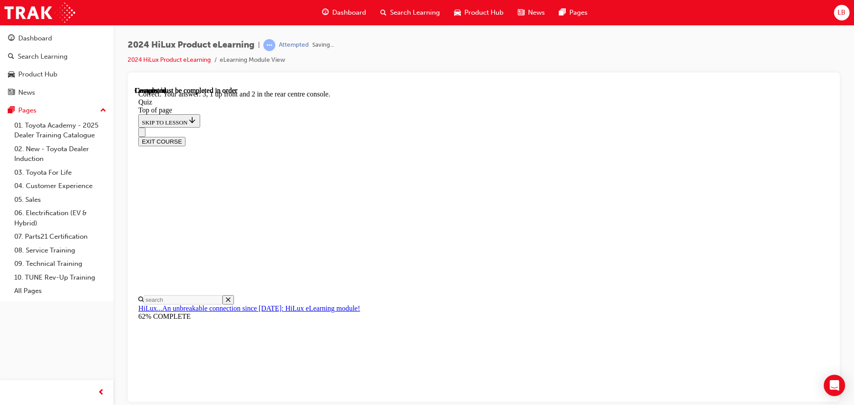
scroll to position [144, 0]
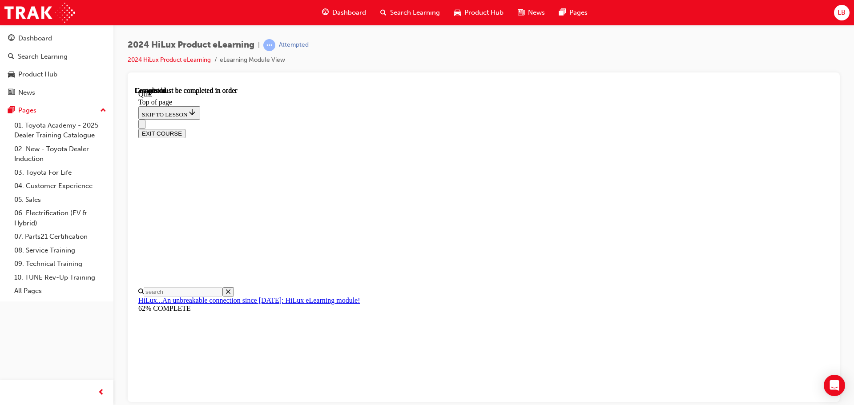
scroll to position [168, 0]
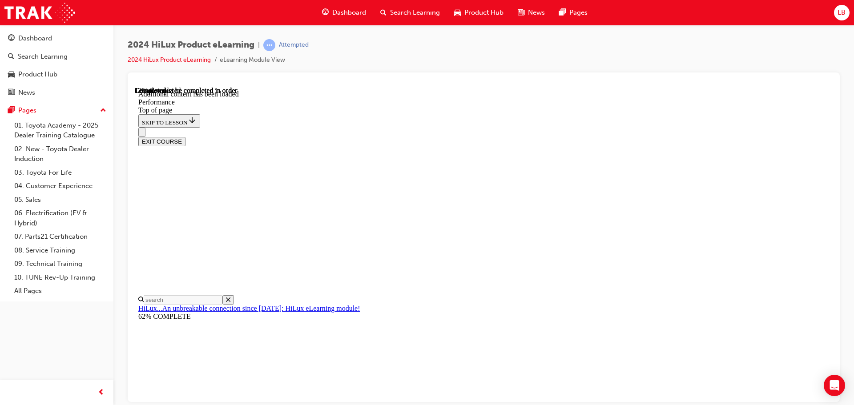
scroll to position [779, 0]
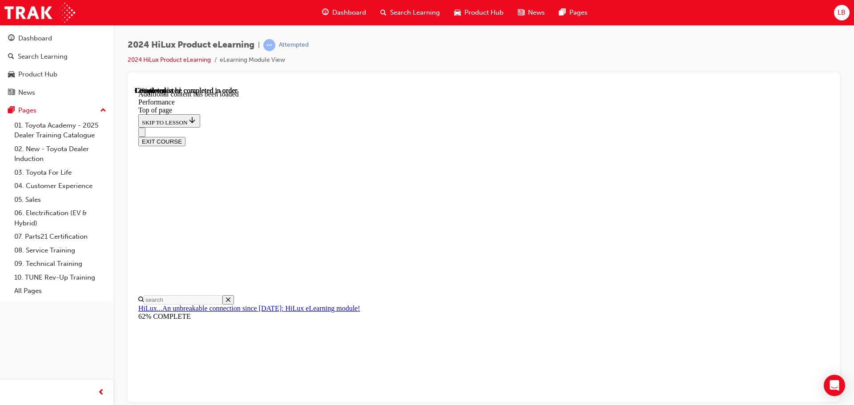
click at [538, 127] on div "EXIT COURSE" at bounding box center [480, 136] width 684 height 19
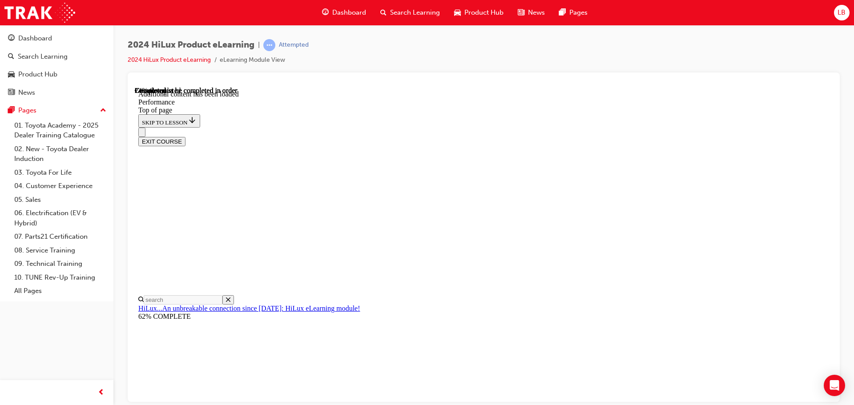
click at [546, 127] on div "EXIT COURSE" at bounding box center [480, 136] width 684 height 19
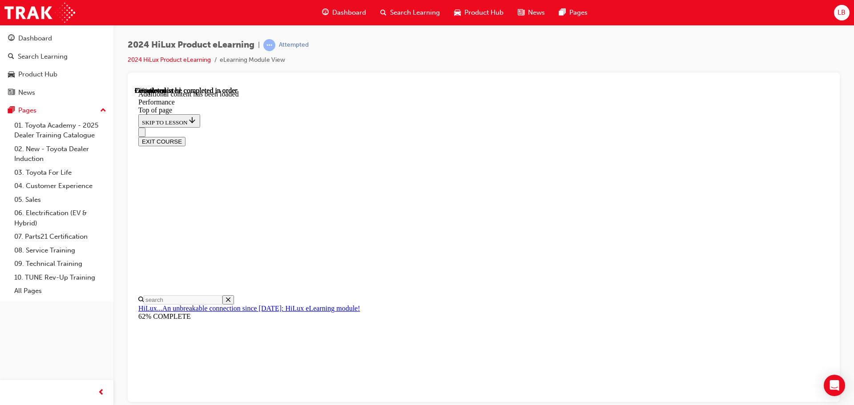
scroll to position [2496, 0]
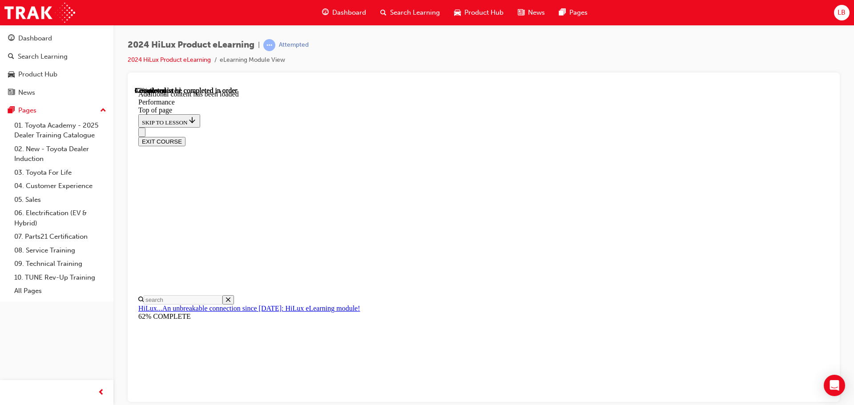
scroll to position [4192, 0]
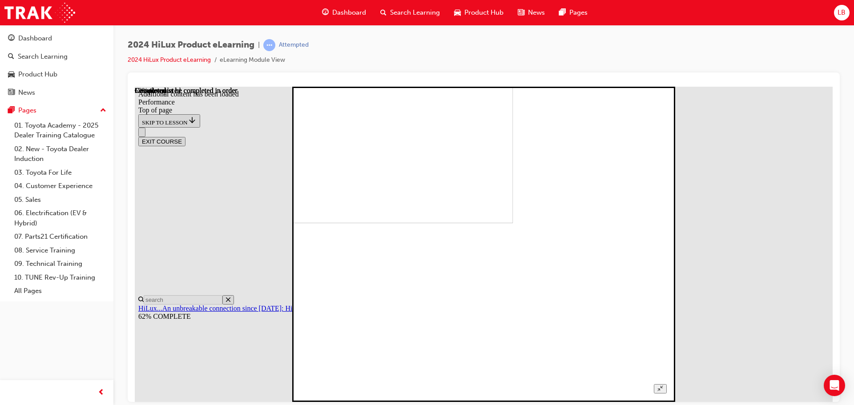
click at [667, 384] on button "Unzoom image" at bounding box center [660, 388] width 13 height 9
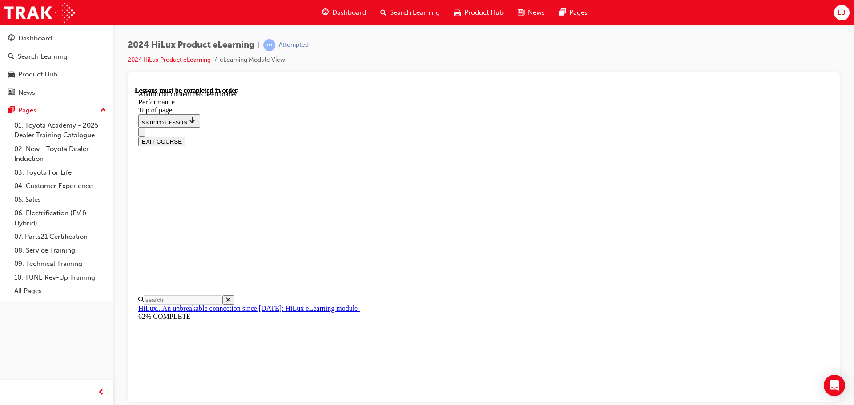
scroll to position [4618, 0]
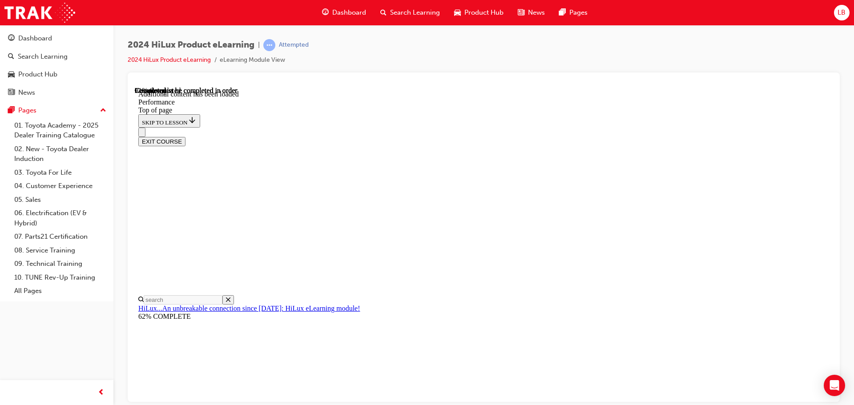
scroll to position [6258, 0]
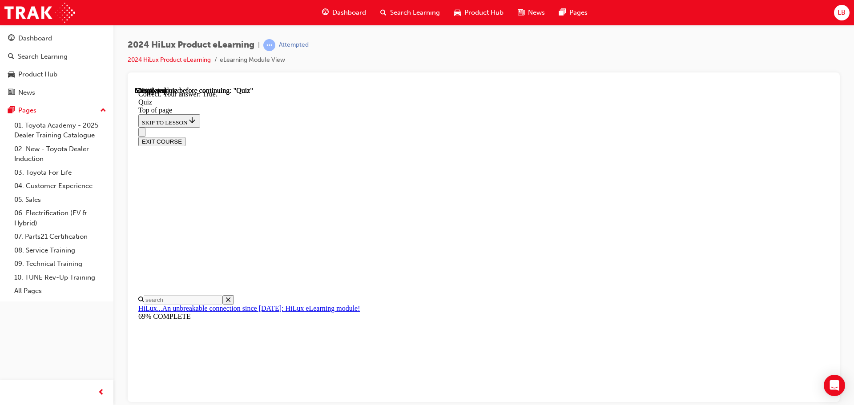
scroll to position [108, 0]
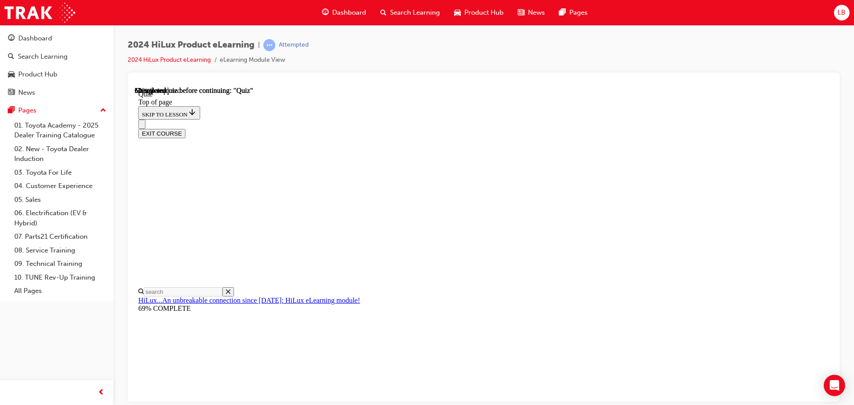
scroll to position [133, 0]
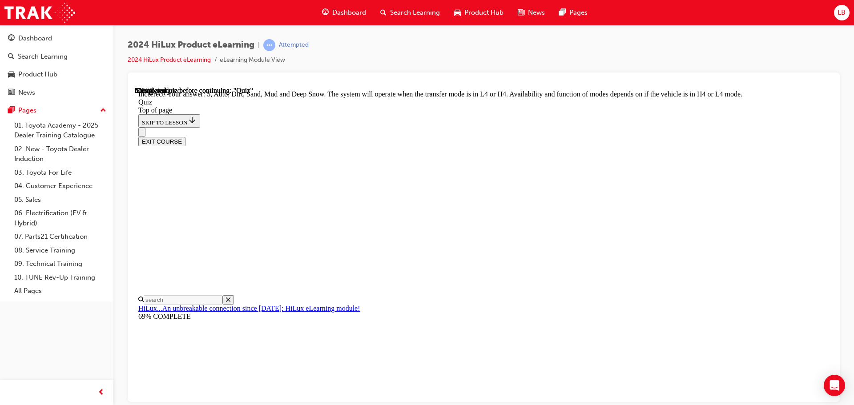
scroll to position [244, 0]
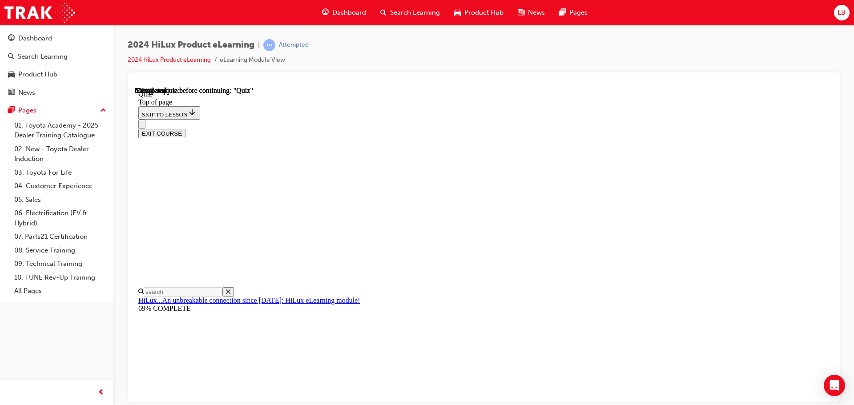
scroll to position [89, 0]
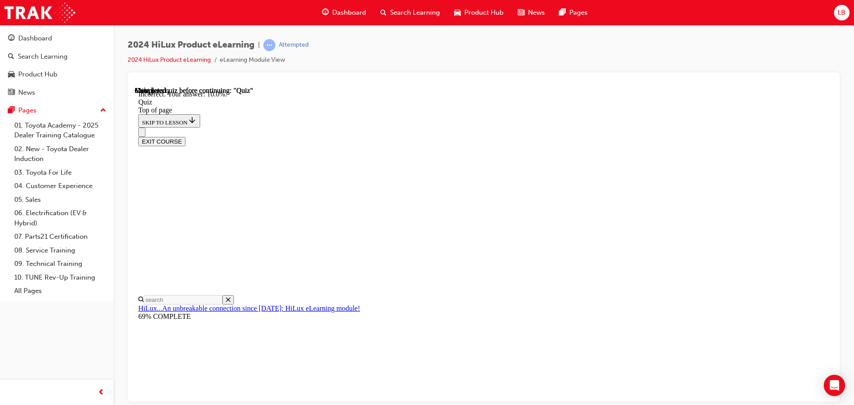
scroll to position [209, 0]
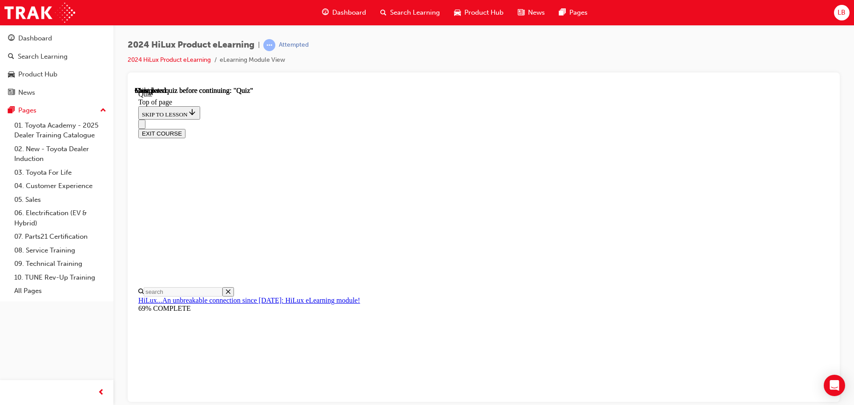
scroll to position [168, 0]
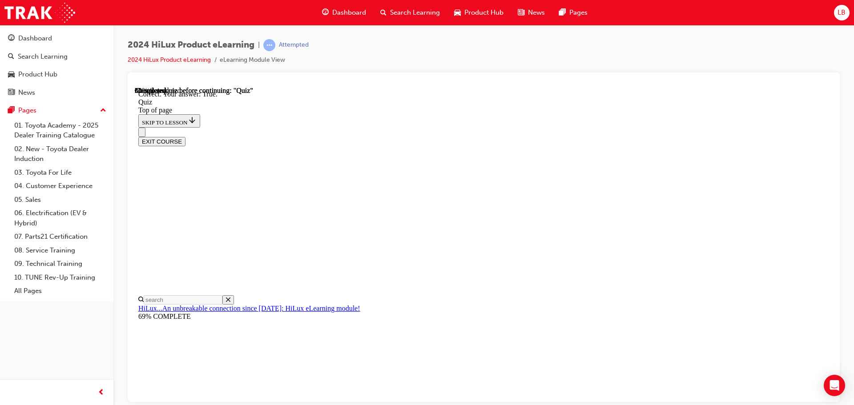
scroll to position [108, 0]
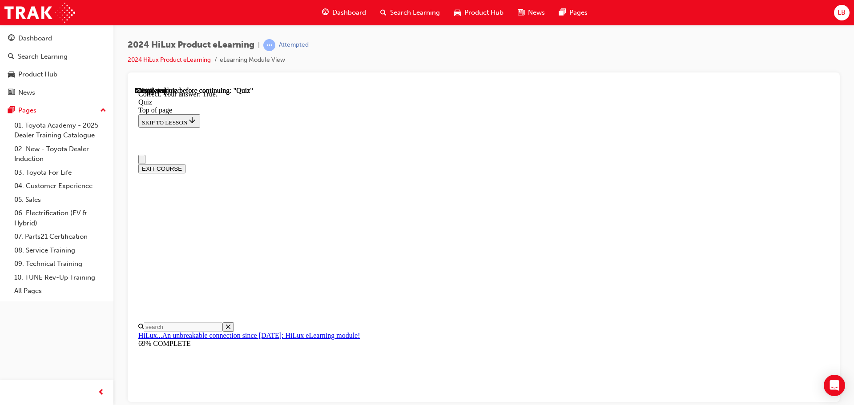
scroll to position [44, 0]
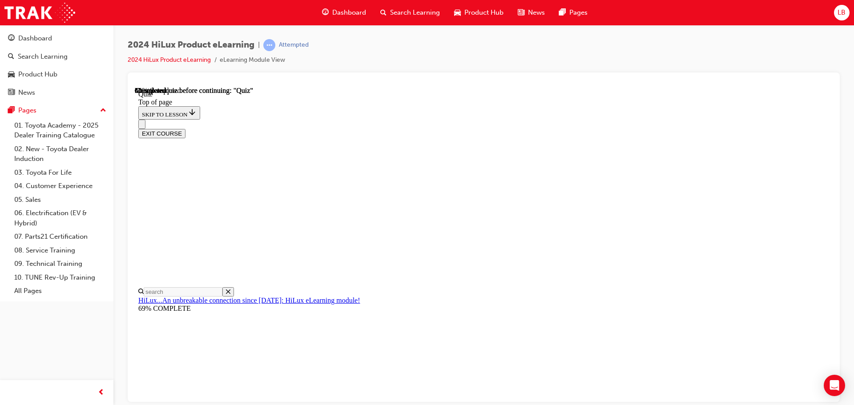
scroll to position [93, 0]
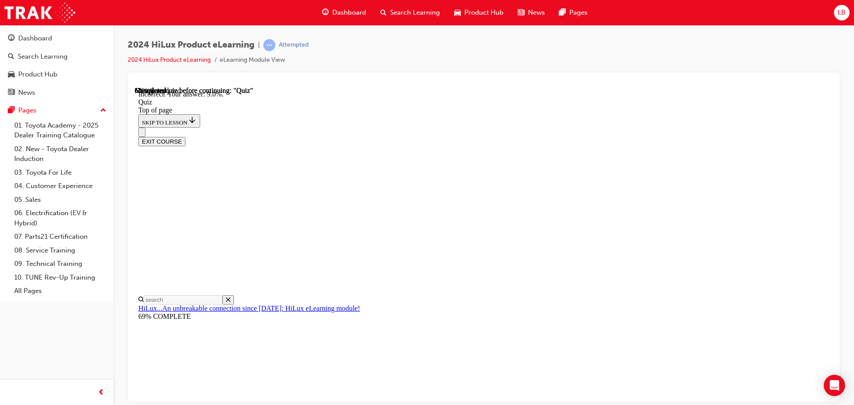
scroll to position [209, 0]
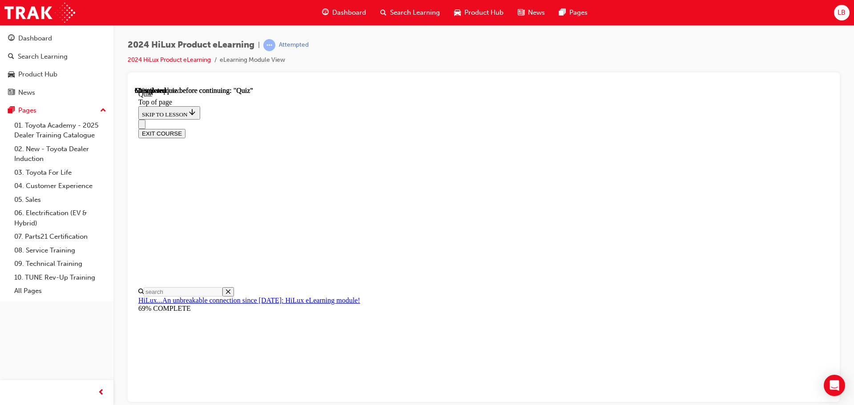
scroll to position [178, 0]
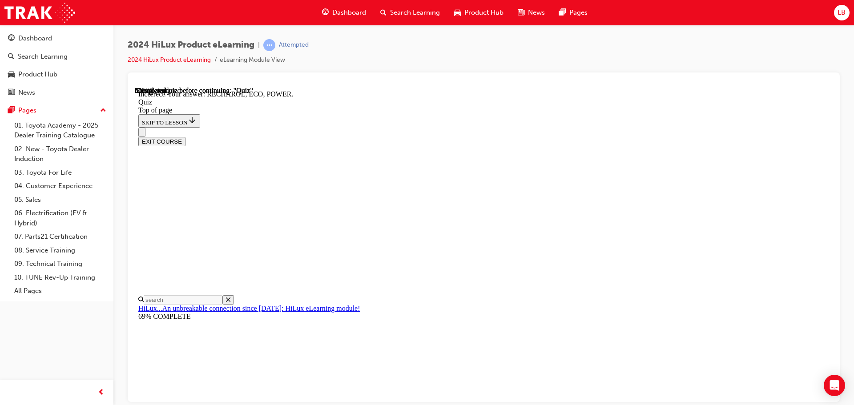
scroll to position [292, 0]
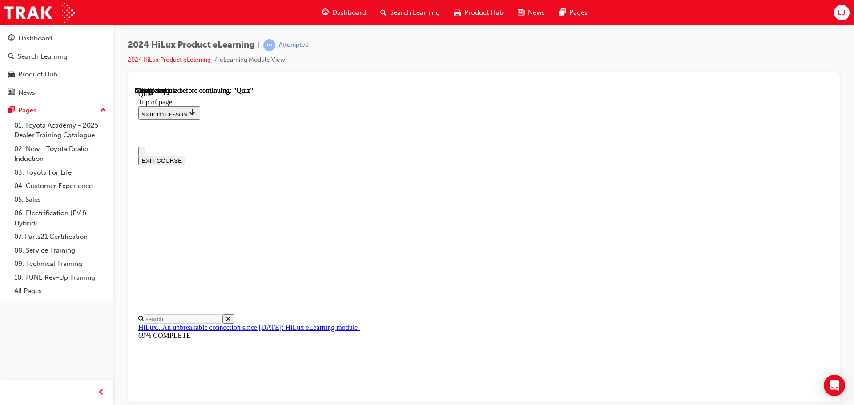
scroll to position [44, 0]
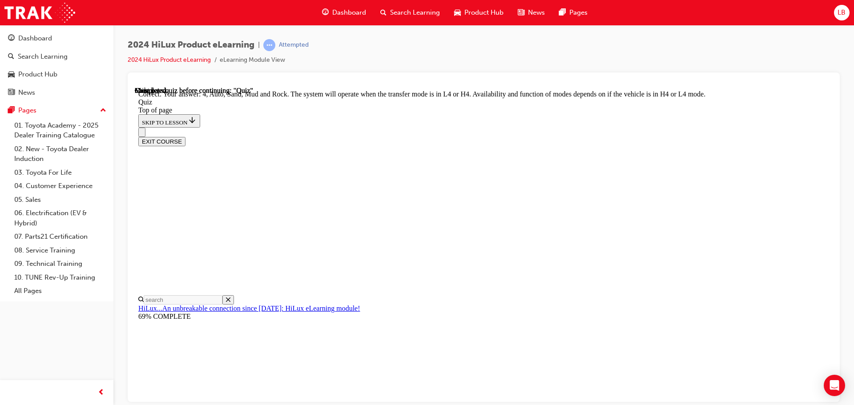
scroll to position [244, 0]
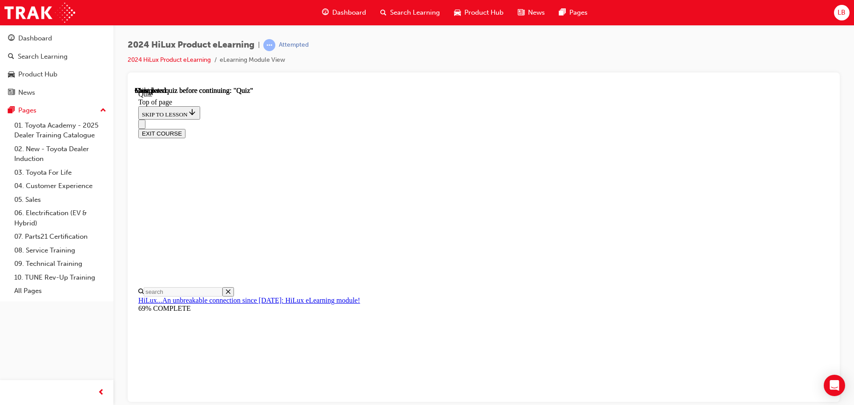
scroll to position [168, 0]
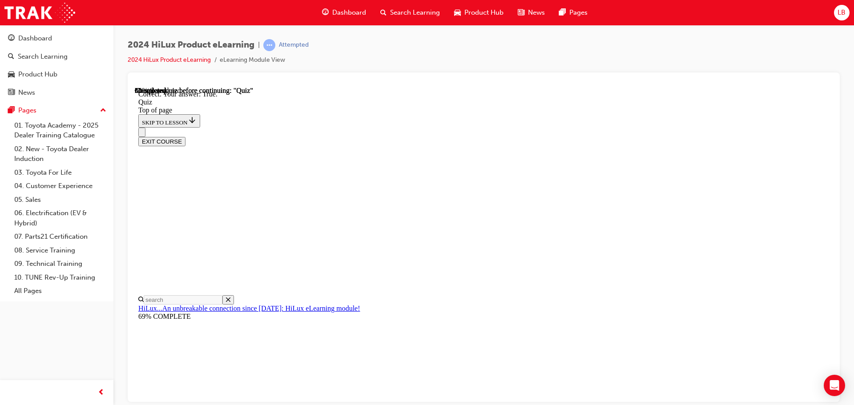
scroll to position [108, 0]
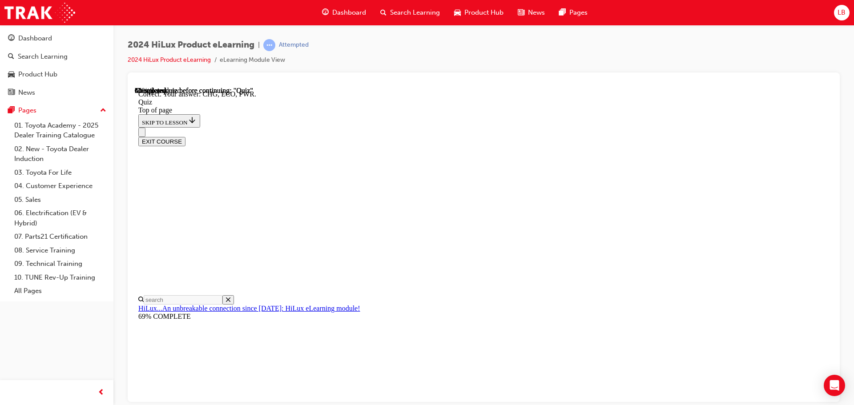
scroll to position [292, 0]
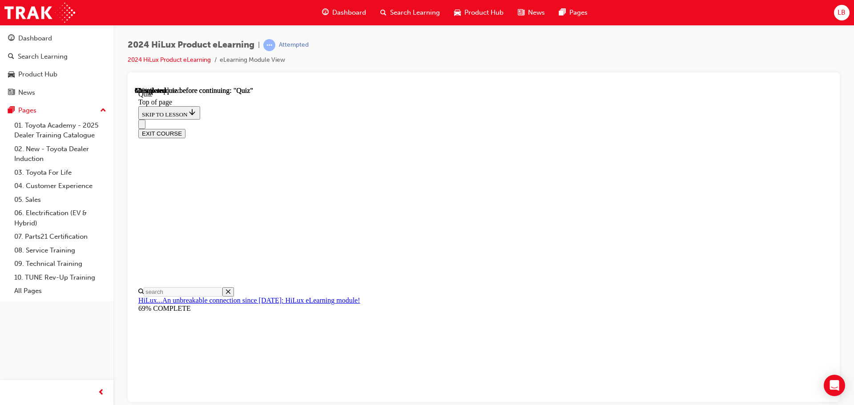
scroll to position [89, 0]
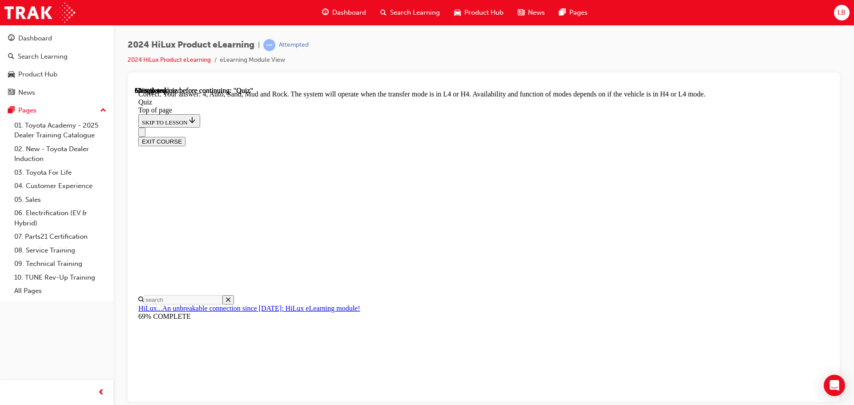
scroll to position [244, 0]
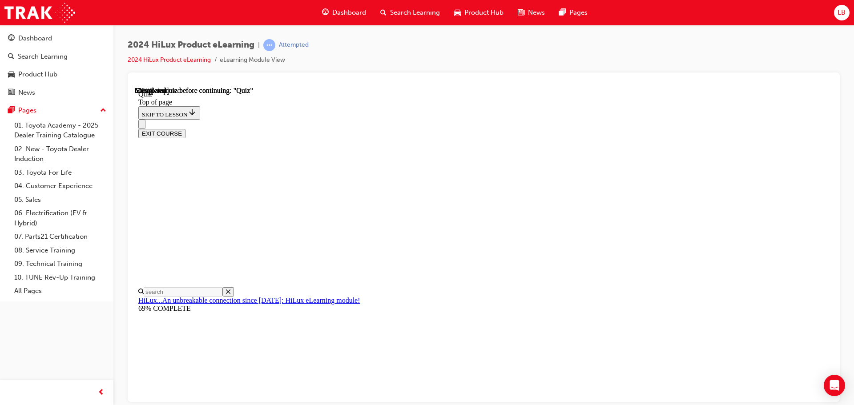
scroll to position [89, 0]
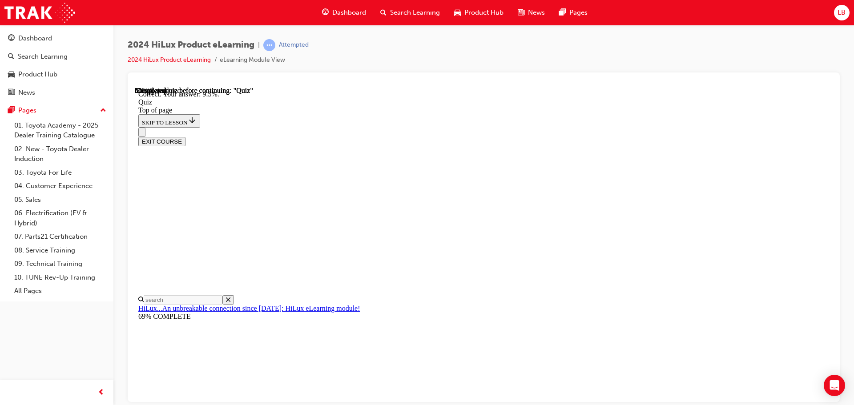
scroll to position [209, 0]
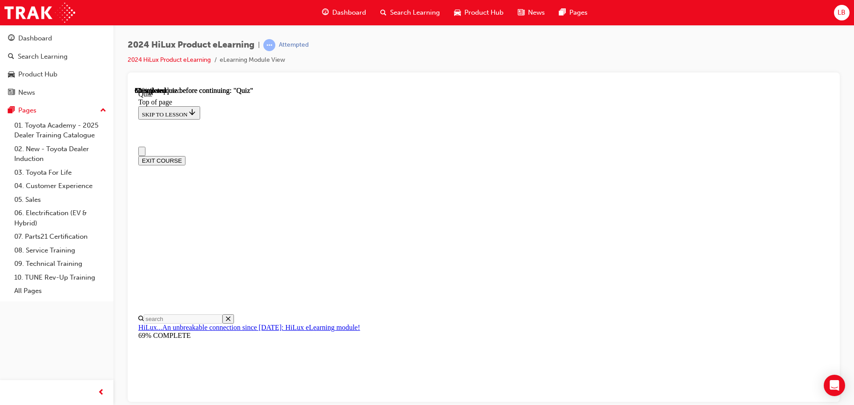
scroll to position [44, 0]
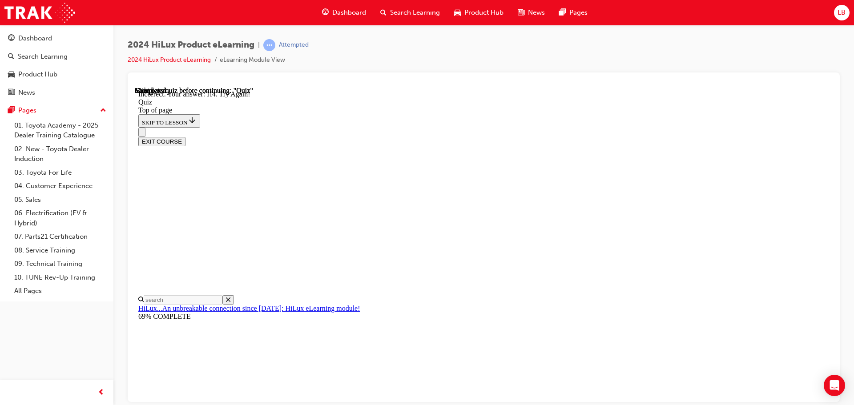
scroll to position [223, 0]
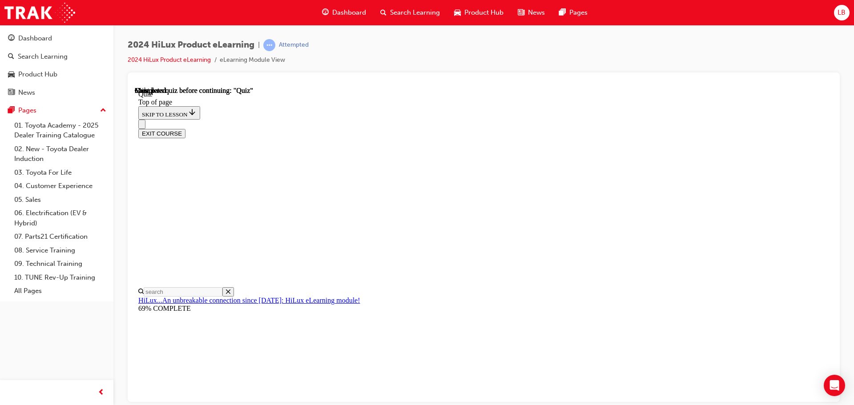
scroll to position [168, 0]
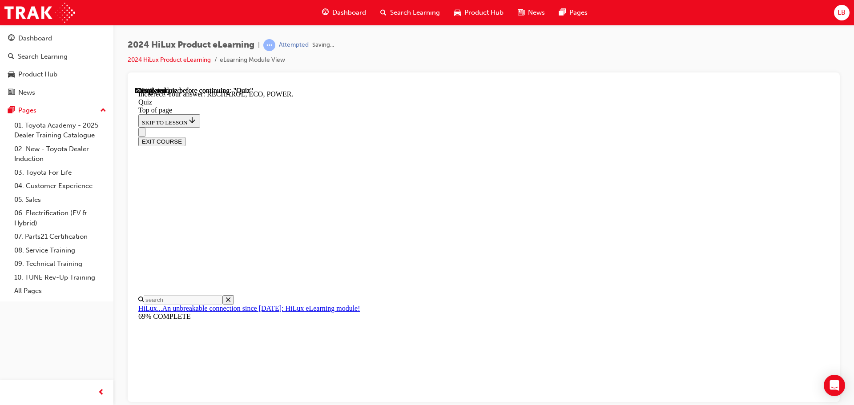
scroll to position [292, 0]
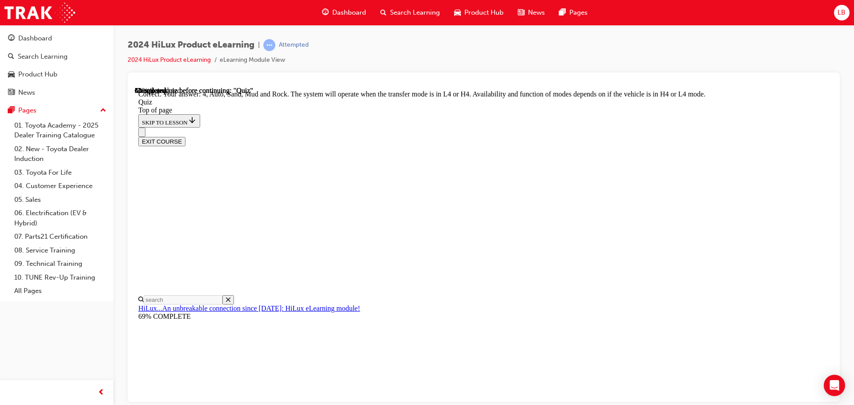
scroll to position [244, 0]
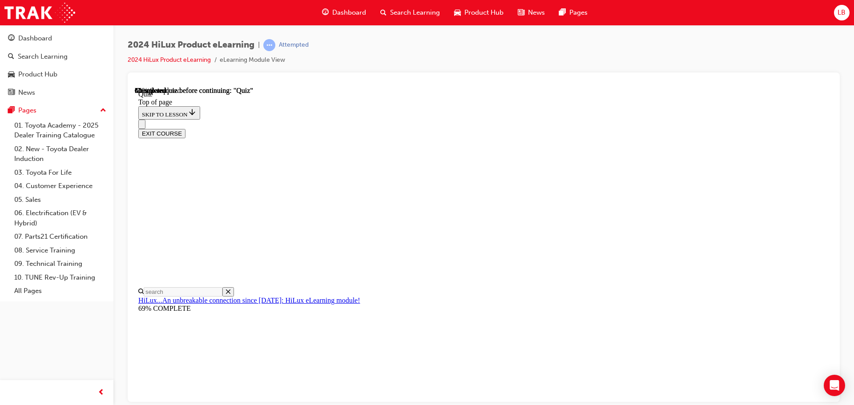
scroll to position [80, 0]
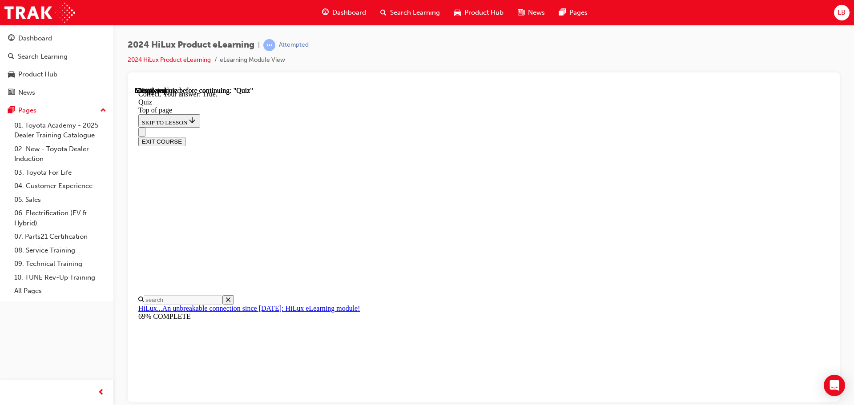
scroll to position [108, 0]
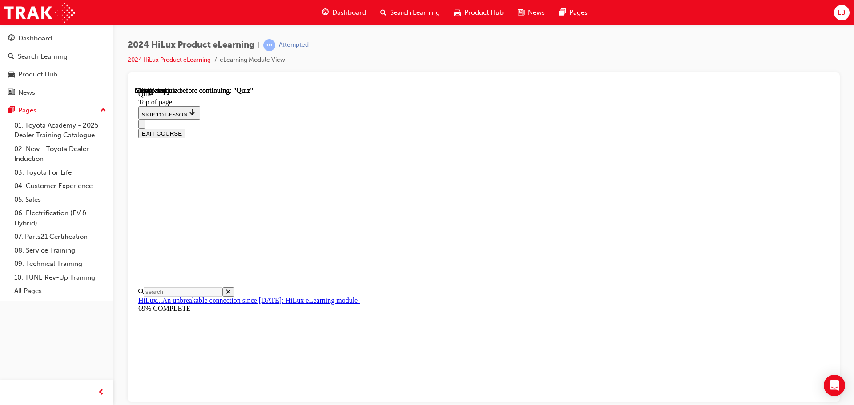
scroll to position [134, 0]
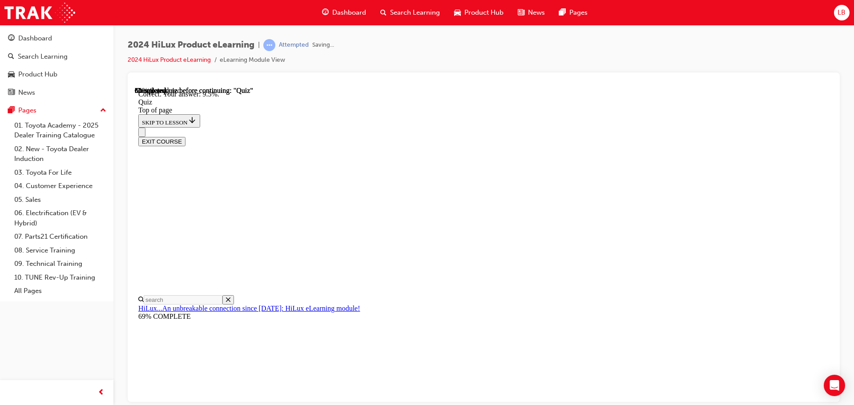
scroll to position [209, 0]
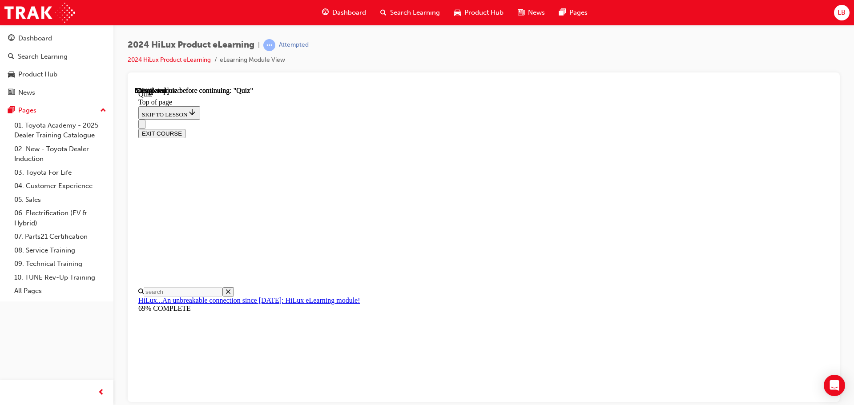
scroll to position [89, 0]
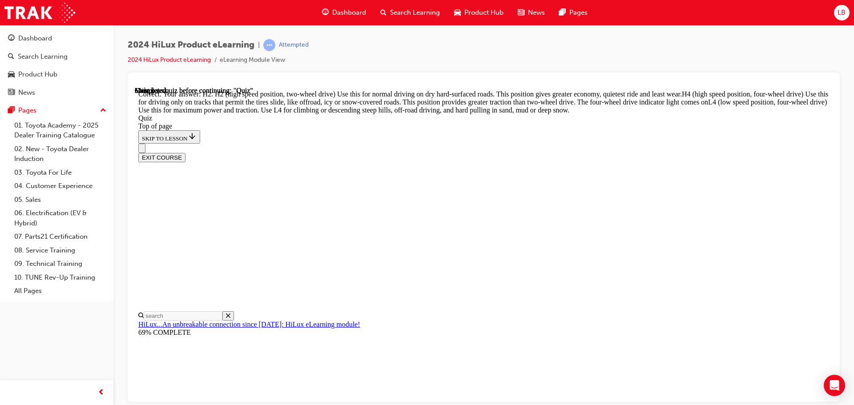
scroll to position [318, 0]
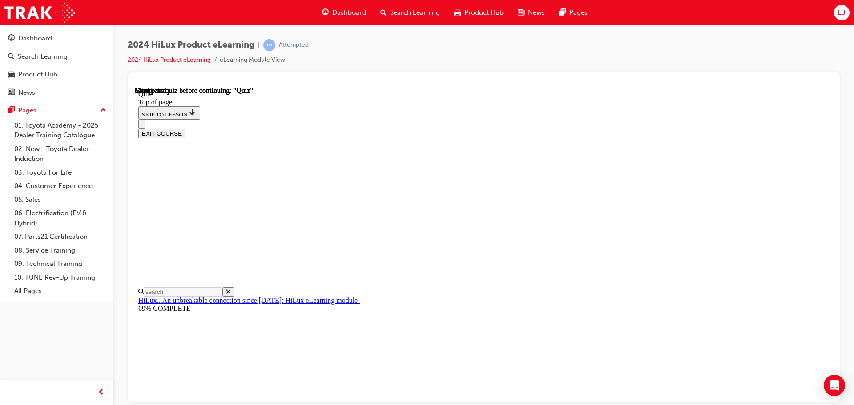
scroll to position [123, 0]
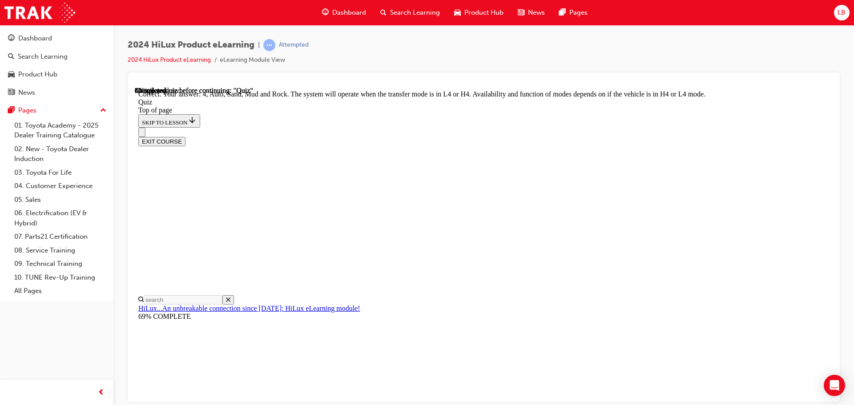
scroll to position [244, 0]
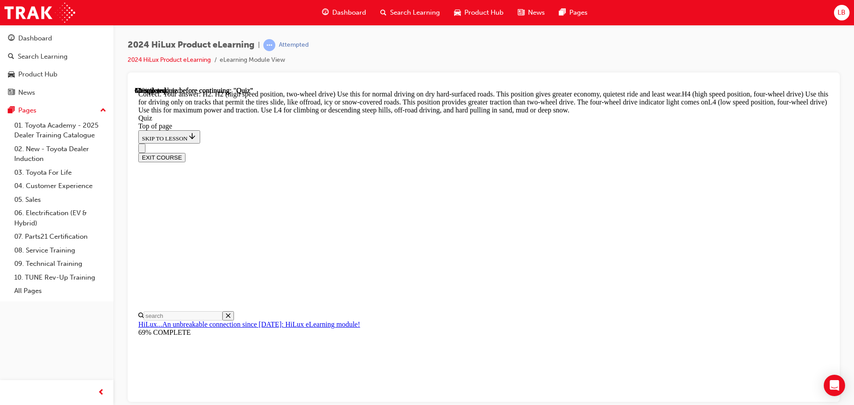
scroll to position [318, 0]
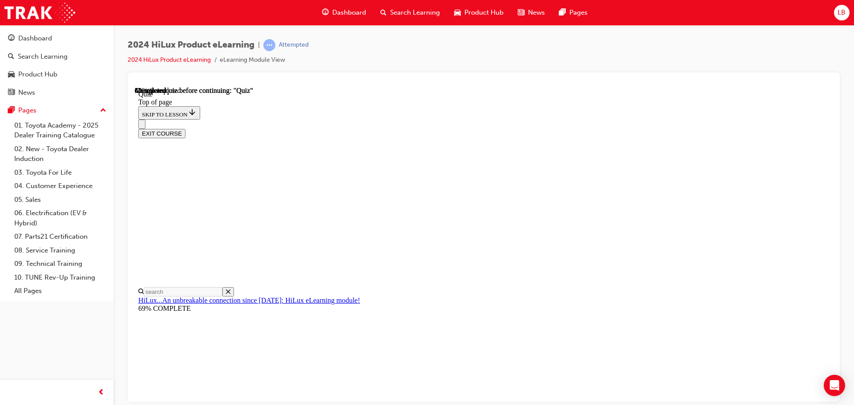
scroll to position [80, 0]
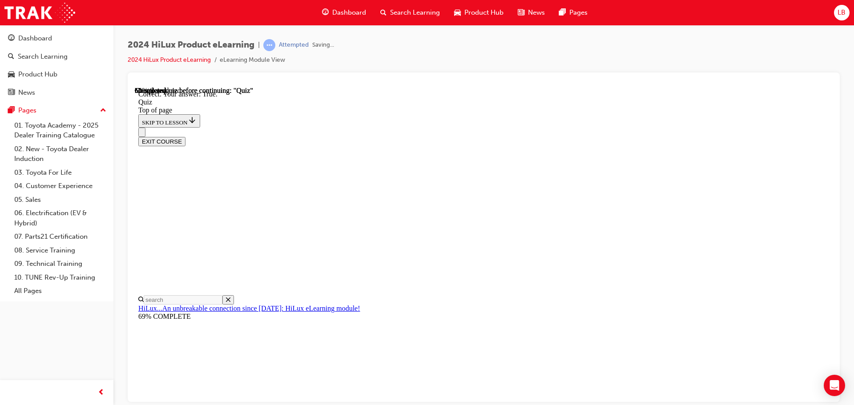
scroll to position [108, 0]
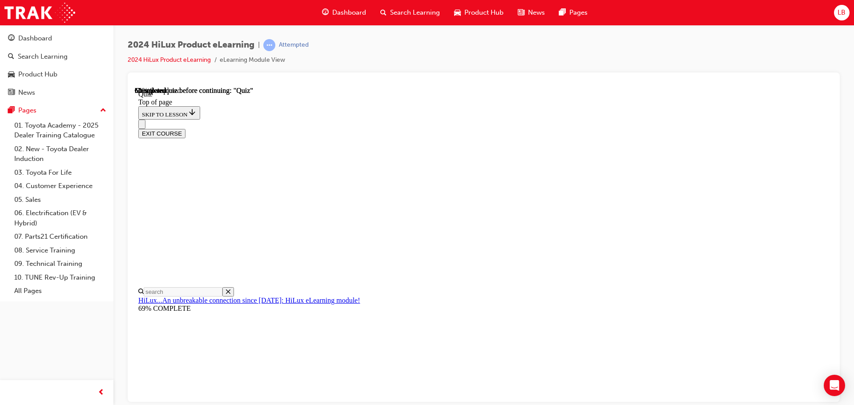
scroll to position [134, 0]
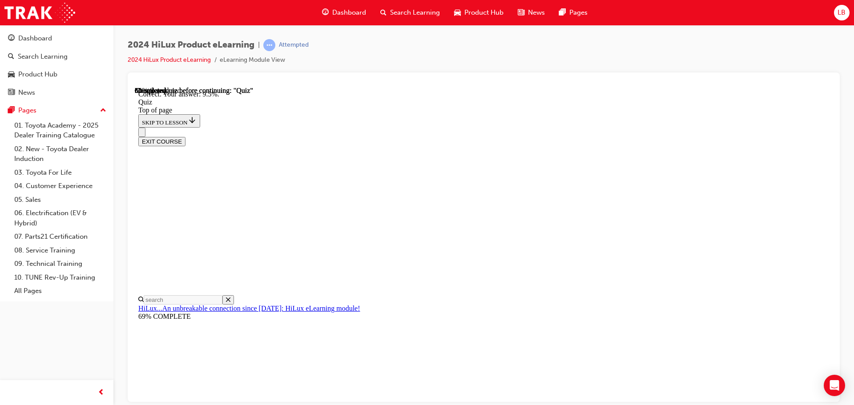
scroll to position [209, 0]
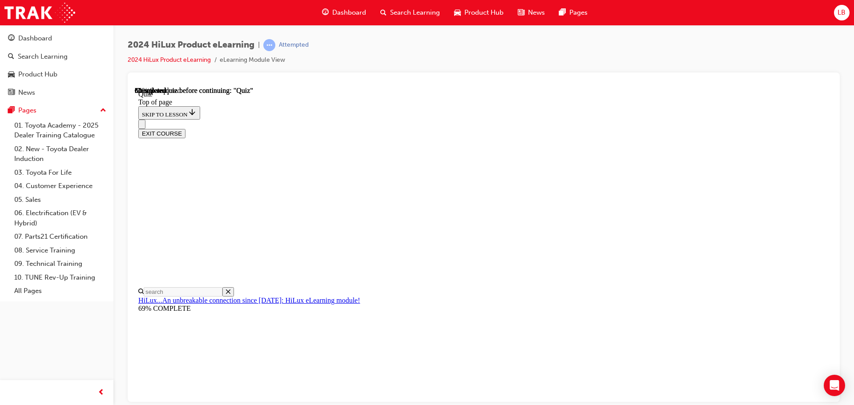
scroll to position [222, 0]
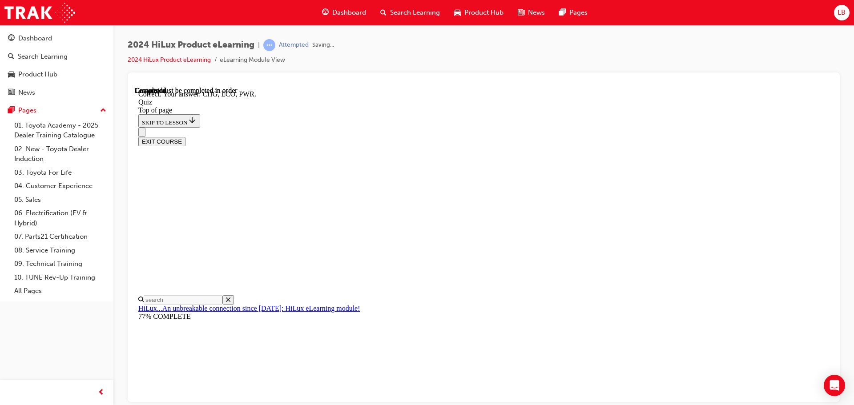
scroll to position [292, 0]
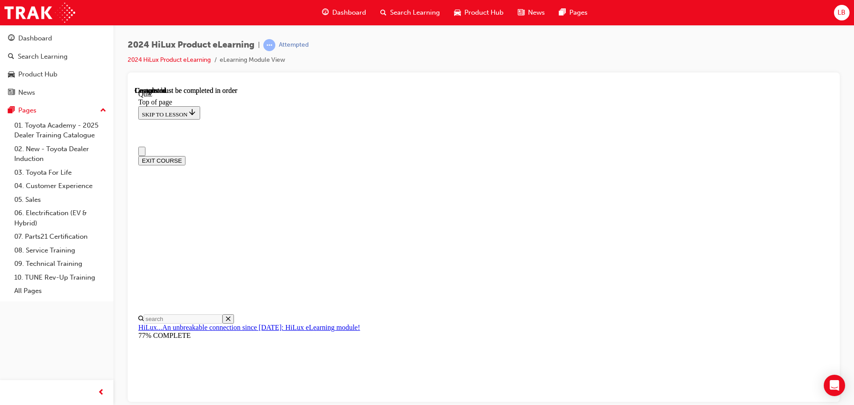
scroll to position [168, 0]
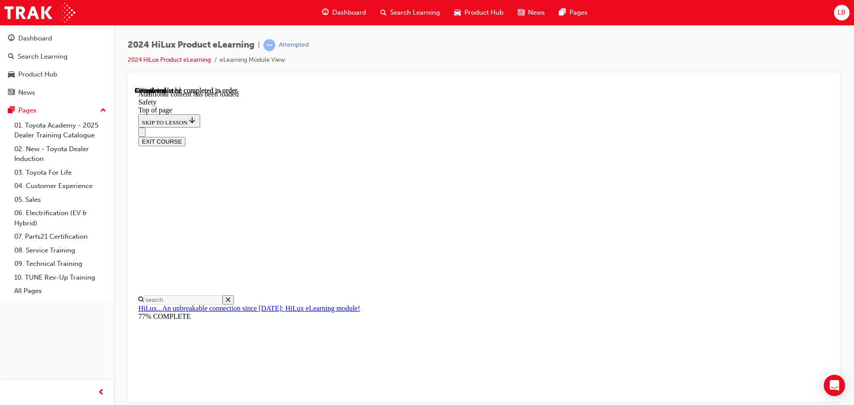
scroll to position [473, 0]
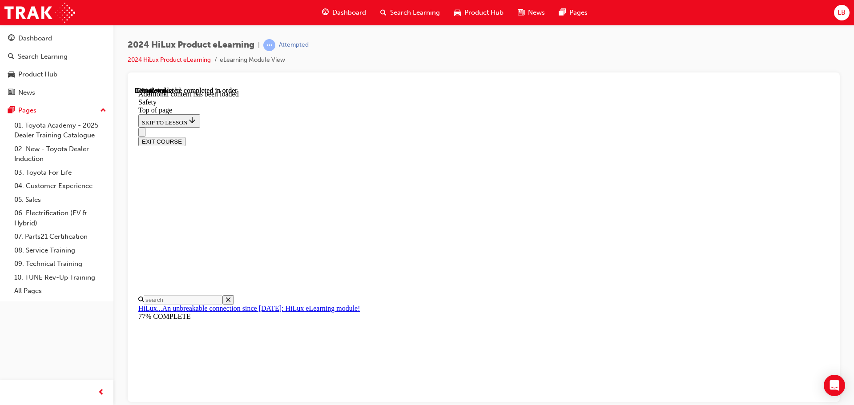
scroll to position [1719, 0]
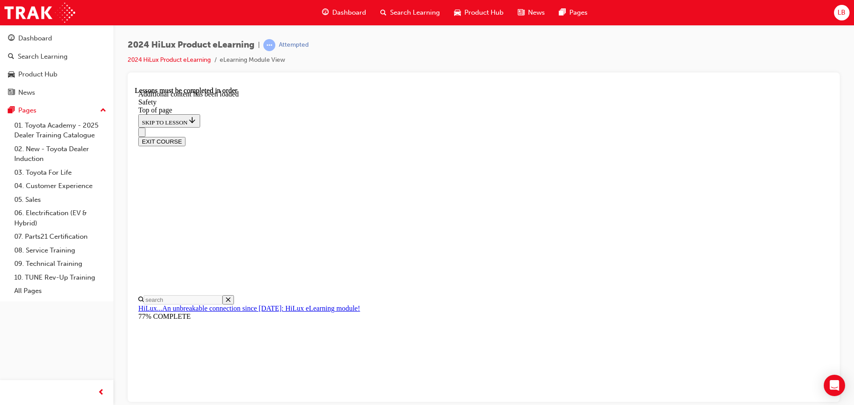
scroll to position [1840, 0]
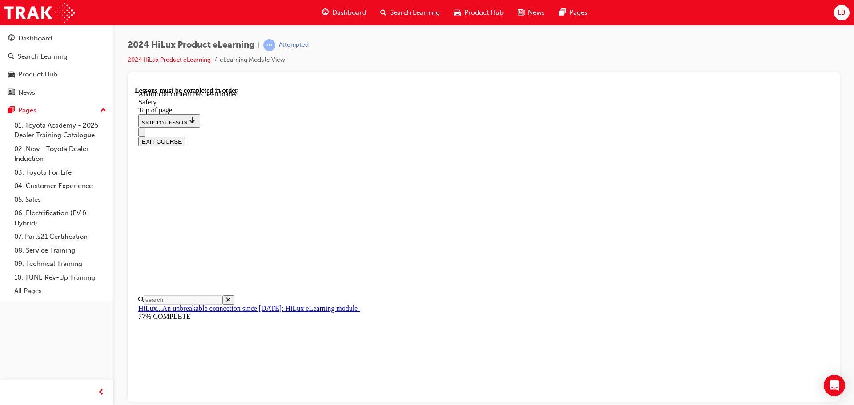
scroll to position [1850, 0]
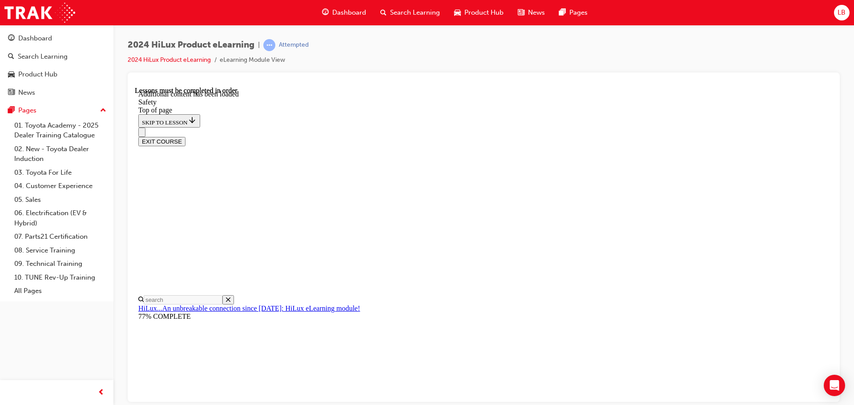
scroll to position [1927, 0]
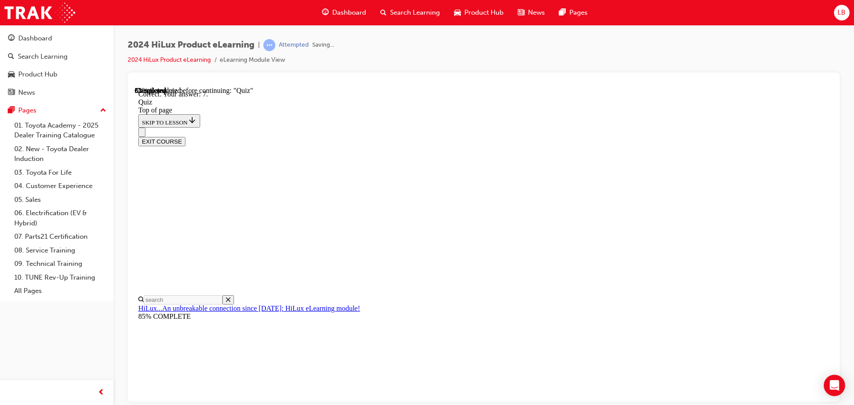
scroll to position [144, 0]
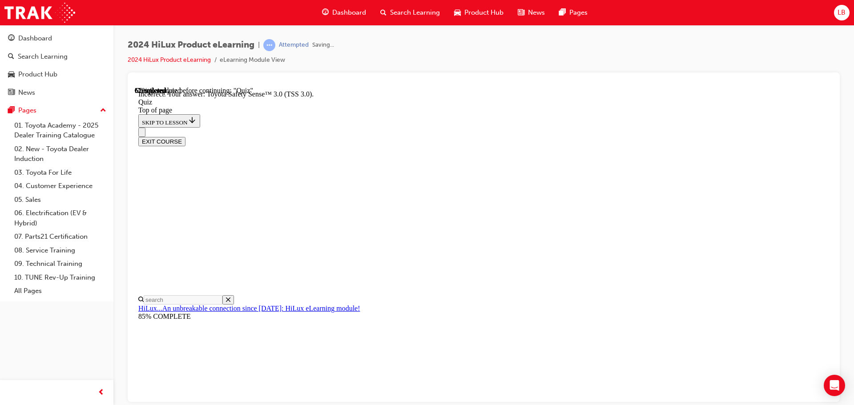
scroll to position [145, 0]
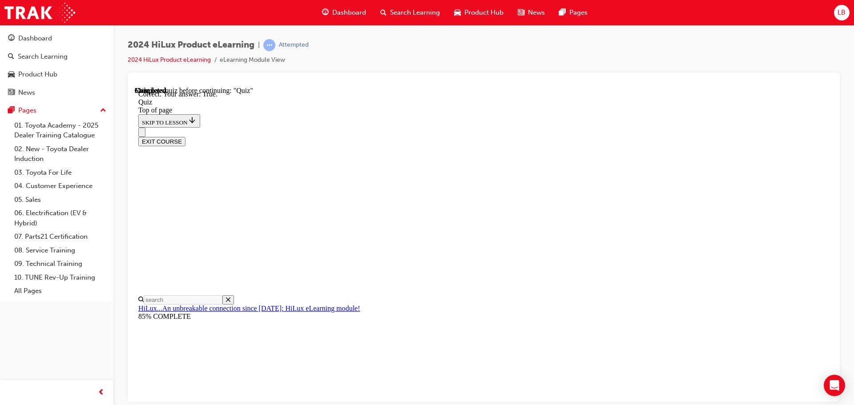
scroll to position [108, 0]
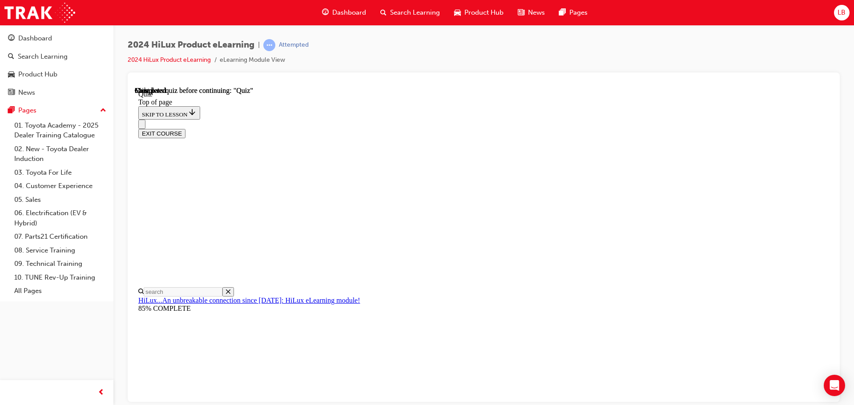
scroll to position [168, 0]
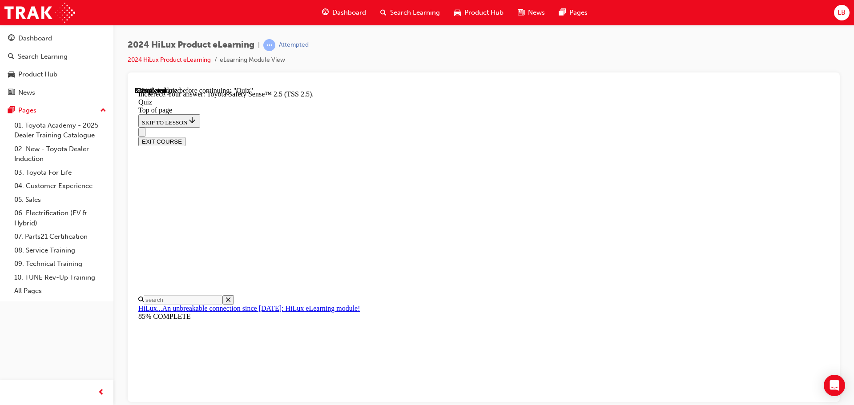
scroll to position [145, 0]
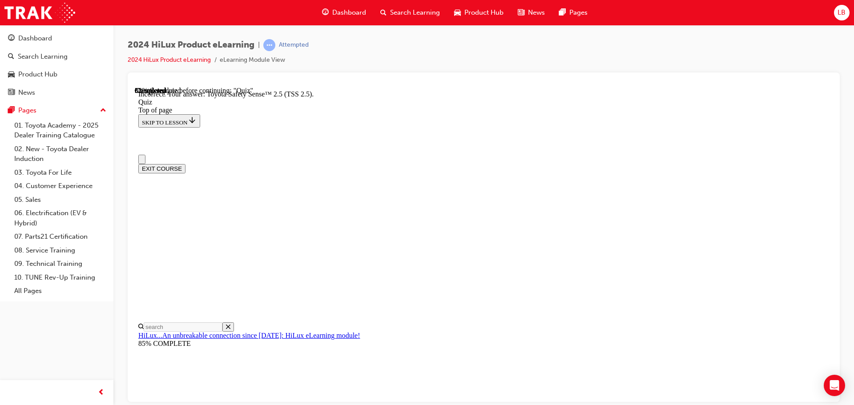
scroll to position [0, 0]
drag, startPoint x: 409, startPoint y: 367, endPoint x: 468, endPoint y: 351, distance: 61.7
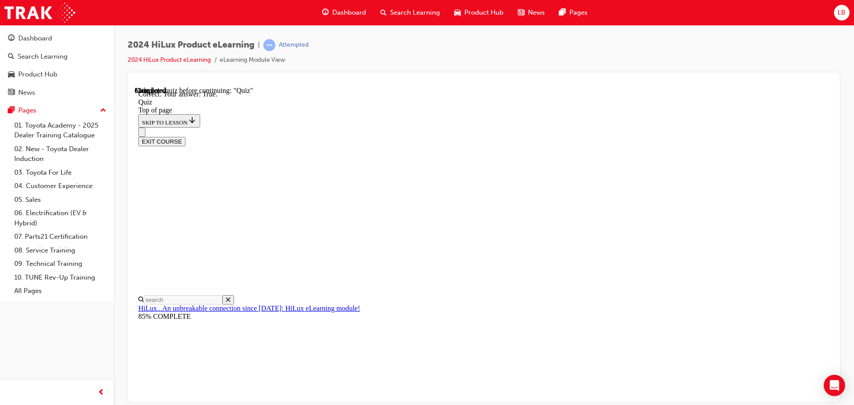
scroll to position [108, 0]
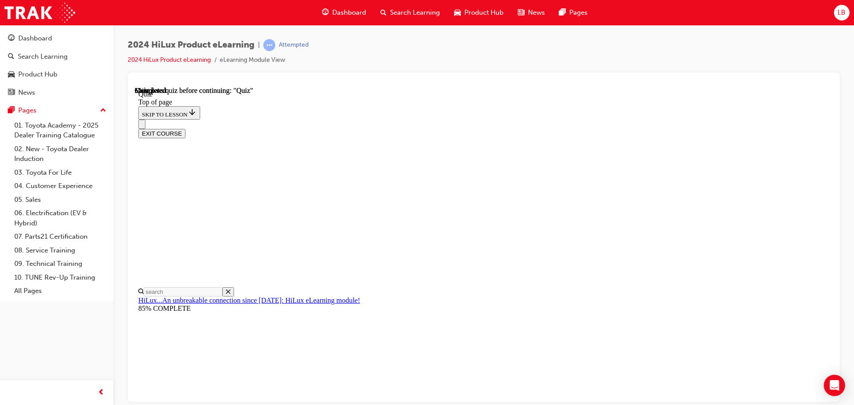
scroll to position [168, 0]
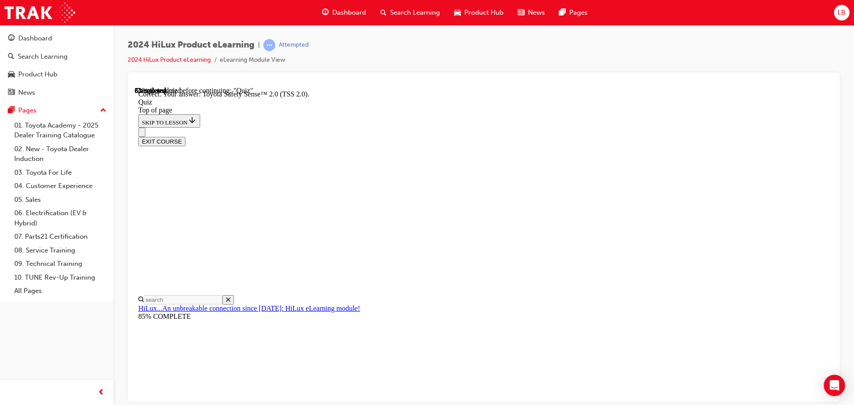
scroll to position [145, 0]
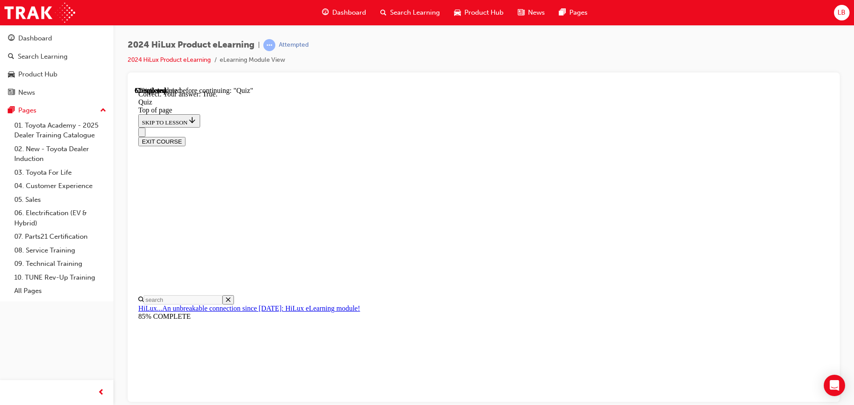
scroll to position [108, 0]
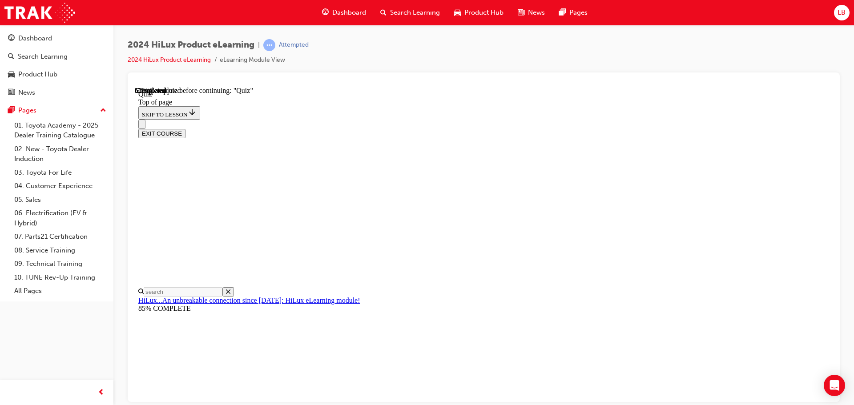
scroll to position [44, 0]
drag, startPoint x: 526, startPoint y: 378, endPoint x: 542, endPoint y: 383, distance: 16.9
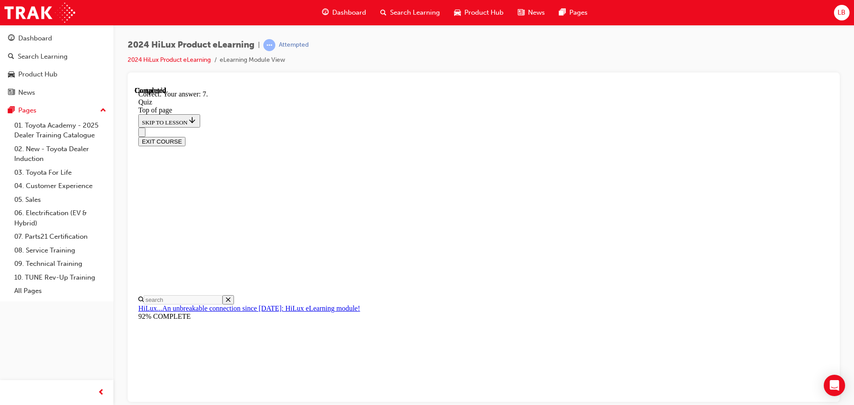
scroll to position [144, 0]
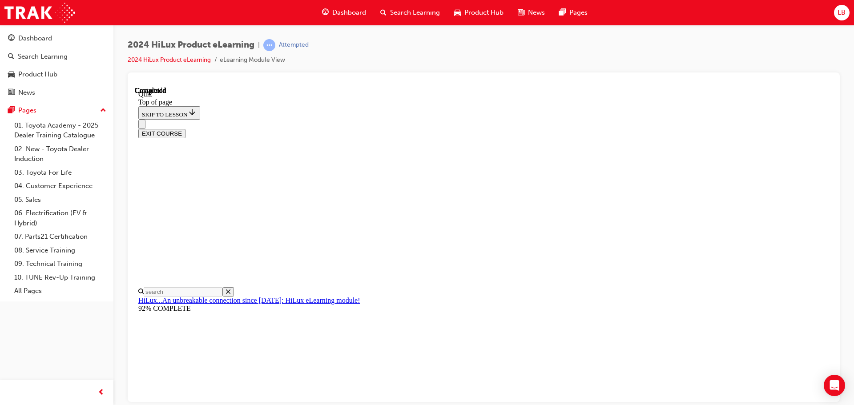
scroll to position [168, 0]
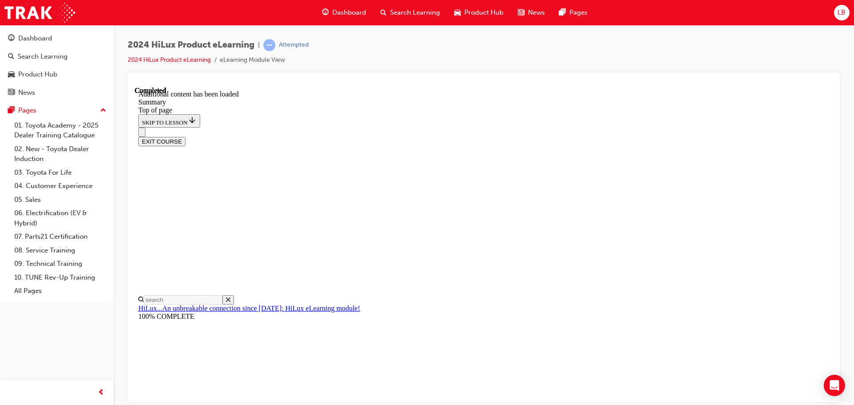
scroll to position [887, 0]
click at [185, 137] on button "EXIT COURSE" at bounding box center [161, 141] width 47 height 9
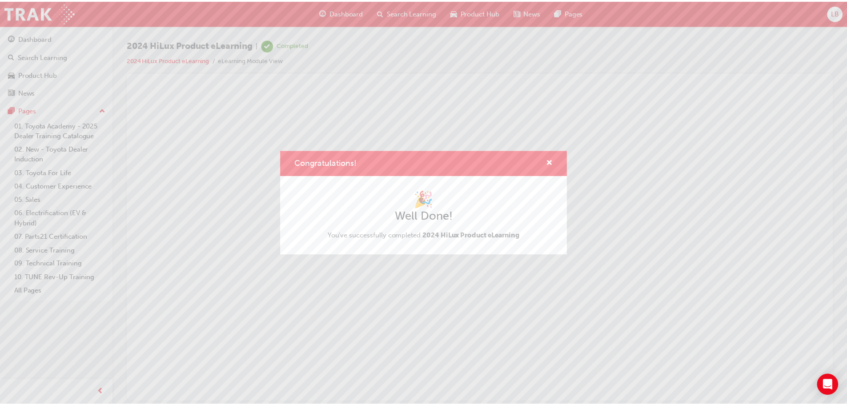
scroll to position [0, 0]
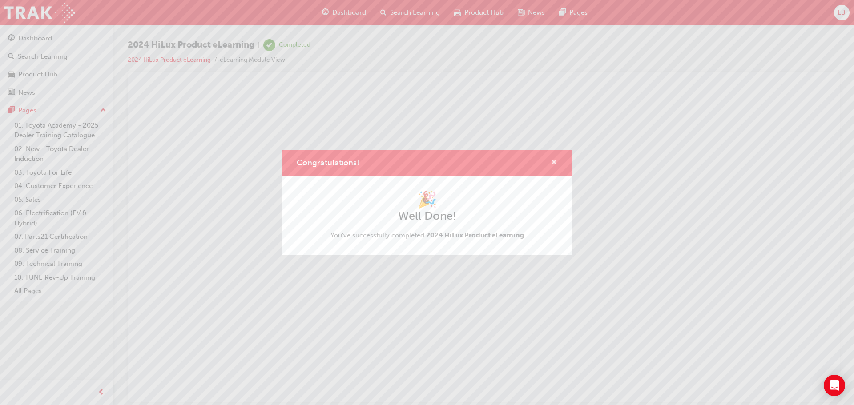
click at [554, 165] on span "cross-icon" at bounding box center [554, 163] width 7 height 8
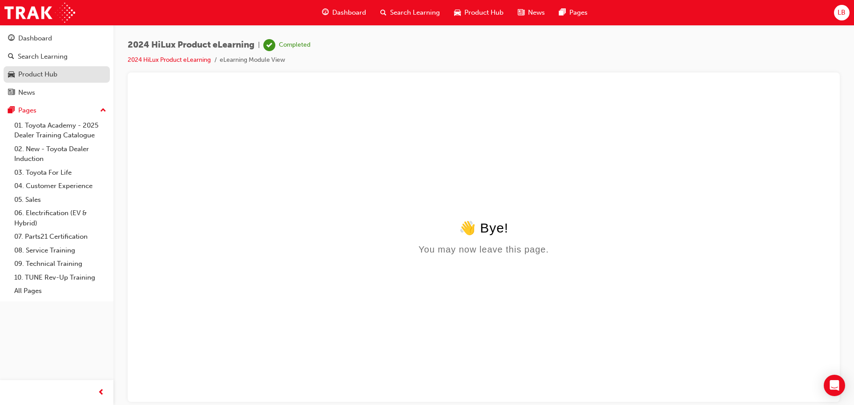
click at [43, 72] on div "Product Hub" at bounding box center [37, 74] width 39 height 10
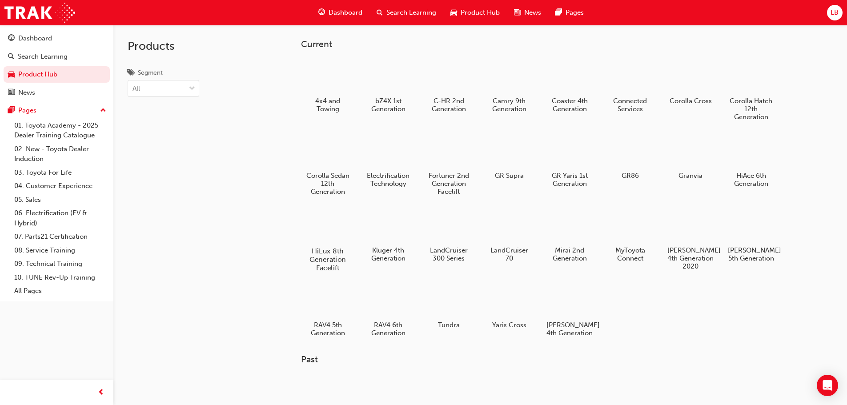
click at [326, 228] on div at bounding box center [327, 226] width 49 height 36
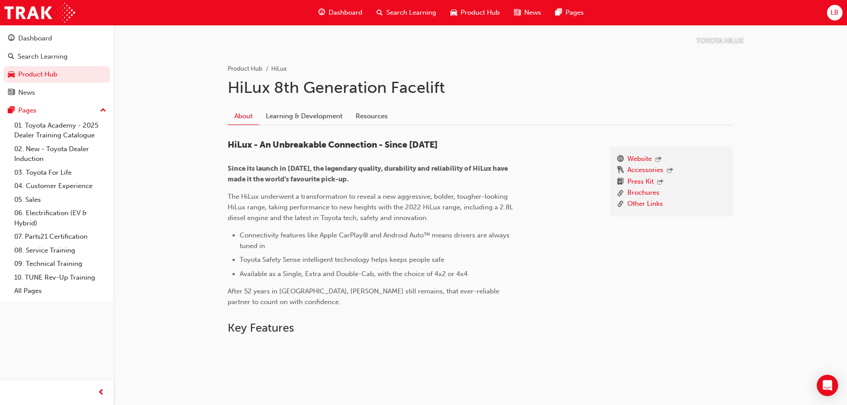
scroll to position [178, 0]
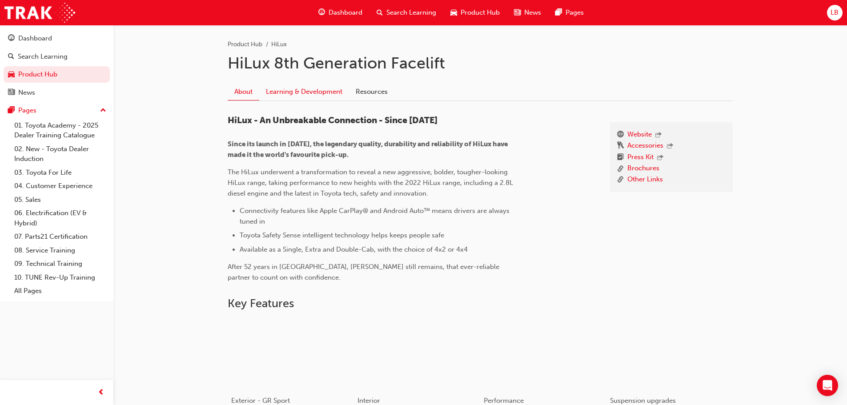
click at [310, 94] on link "Learning & Development" at bounding box center [304, 91] width 90 height 17
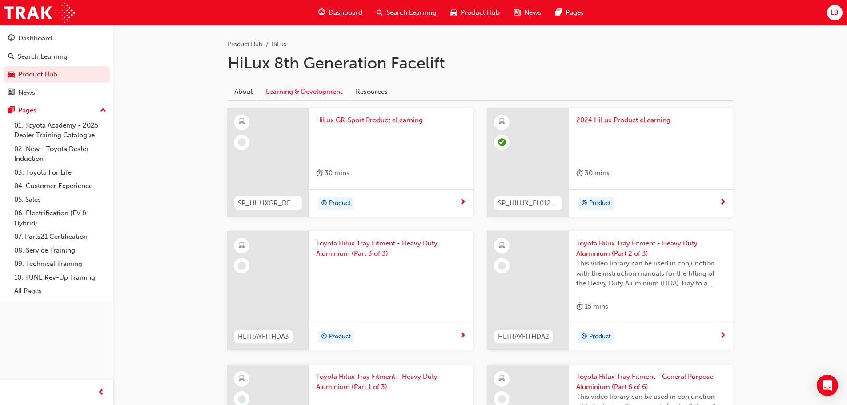
click at [361, 247] on span "Toyota Hilux Tray Fitment - Heavy Duty Aluminium (Part 3 of 3)" at bounding box center [391, 248] width 150 height 20
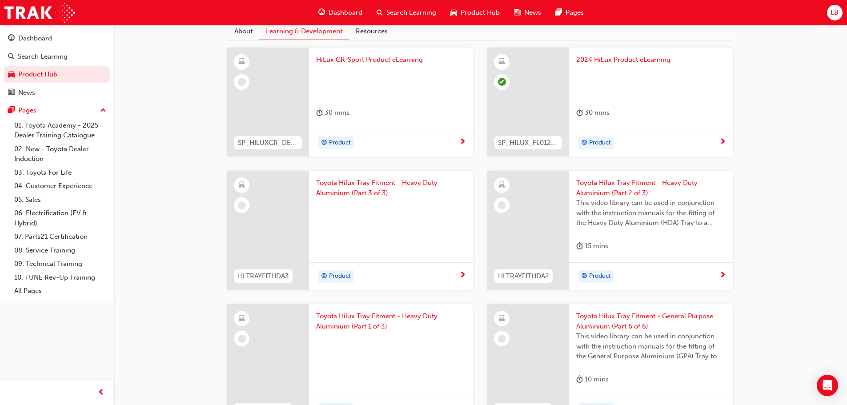
scroll to position [222, 0]
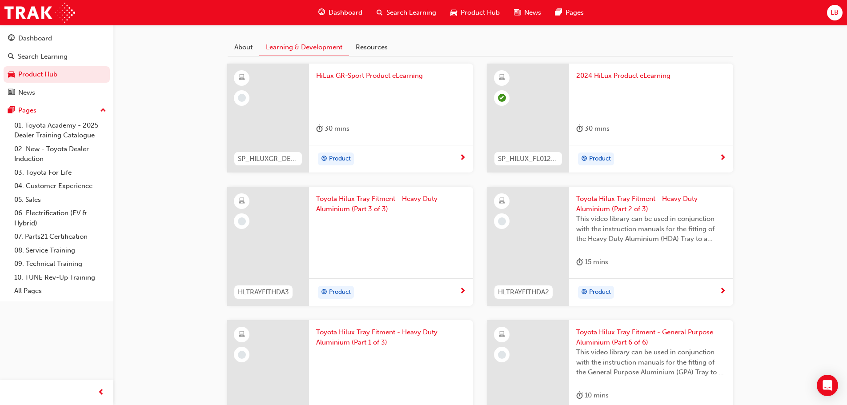
click at [345, 154] on span "Product" at bounding box center [340, 159] width 22 height 10
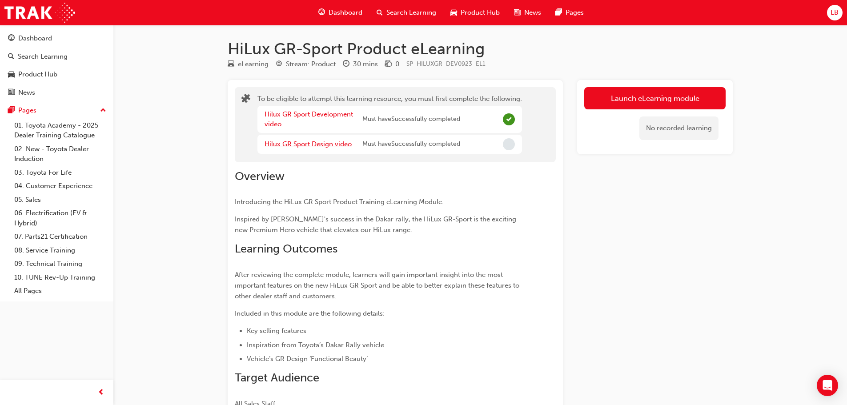
click at [306, 143] on link "Hilux GR Sport Design video" at bounding box center [308, 144] width 87 height 8
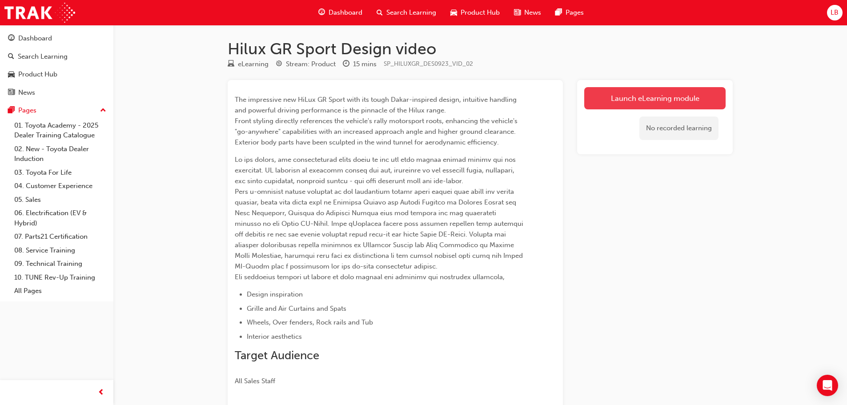
click at [629, 97] on link "Launch eLearning module" at bounding box center [654, 98] width 141 height 22
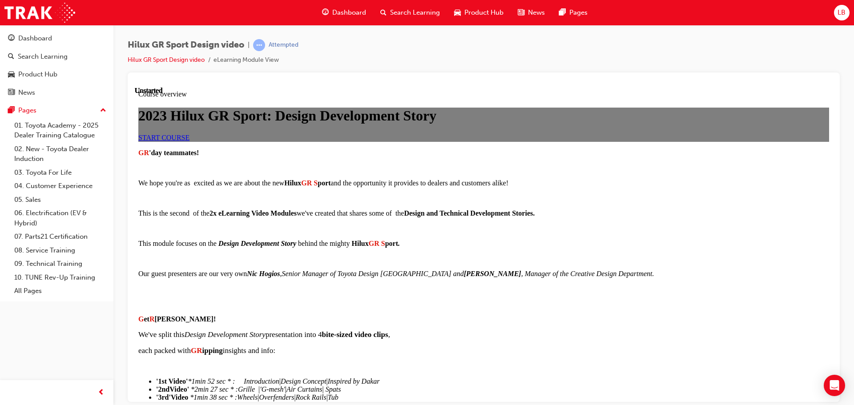
click at [189, 141] on link "START COURSE" at bounding box center [163, 137] width 51 height 8
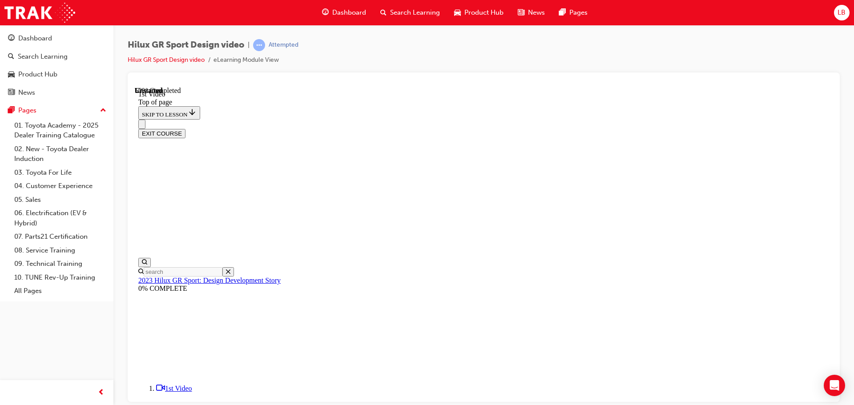
scroll to position [205, 0]
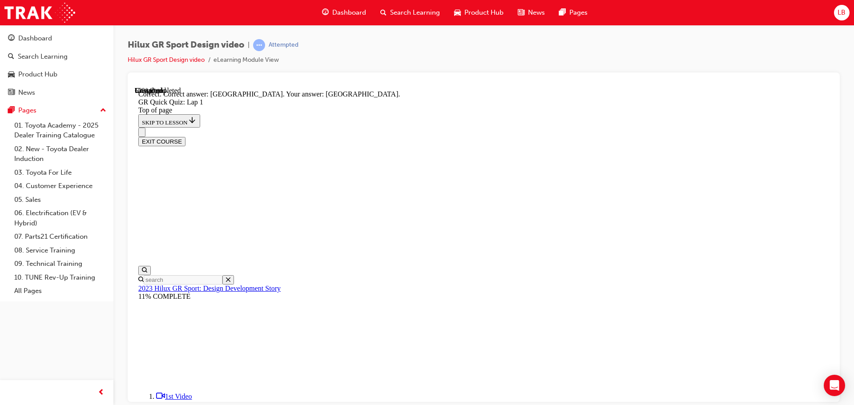
scroll to position [162, 0]
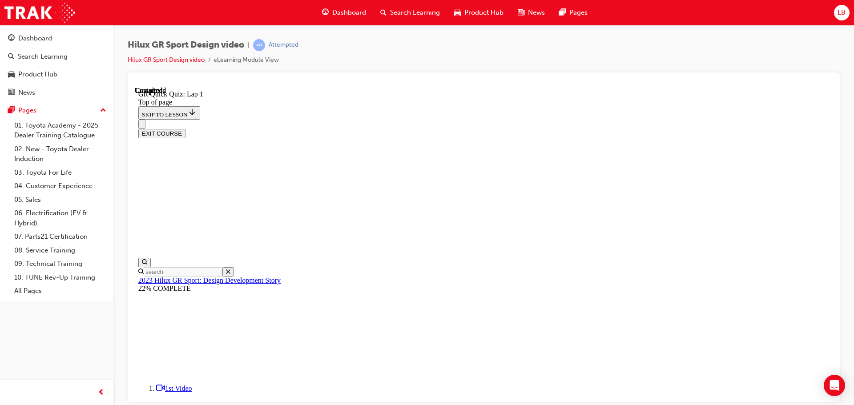
scroll to position [128, 0]
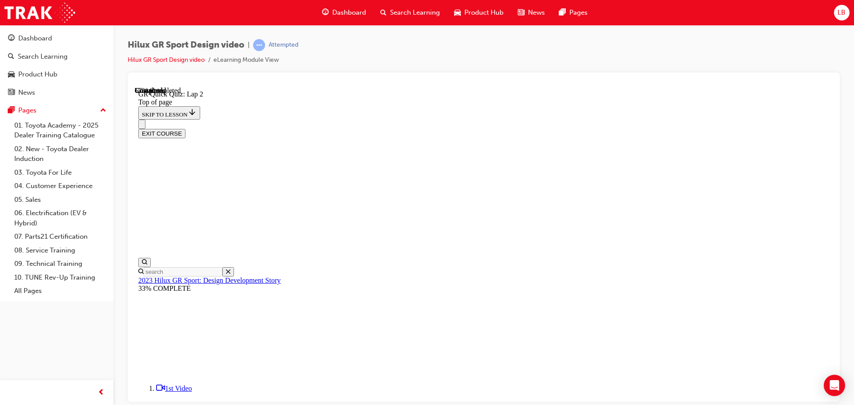
scroll to position [101, 0]
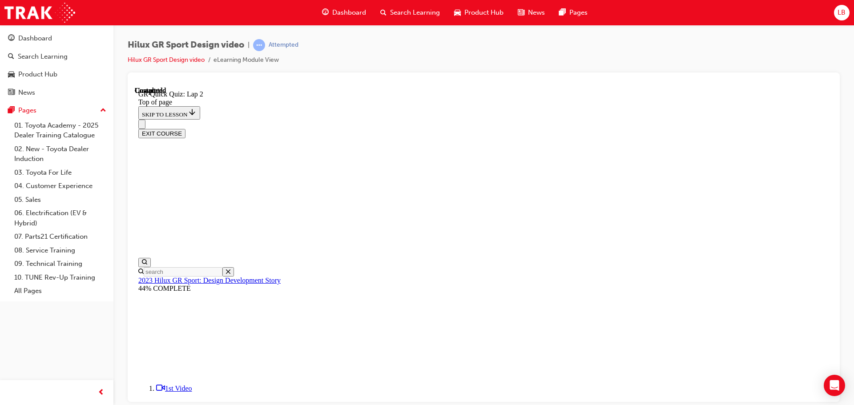
scroll to position [128, 0]
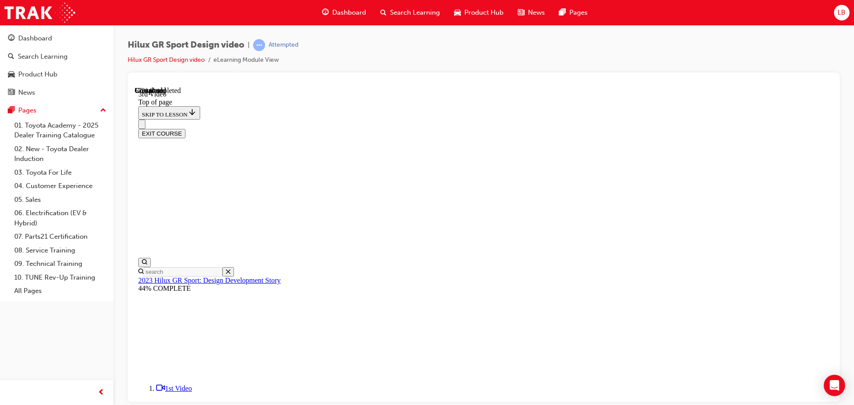
drag, startPoint x: 400, startPoint y: 292, endPoint x: 421, endPoint y: 298, distance: 21.9
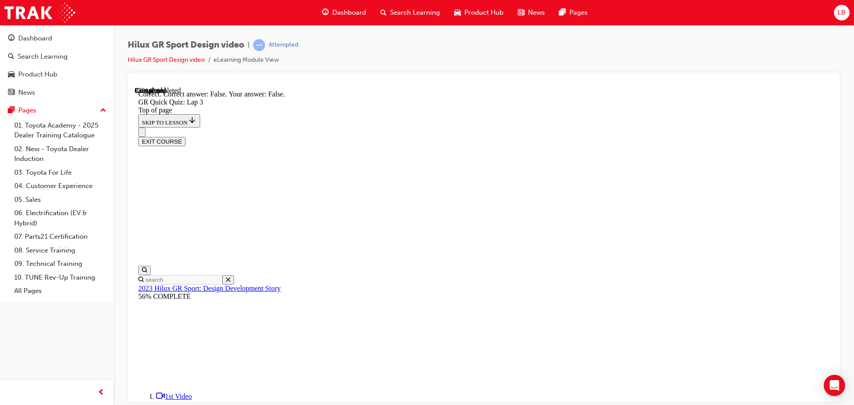
drag, startPoint x: 550, startPoint y: 359, endPoint x: 551, endPoint y: 354, distance: 5.4
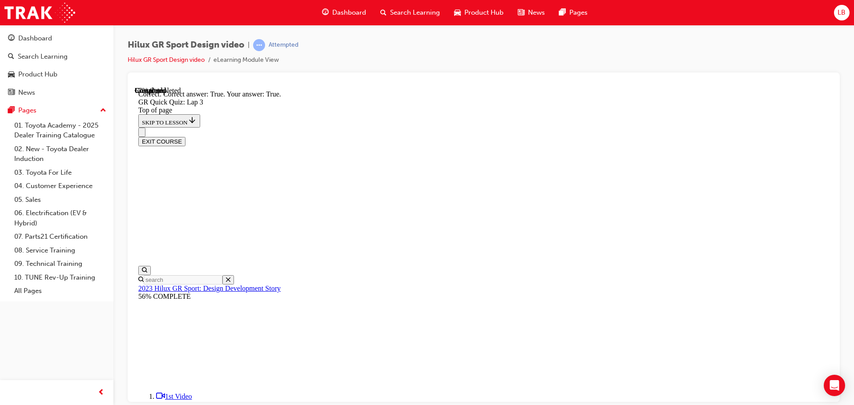
scroll to position [143, 0]
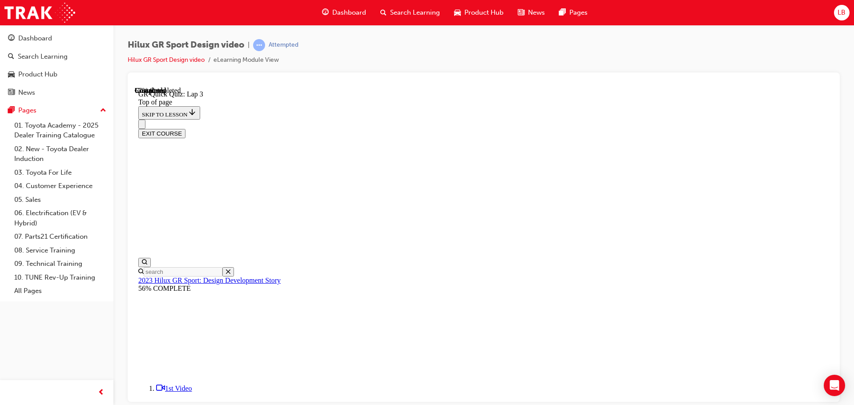
scroll to position [116, 0]
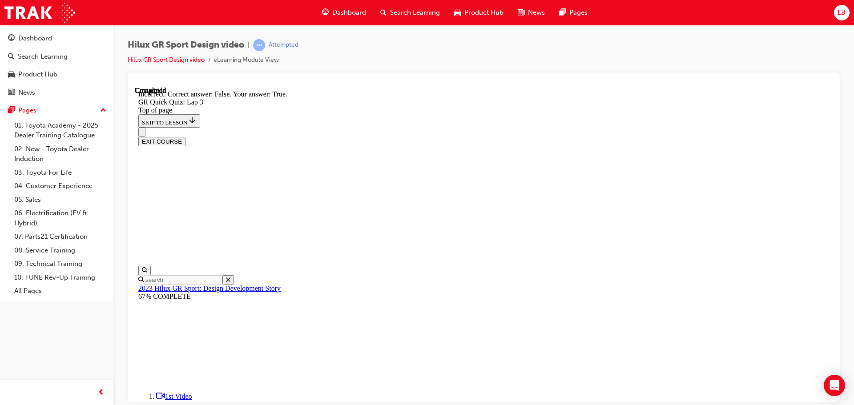
scroll to position [188, 0]
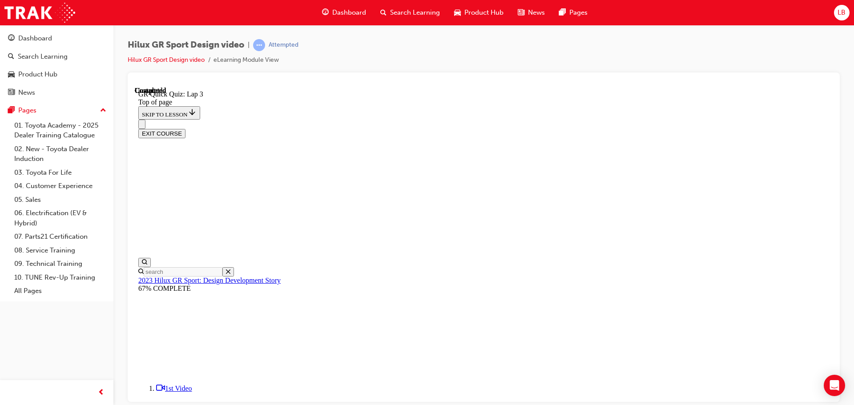
scroll to position [128, 0]
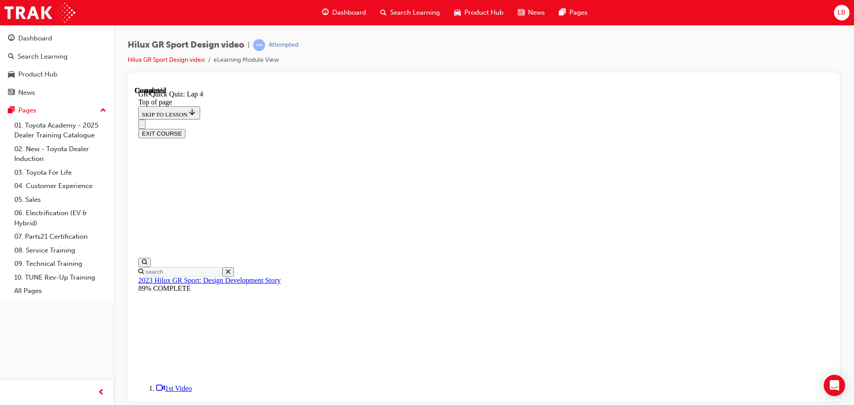
scroll to position [128, 0]
click at [185, 129] on button "EXIT COURSE" at bounding box center [161, 133] width 47 height 9
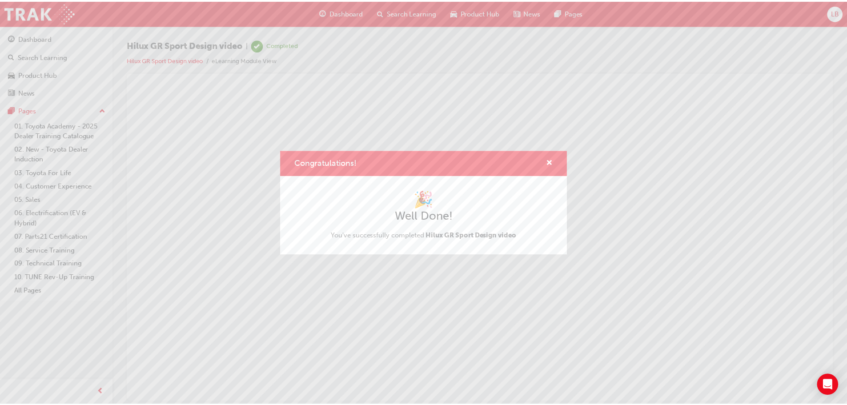
scroll to position [0, 0]
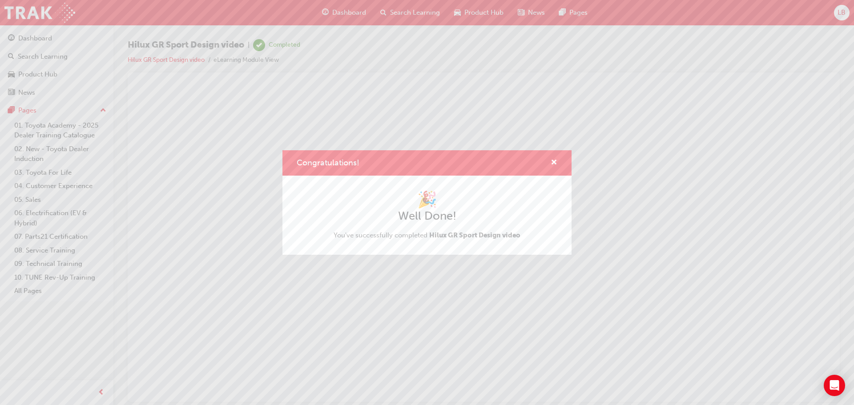
click at [559, 158] on div "Congratulations!" at bounding box center [426, 162] width 289 height 25
click at [554, 160] on span "cross-icon" at bounding box center [554, 163] width 7 height 8
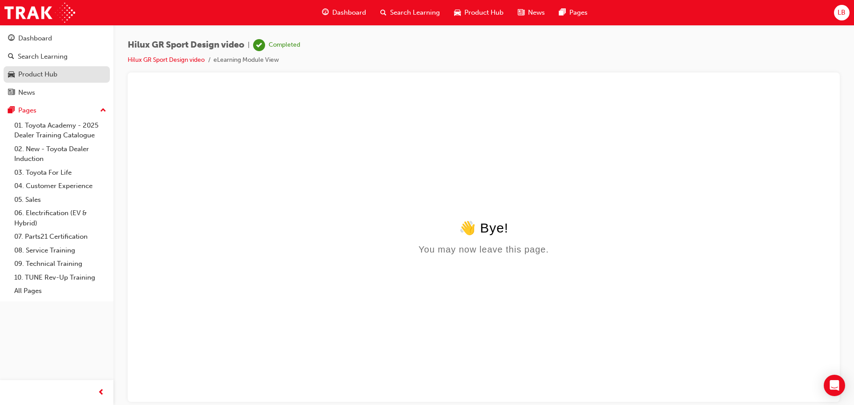
click at [36, 75] on div "Product Hub" at bounding box center [37, 74] width 39 height 10
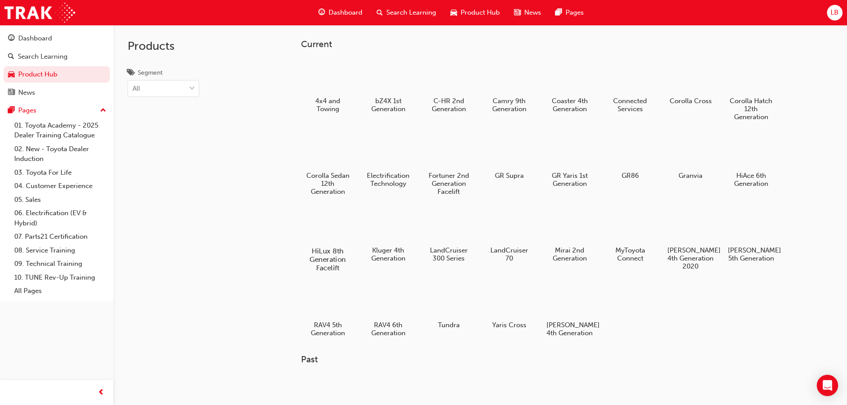
click at [319, 235] on div at bounding box center [327, 226] width 49 height 36
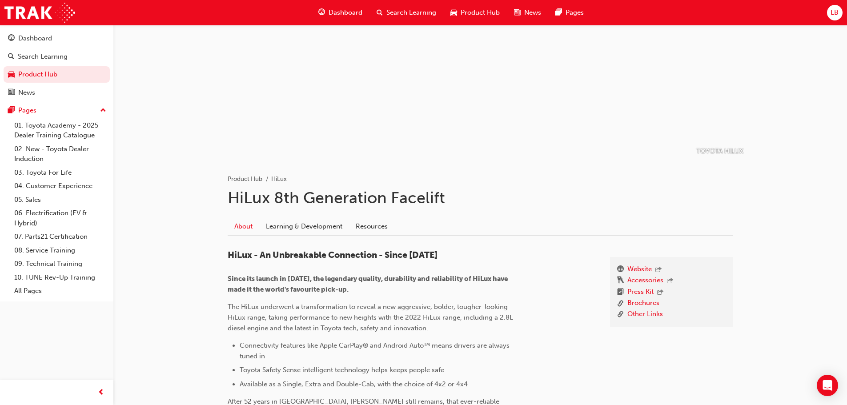
scroll to position [178, 0]
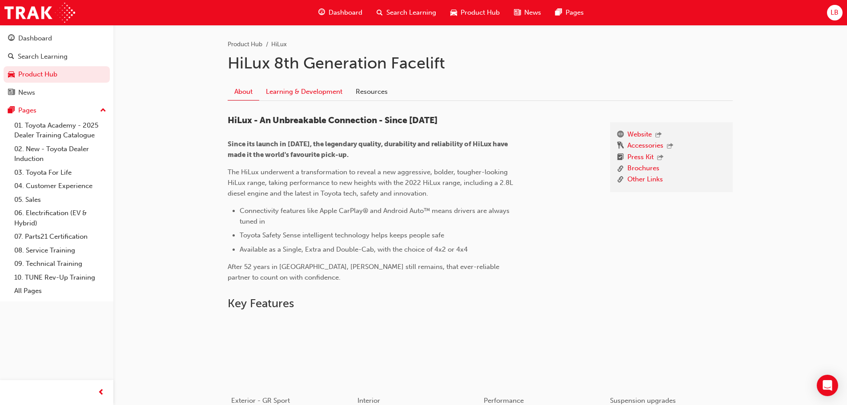
click at [314, 96] on link "Learning & Development" at bounding box center [304, 91] width 90 height 17
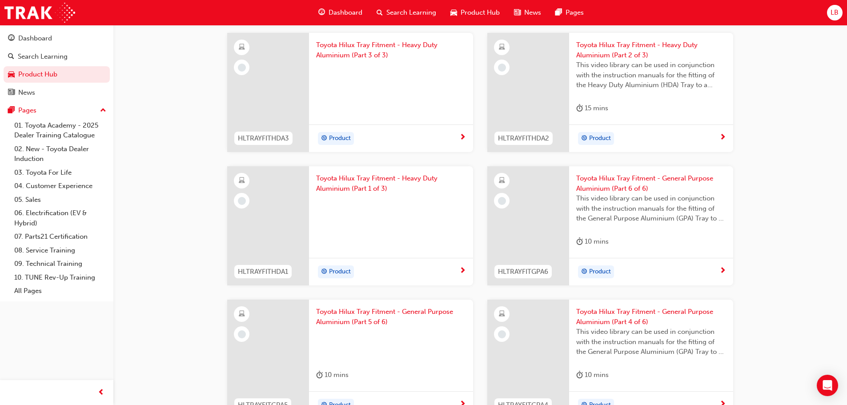
scroll to position [400, 0]
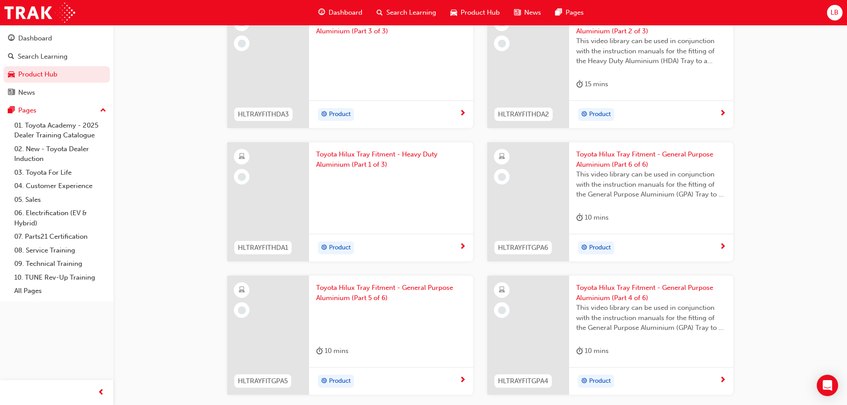
click at [357, 155] on span "Toyota Hilux Tray Fitment - Heavy Duty Aluminium (Part 1 of 3)" at bounding box center [391, 159] width 150 height 20
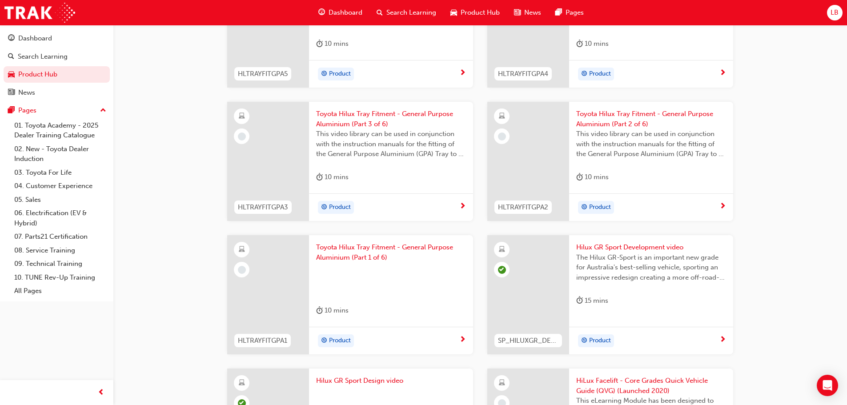
scroll to position [712, 0]
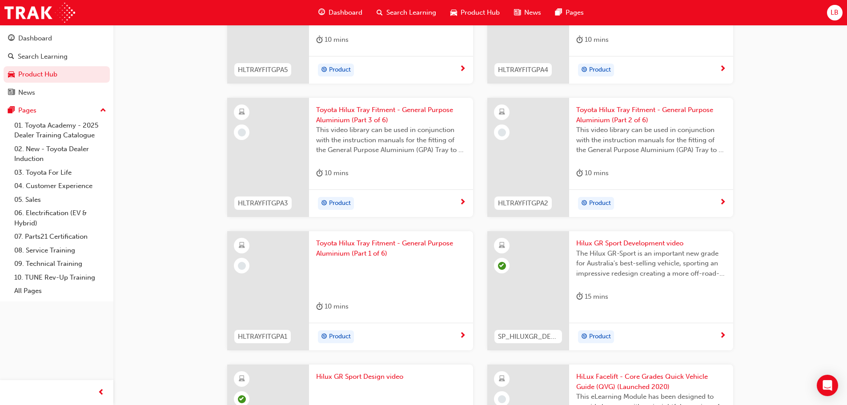
click at [402, 242] on span "Toyota Hilux Tray Fitment - General Purpose Aluminium (Part 1 of 6)" at bounding box center [391, 248] width 150 height 20
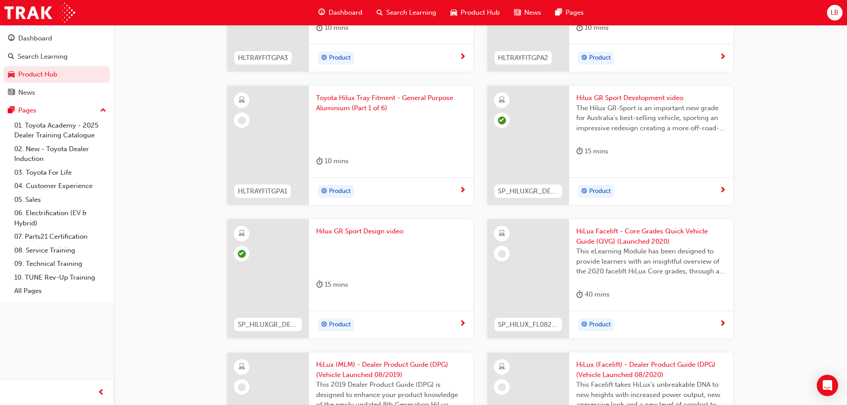
scroll to position [890, 0]
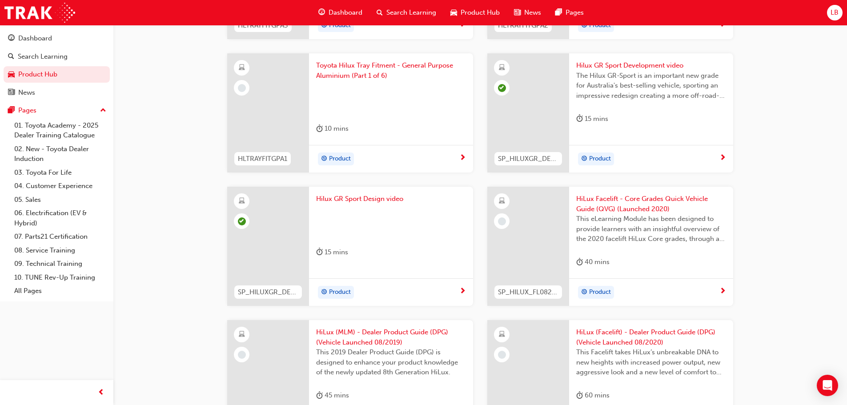
click at [626, 204] on span "HiLux Facelift - Core Grades Quick Vehicle Guide (QVG) (Launched 2020)" at bounding box center [651, 204] width 150 height 20
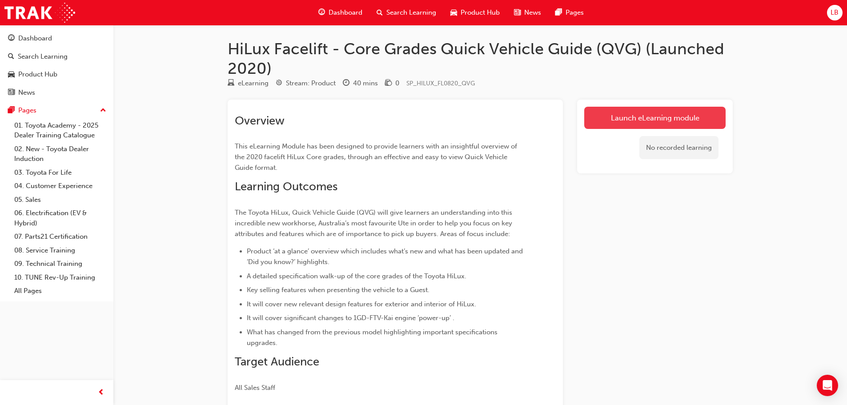
click at [659, 120] on link "Launch eLearning module" at bounding box center [654, 118] width 141 height 22
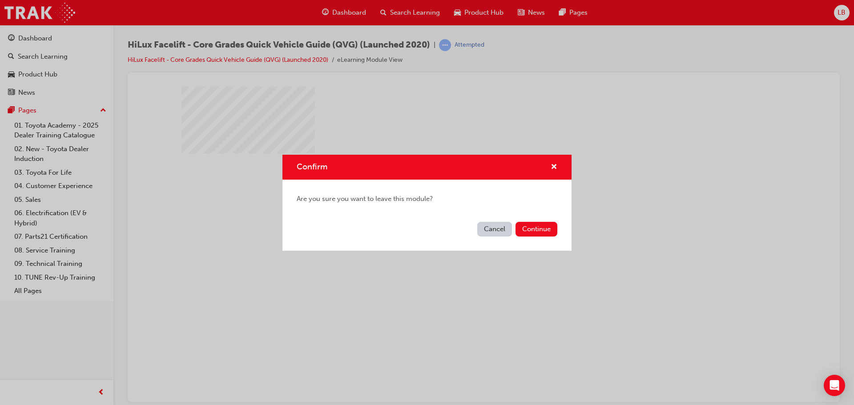
click at [560, 231] on div "Cancel Continue" at bounding box center [426, 234] width 289 height 32
click at [487, 221] on div "Cancel Continue" at bounding box center [426, 234] width 289 height 32
click at [494, 227] on button "Cancel" at bounding box center [494, 229] width 35 height 15
click at [552, 165] on span "cross-icon" at bounding box center [554, 168] width 7 height 8
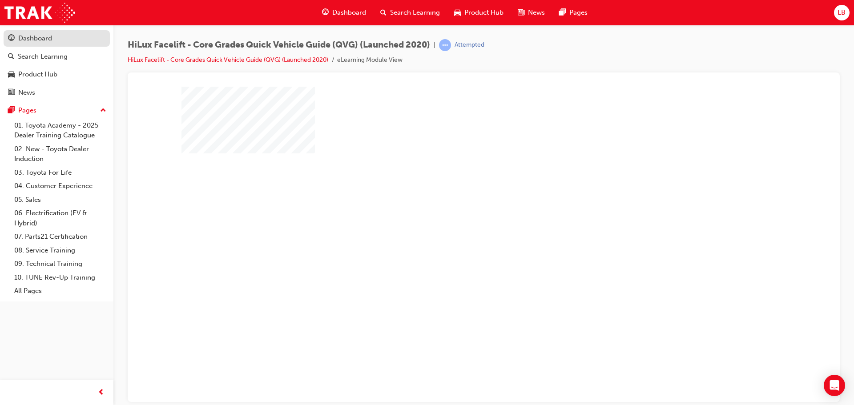
click at [23, 40] on div "Dashboard" at bounding box center [35, 38] width 34 height 10
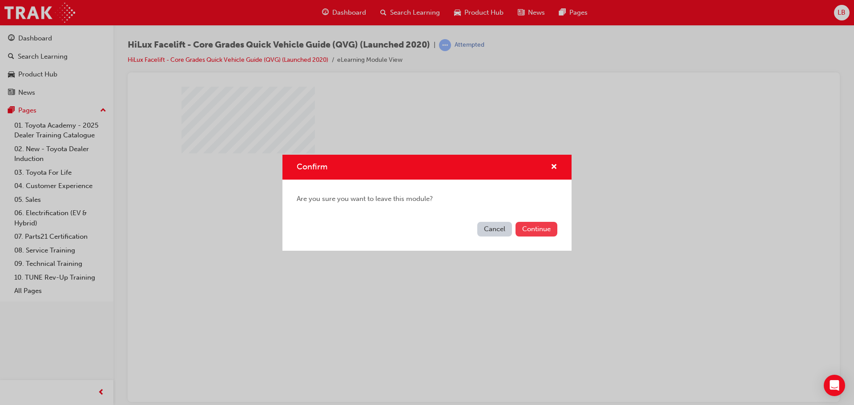
click at [539, 229] on button "Continue" at bounding box center [537, 229] width 42 height 15
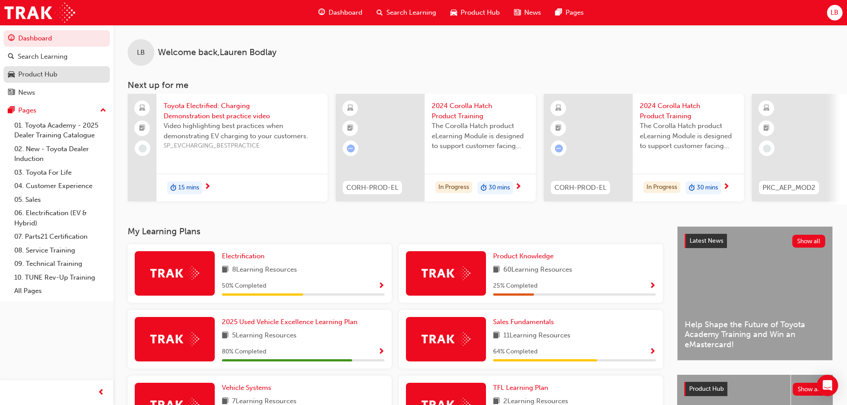
click at [41, 79] on div "Product Hub" at bounding box center [37, 74] width 39 height 10
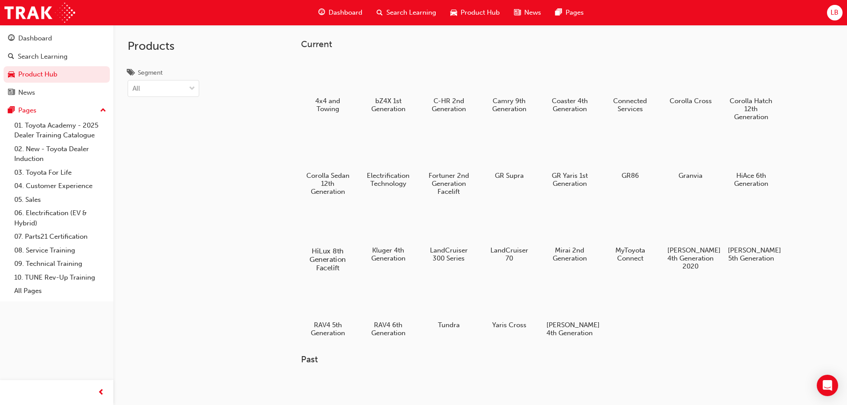
click at [331, 237] on div at bounding box center [327, 226] width 49 height 36
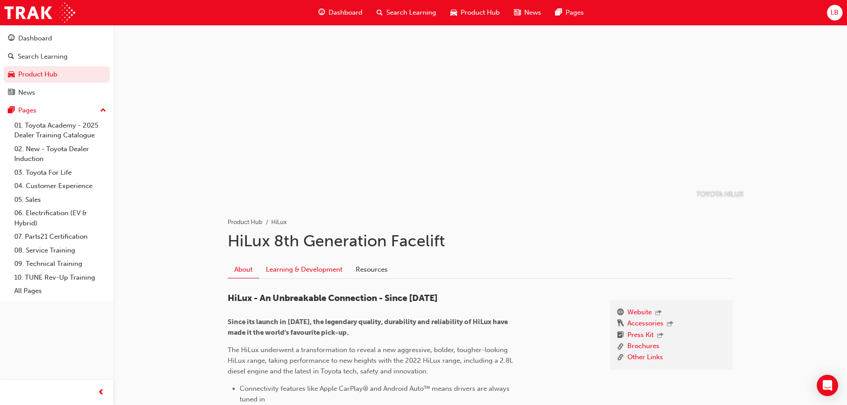
click at [322, 271] on link "Learning & Development" at bounding box center [304, 269] width 90 height 17
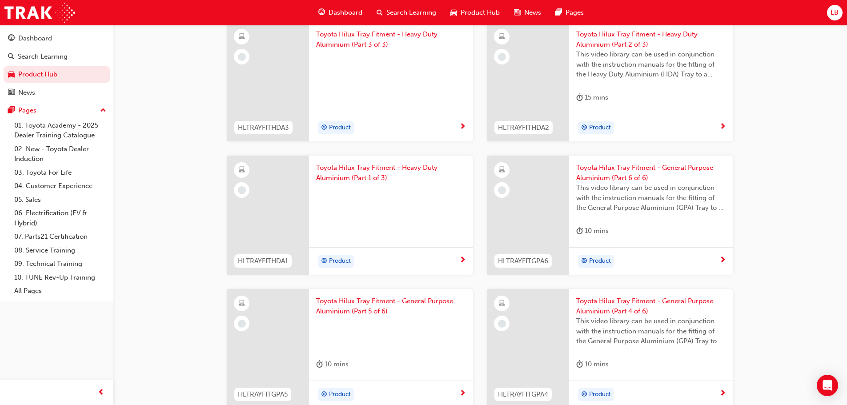
scroll to position [400, 0]
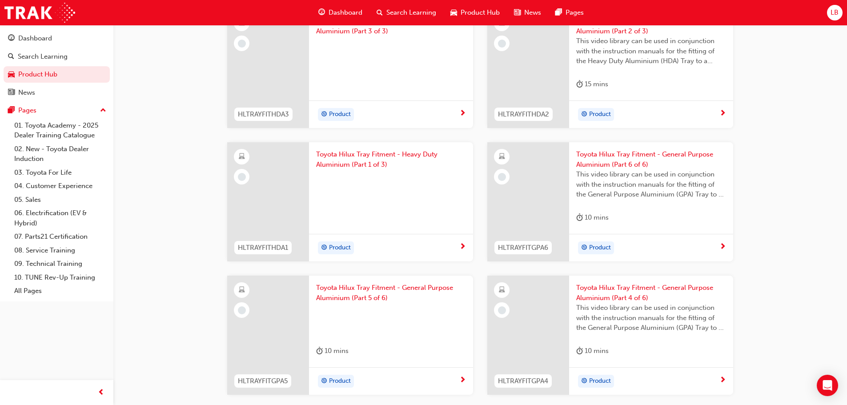
click at [368, 154] on span "Toyota Hilux Tray Fitment - Heavy Duty Aluminium (Part 1 of 3)" at bounding box center [391, 159] width 150 height 20
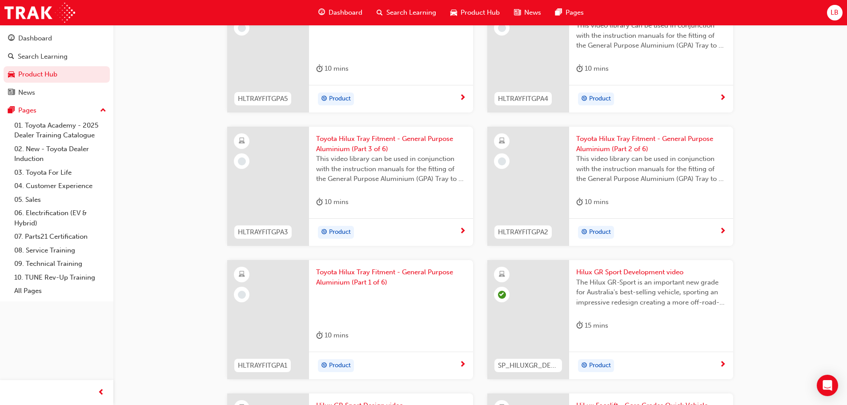
scroll to position [756, 0]
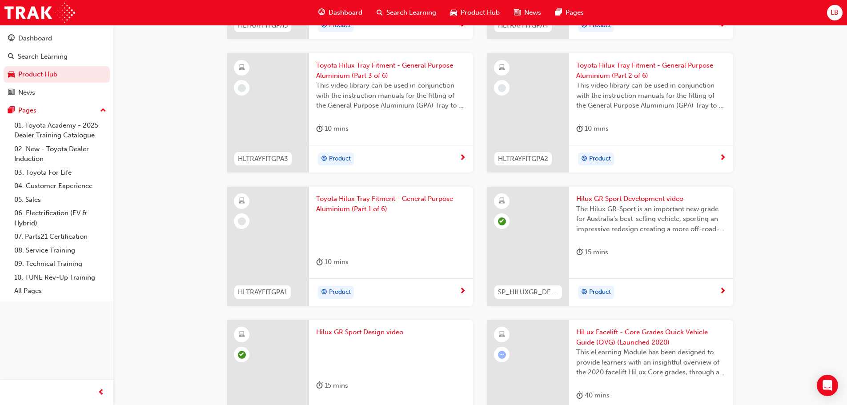
click at [395, 197] on span "Toyota Hilux Tray Fitment - General Purpose Aluminium (Part 1 of 6)" at bounding box center [391, 204] width 150 height 20
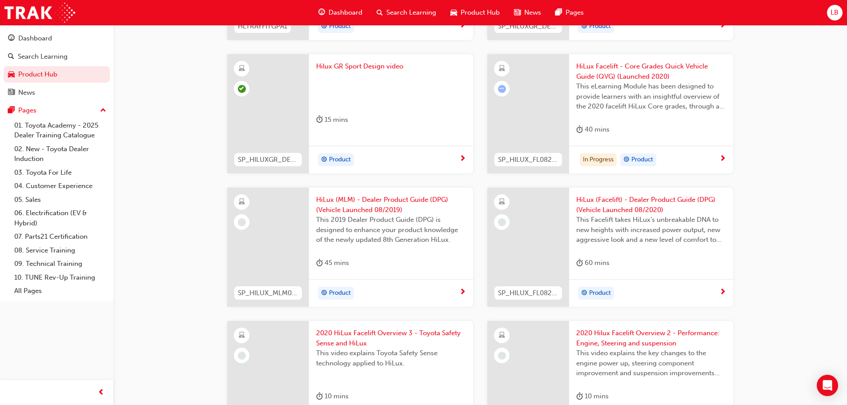
scroll to position [1023, 0]
click at [365, 194] on span "HiLux (MLM) - Dealer Product Guide (DPG) (Vehicle Launched 08/2019)" at bounding box center [391, 204] width 150 height 20
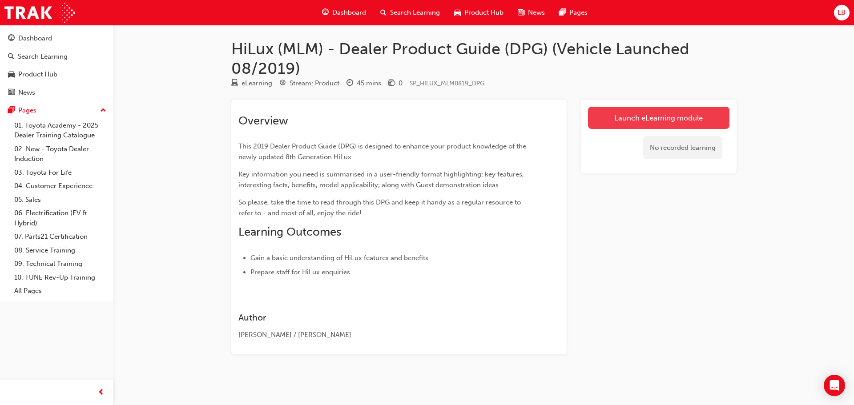
click at [641, 115] on link "Launch eLearning module" at bounding box center [658, 118] width 141 height 22
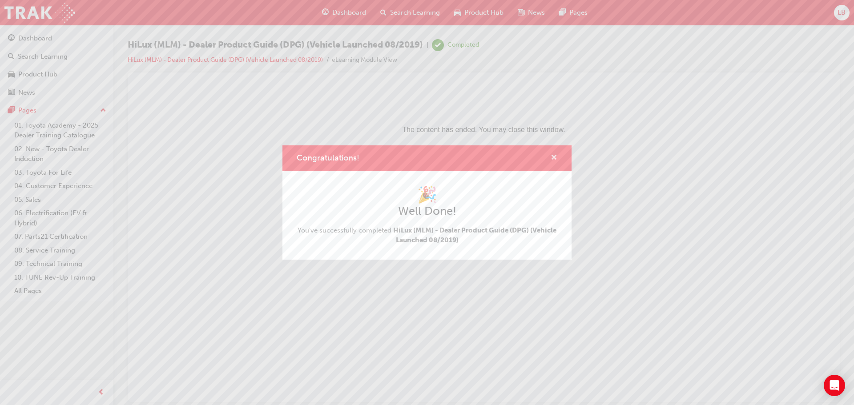
click at [556, 155] on span "cross-icon" at bounding box center [554, 158] width 7 height 8
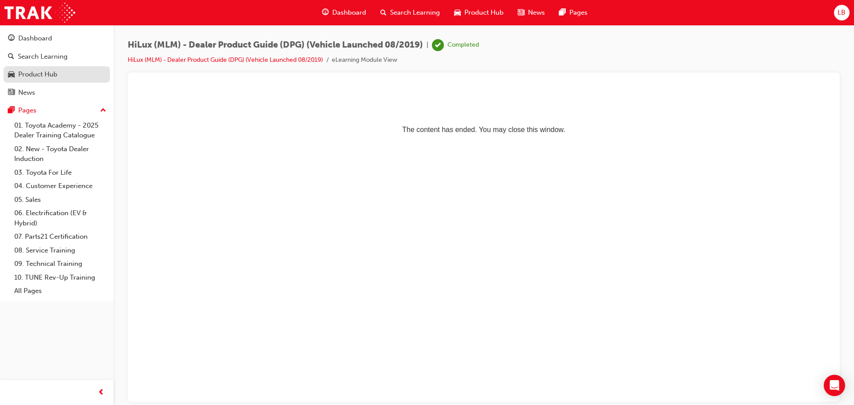
click at [40, 73] on div "Product Hub" at bounding box center [37, 74] width 39 height 10
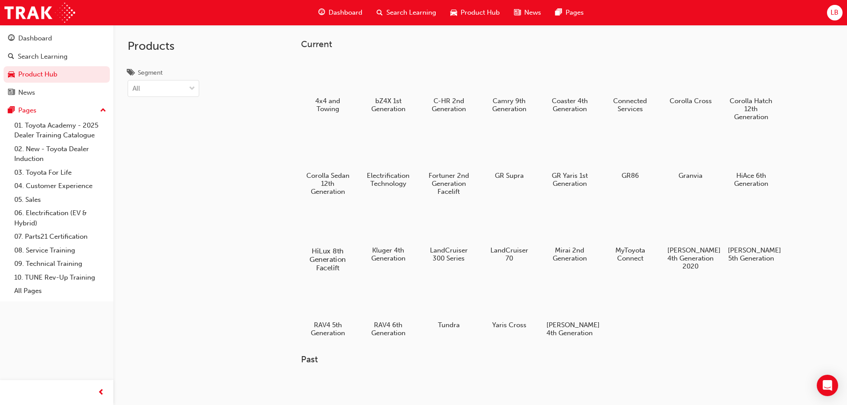
click at [316, 220] on div at bounding box center [327, 226] width 49 height 36
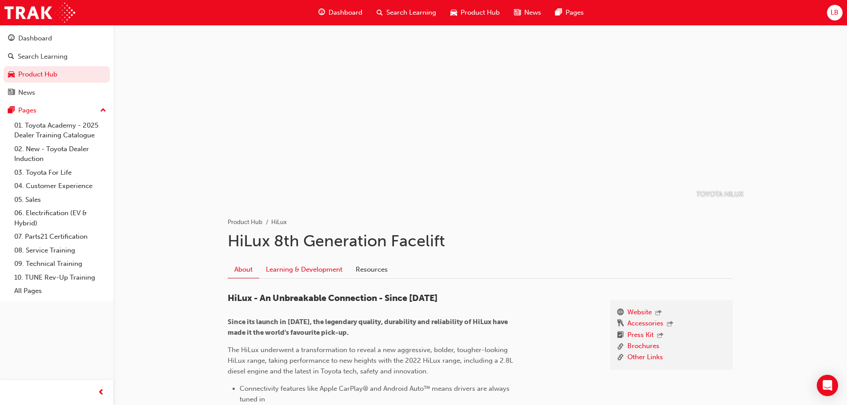
click at [299, 265] on link "Learning & Development" at bounding box center [304, 269] width 90 height 17
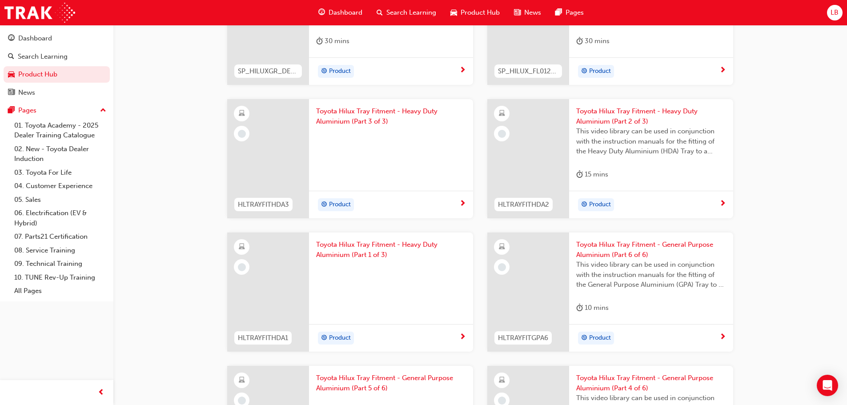
scroll to position [311, 0]
click at [346, 239] on span "Toyota Hilux Tray Fitment - Heavy Duty Aluminium (Part 1 of 3)" at bounding box center [391, 248] width 150 height 20
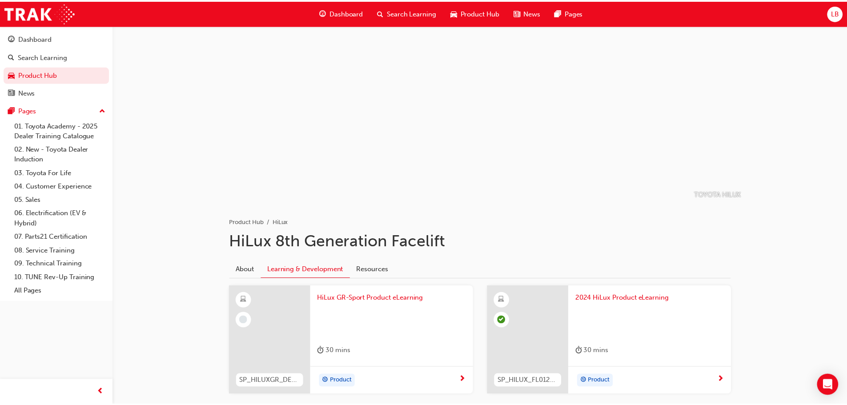
scroll to position [311, 0]
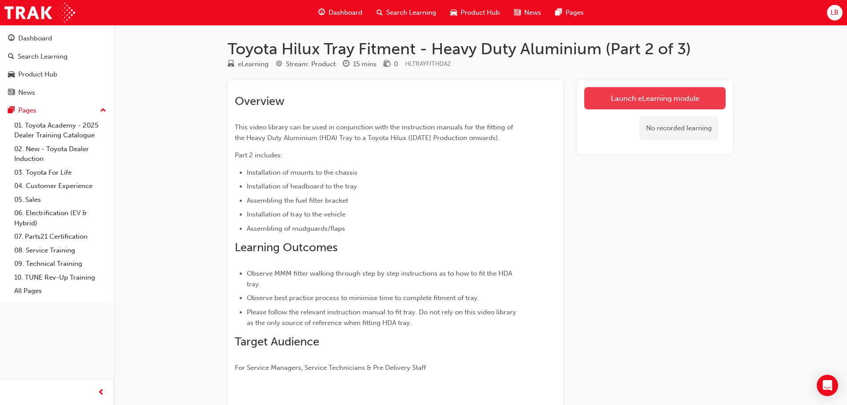
click at [677, 101] on link "Launch eLearning module" at bounding box center [654, 98] width 141 height 22
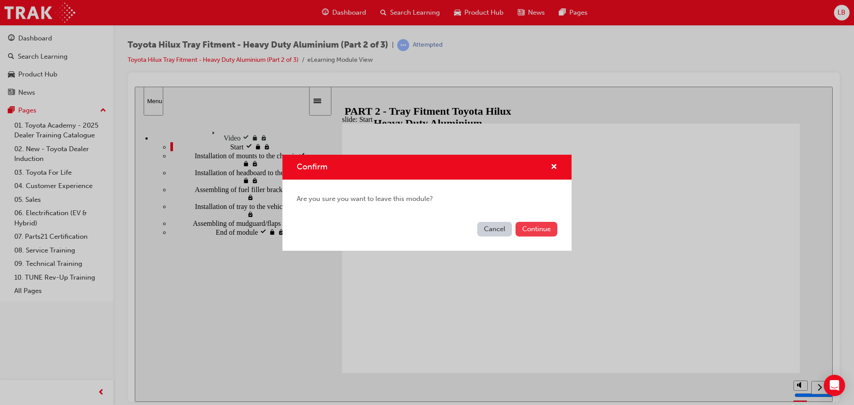
click at [528, 231] on button "Continue" at bounding box center [537, 229] width 42 height 15
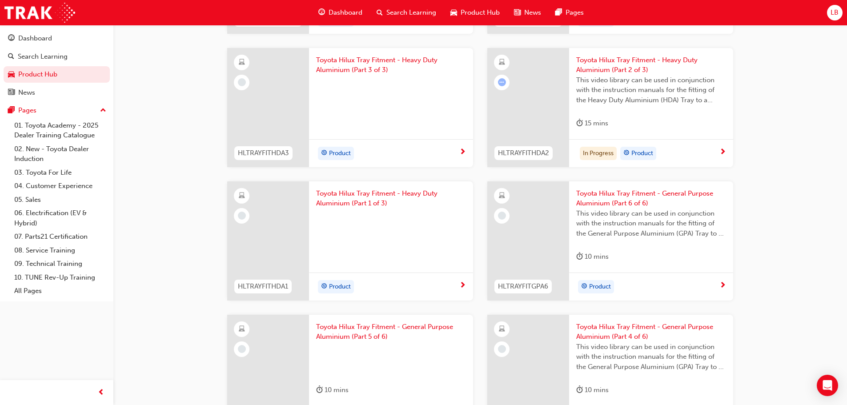
scroll to position [356, 0]
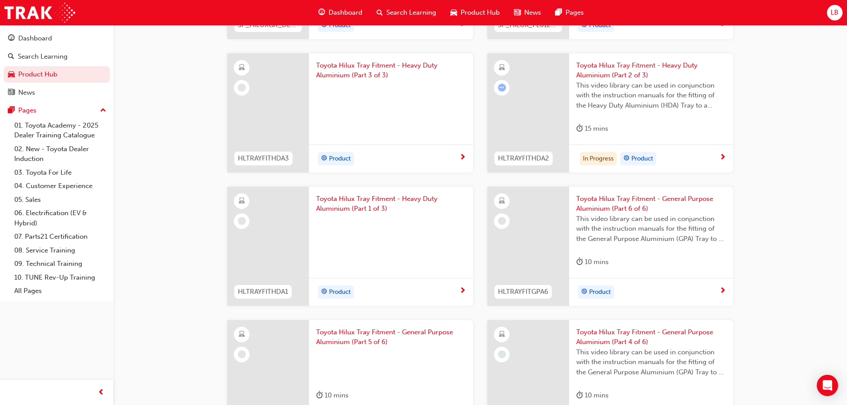
click at [600, 69] on span "Toyota Hilux Tray Fitment - Heavy Duty Aluminium (Part 2 of 3)" at bounding box center [651, 70] width 150 height 20
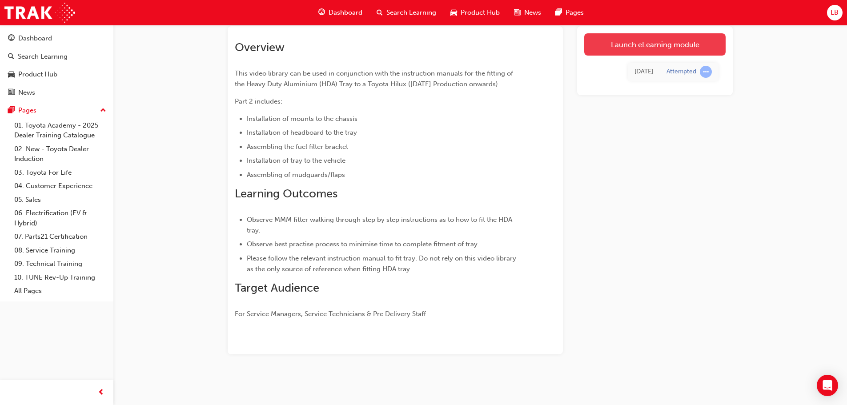
click at [645, 48] on link "Launch eLearning module" at bounding box center [654, 44] width 141 height 22
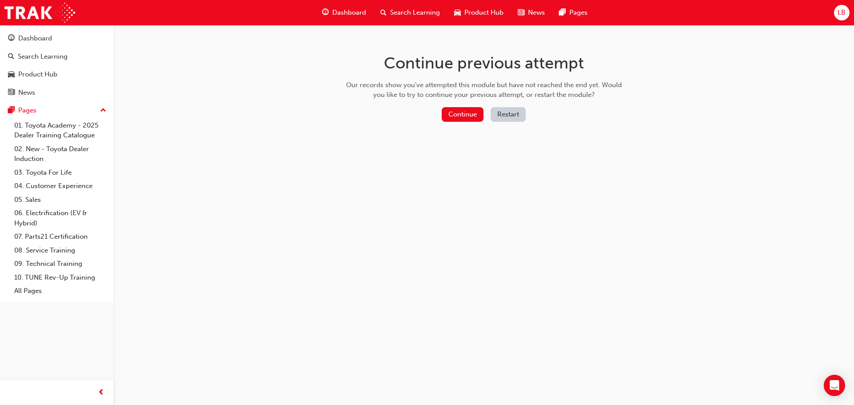
click at [456, 102] on div "Continue previous attempt Our records show you've attempted this module but hav…" at bounding box center [483, 89] width 289 height 129
click at [454, 109] on button "Continue" at bounding box center [463, 114] width 42 height 15
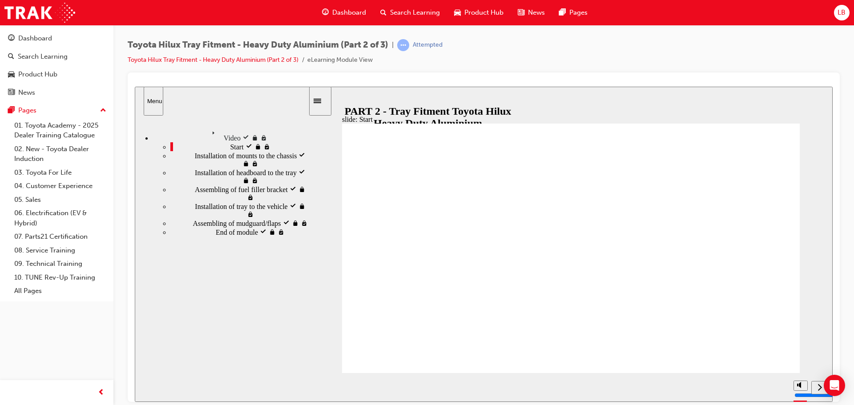
click at [322, 387] on icon "play/pause" at bounding box center [324, 383] width 4 height 6
click at [311, 387] on section "Playback Speed 2 1.75 1.5 1.25" at bounding box center [571, 387] width 524 height 29
click at [323, 387] on icon "play/pause" at bounding box center [324, 383] width 6 height 7
click at [322, 383] on icon "play/pause" at bounding box center [324, 383] width 4 height 6
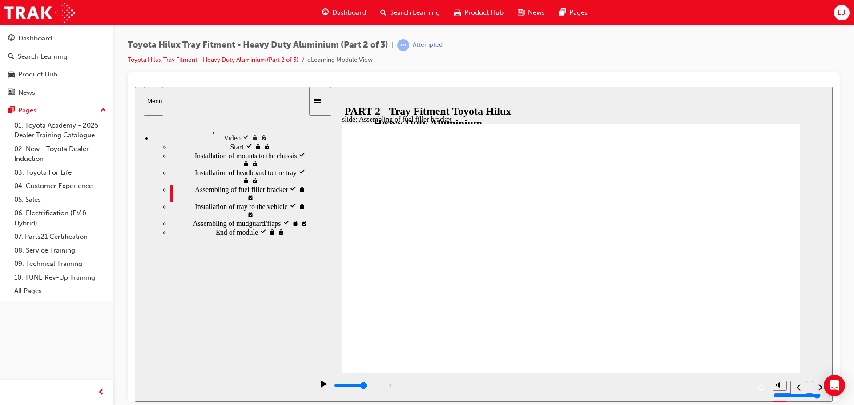
click at [321, 383] on icon "play/pause" at bounding box center [324, 383] width 6 height 7
type input "227600"
